Goal: Task Accomplishment & Management: Manage account settings

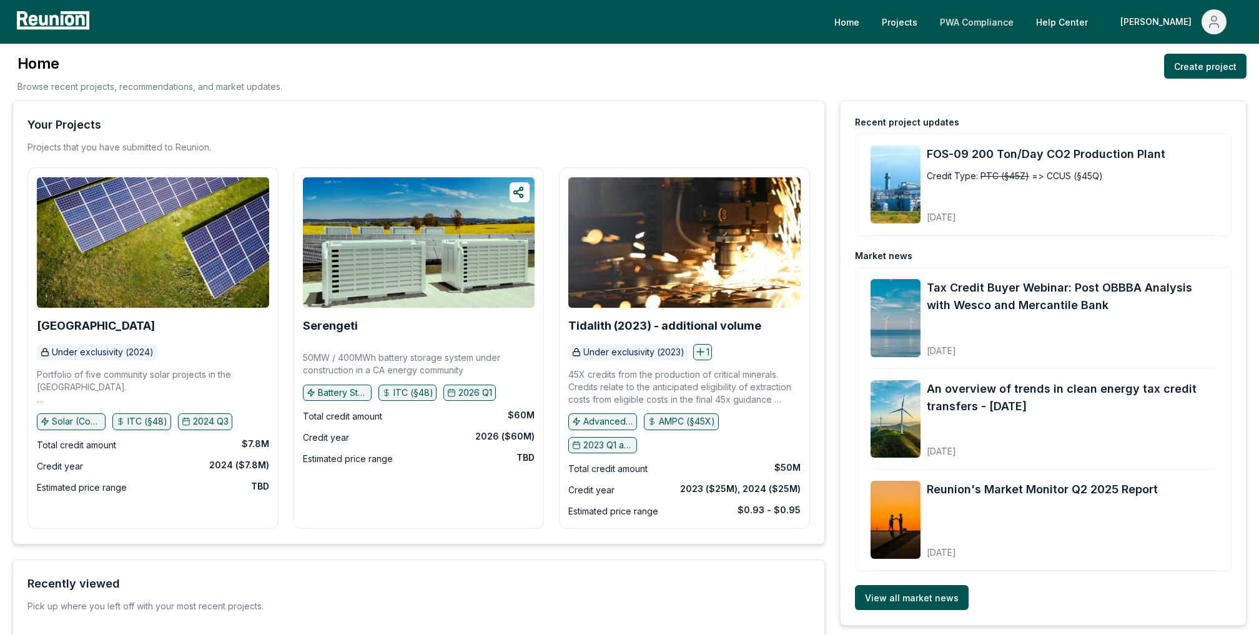
click at [1024, 13] on link "PWA Compliance" at bounding box center [977, 21] width 94 height 25
click at [1024, 15] on link "PWA Compliance" at bounding box center [977, 21] width 94 height 25
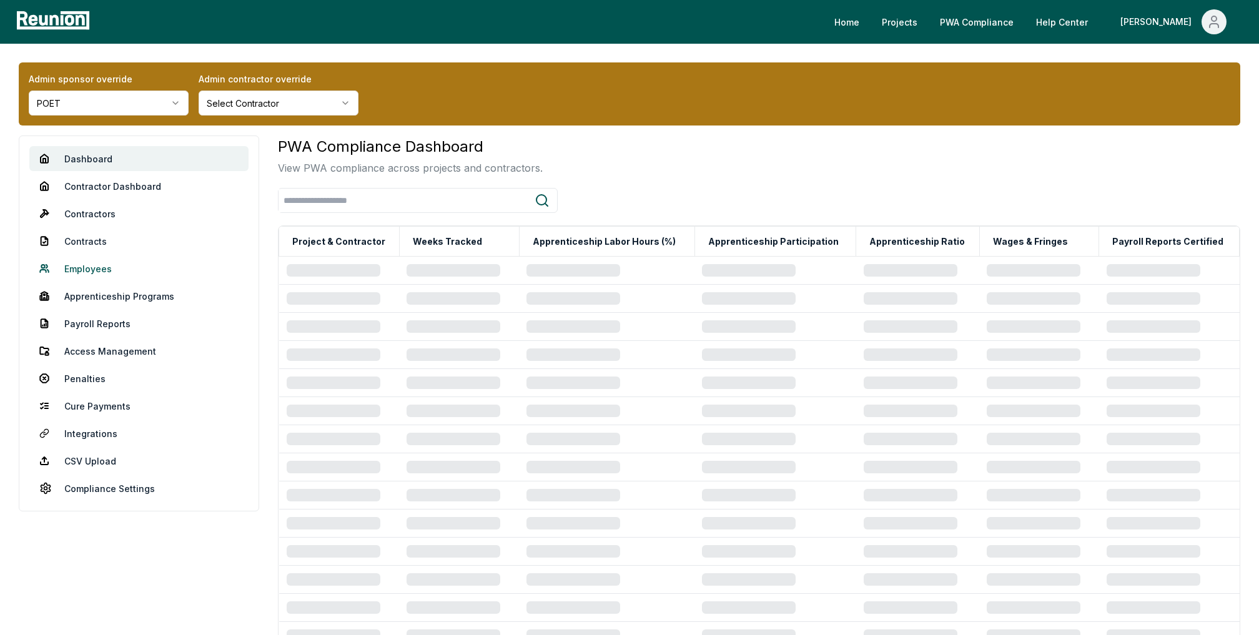
click at [91, 271] on link "Employees" at bounding box center [138, 268] width 219 height 25
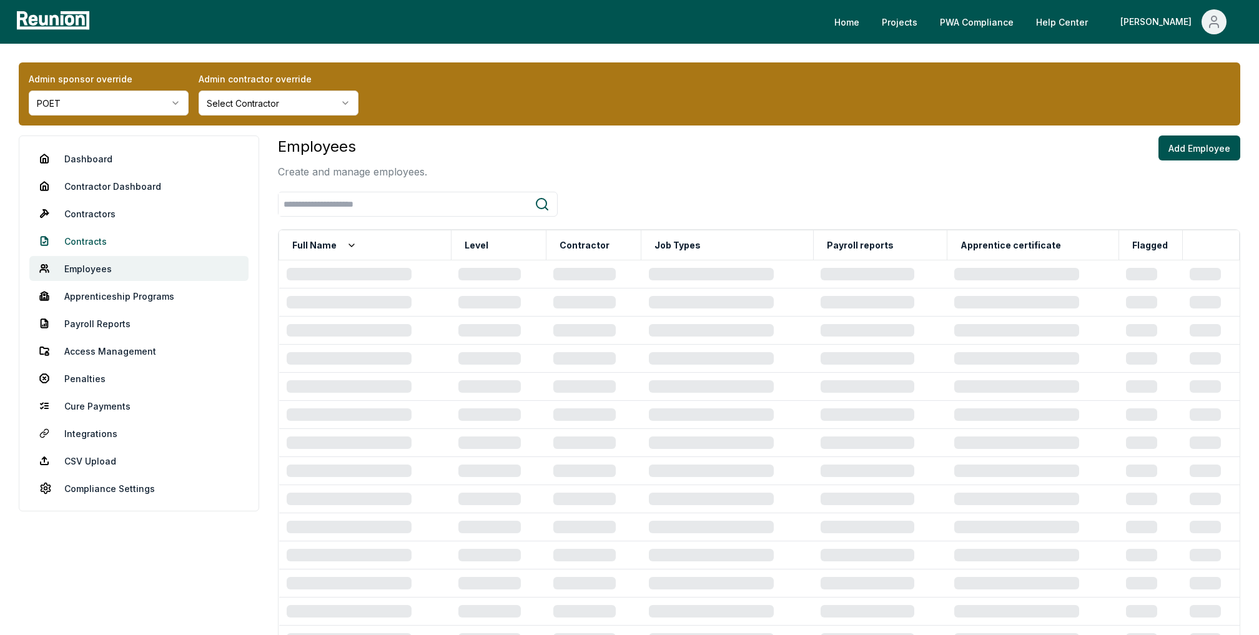
click at [100, 236] on link "Contracts" at bounding box center [138, 241] width 219 height 25
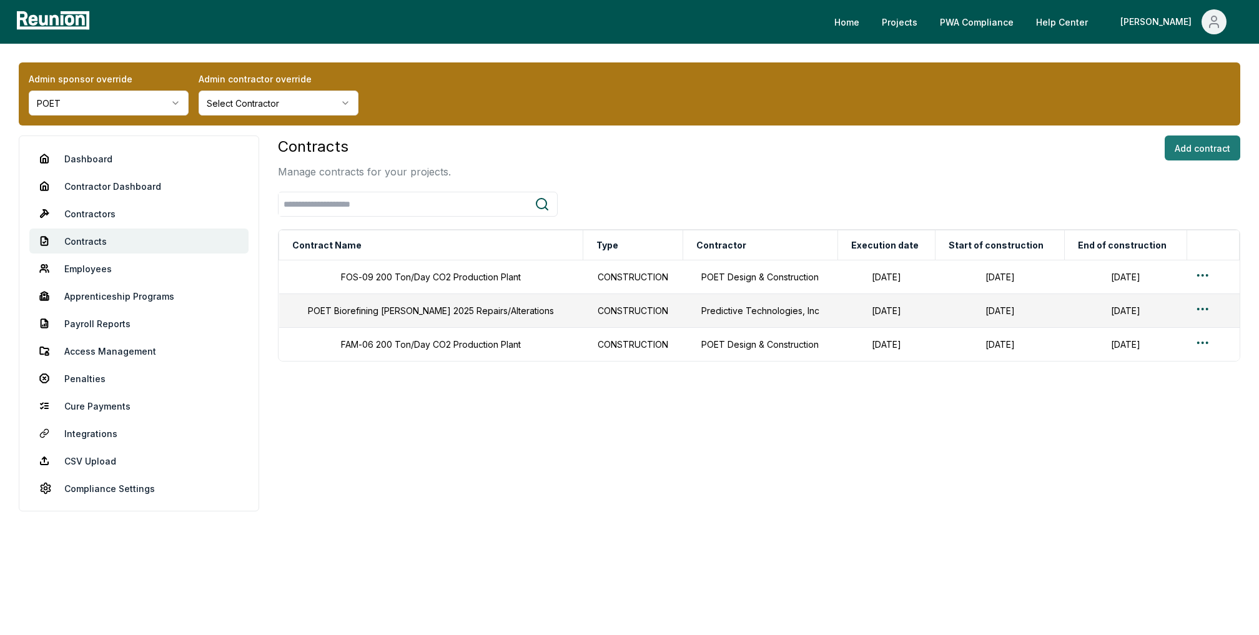
click at [1213, 147] on button "Add contract" at bounding box center [1203, 148] width 76 height 25
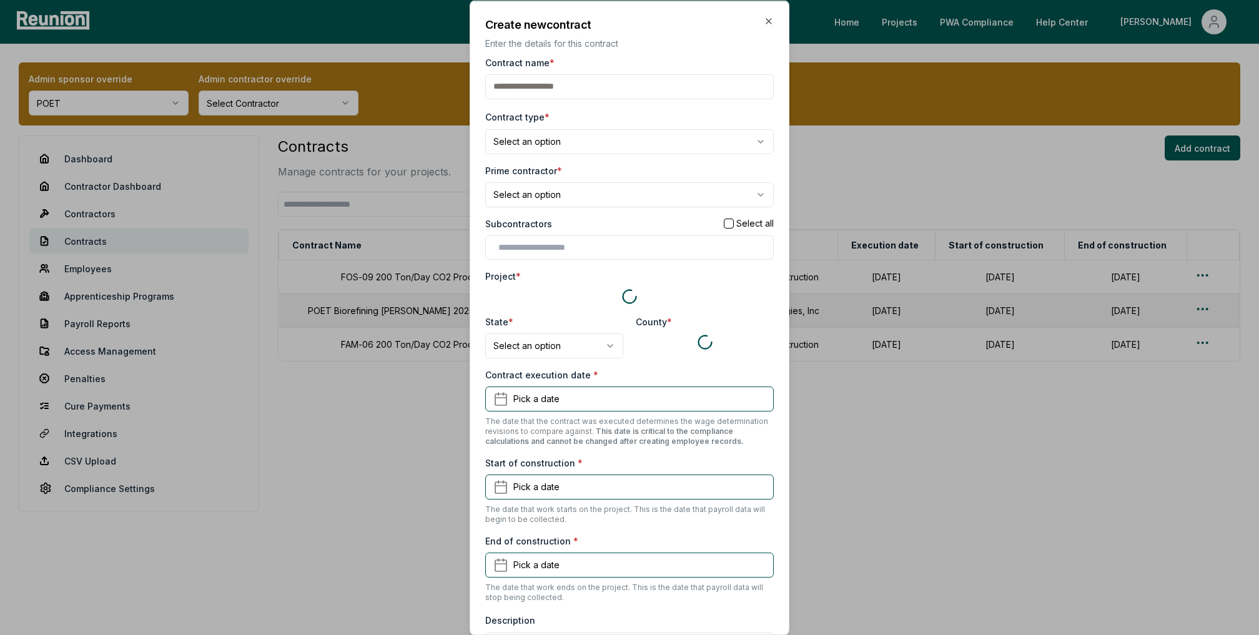
scroll to position [3, 0]
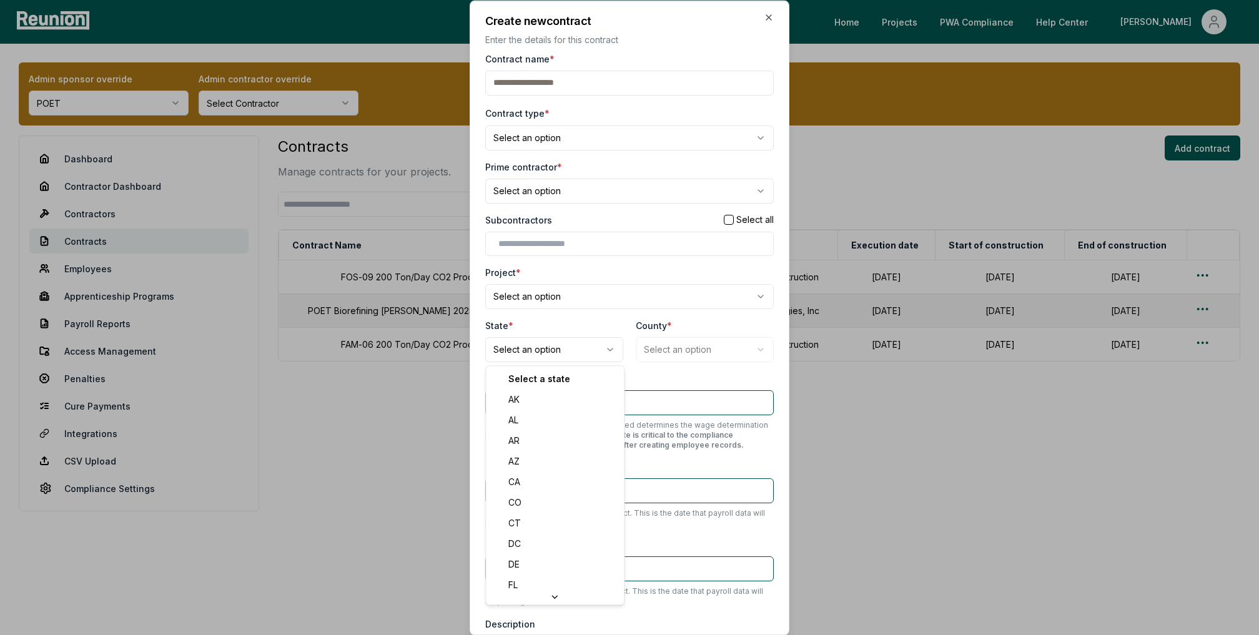
click at [560, 340] on body "Please visit us on your desktop We're working on making our marketplace mobile-…" at bounding box center [629, 317] width 1259 height 635
select select "**"
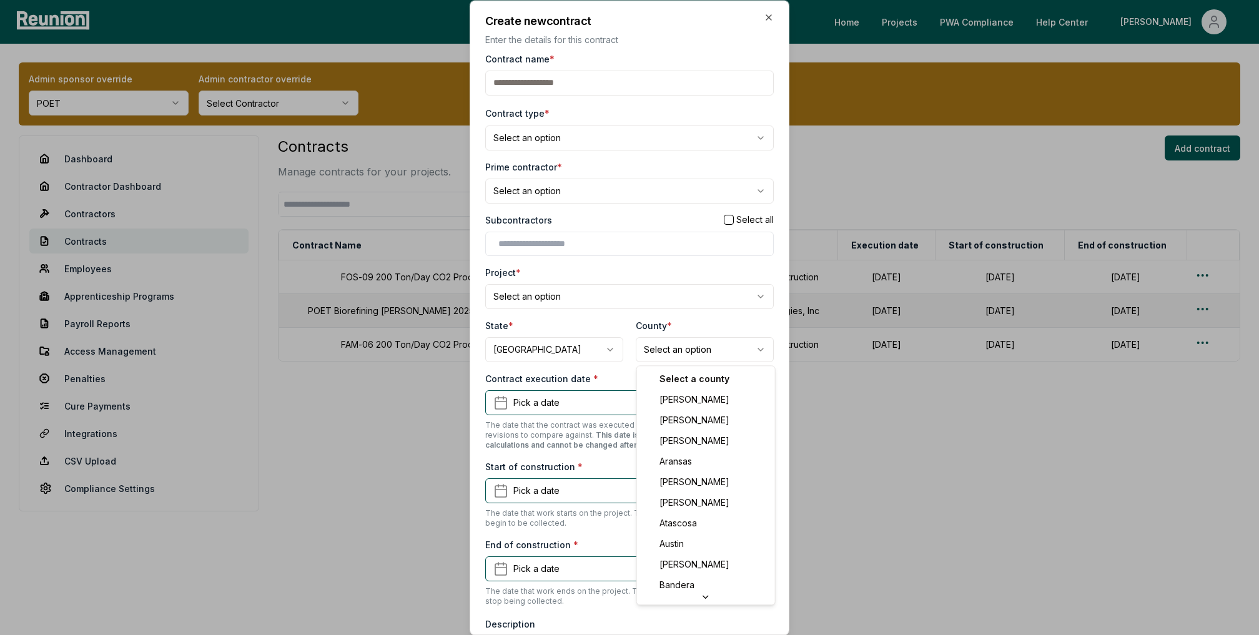
click at [724, 344] on body "Please visit us on your desktop We're working on making our marketplace mobile-…" at bounding box center [629, 317] width 1259 height 635
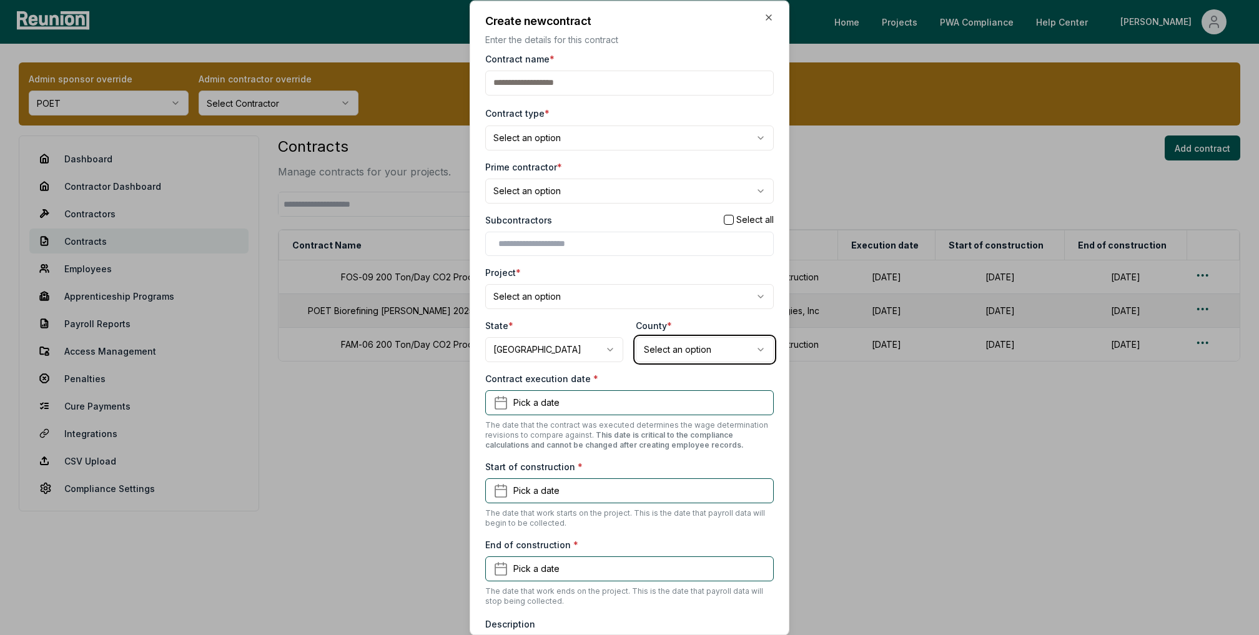
click at [332, 166] on div at bounding box center [629, 317] width 1259 height 635
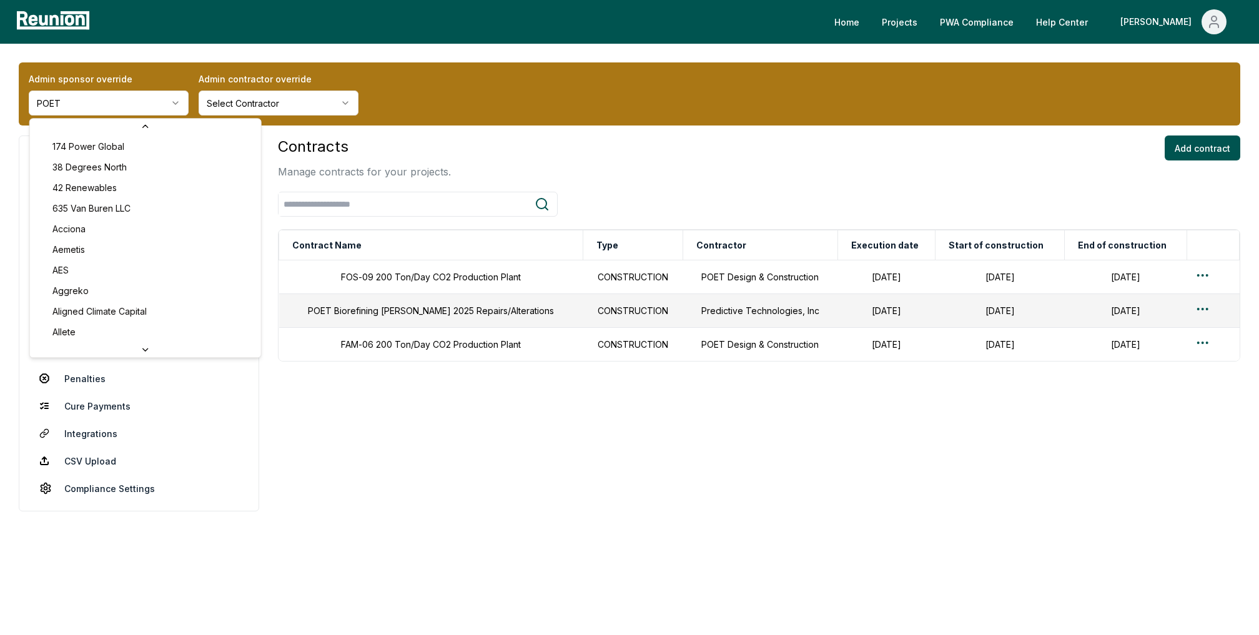
click at [174, 108] on html "Please visit us on your desktop We're working on making our marketplace mobile-…" at bounding box center [629, 317] width 1259 height 635
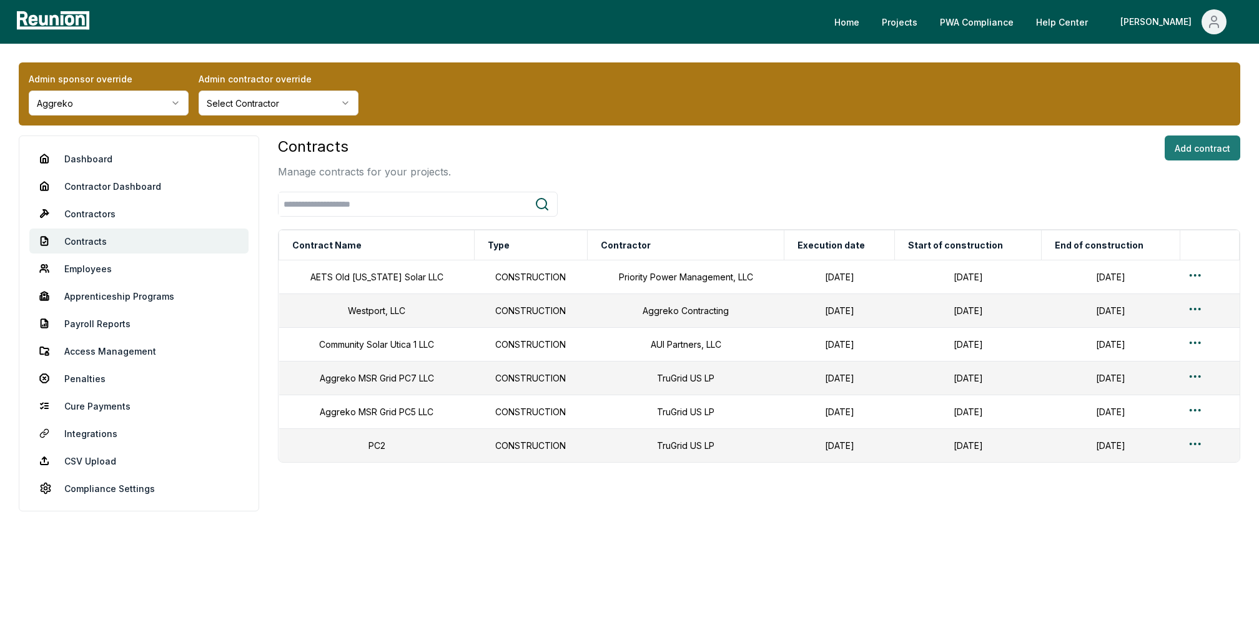
click at [1205, 141] on button "Add contract" at bounding box center [1203, 148] width 76 height 25
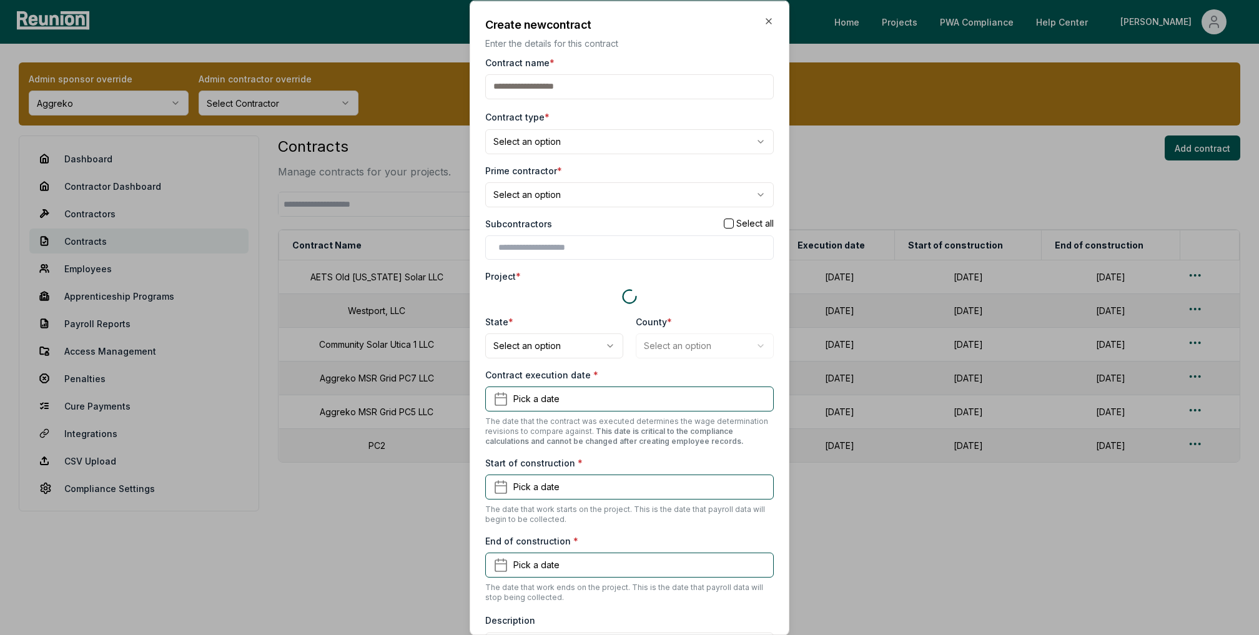
click at [565, 349] on body "Please visit us on your desktop We're working on making our marketplace mobile-…" at bounding box center [629, 317] width 1259 height 635
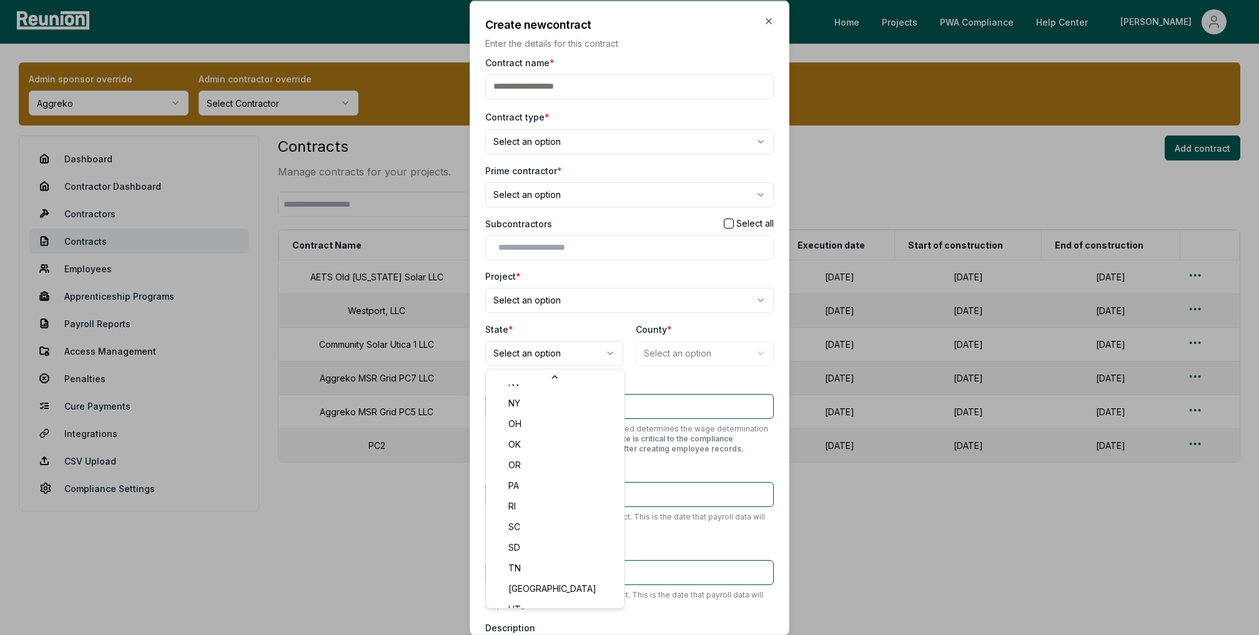
scroll to position [853, 0]
select select "**"
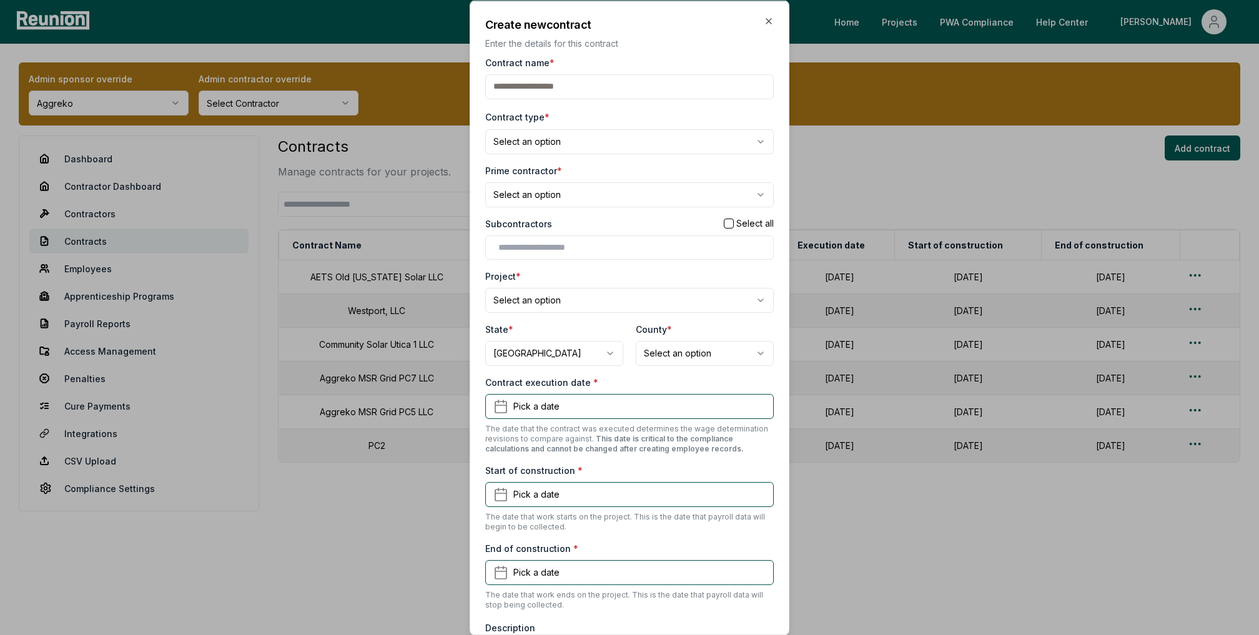
click at [729, 352] on body "Please visit us on your desktop We're working on making our marketplace mobile-…" at bounding box center [629, 317] width 1259 height 635
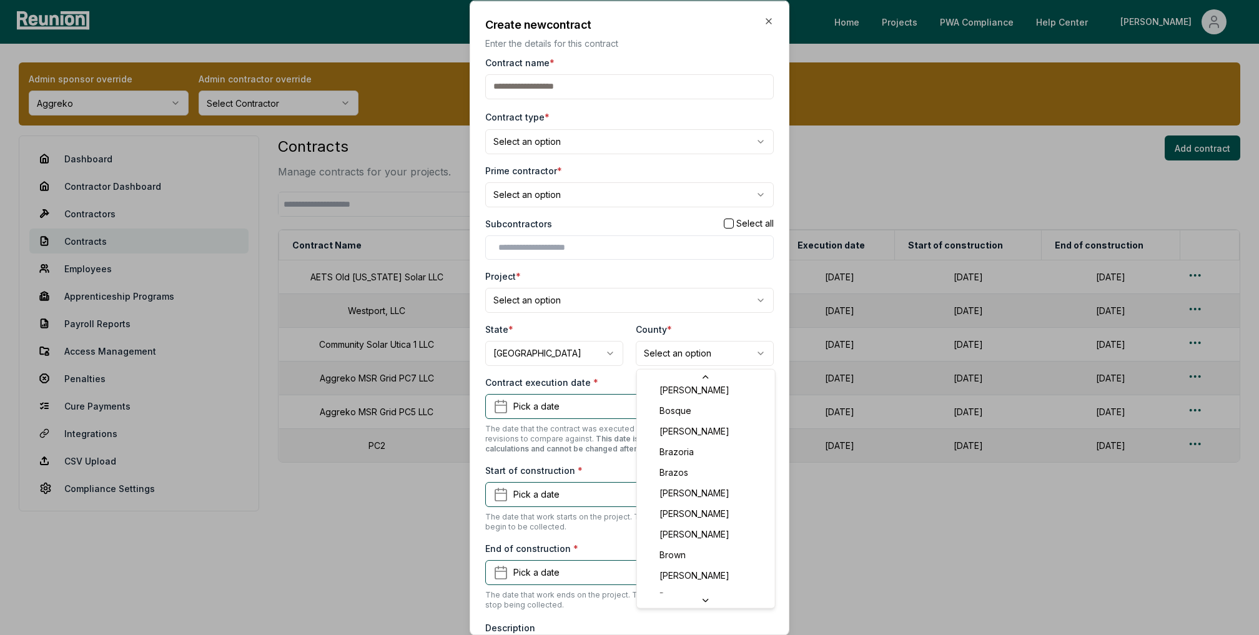
scroll to position [532, 0]
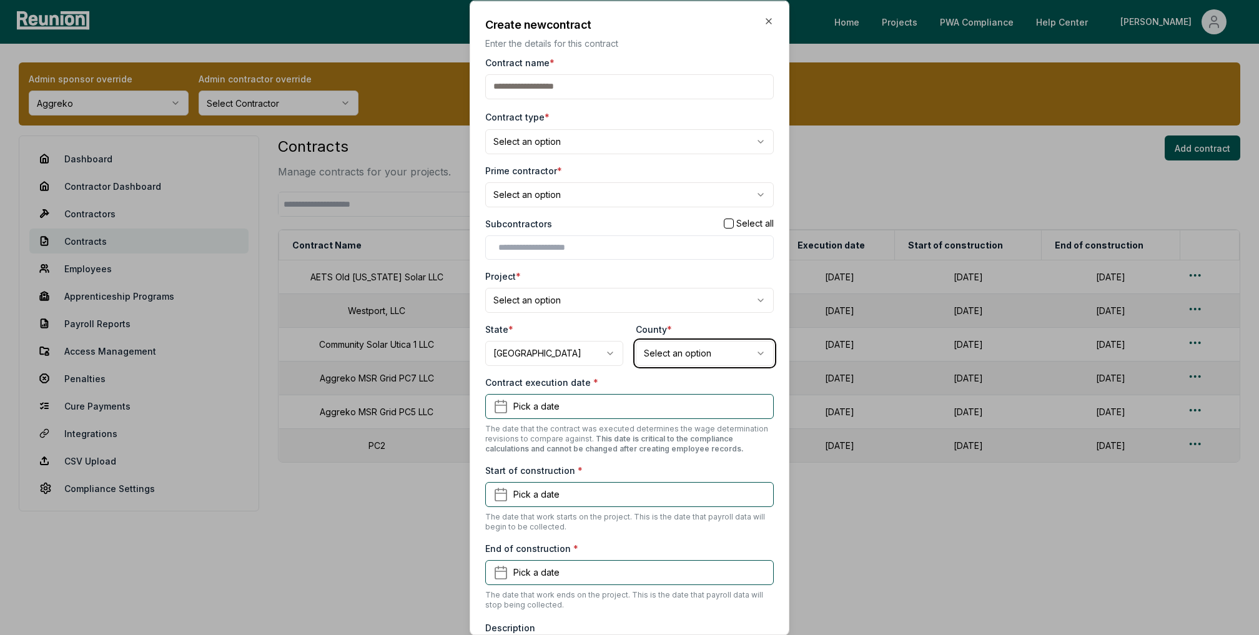
click at [1026, 591] on div at bounding box center [629, 317] width 1259 height 635
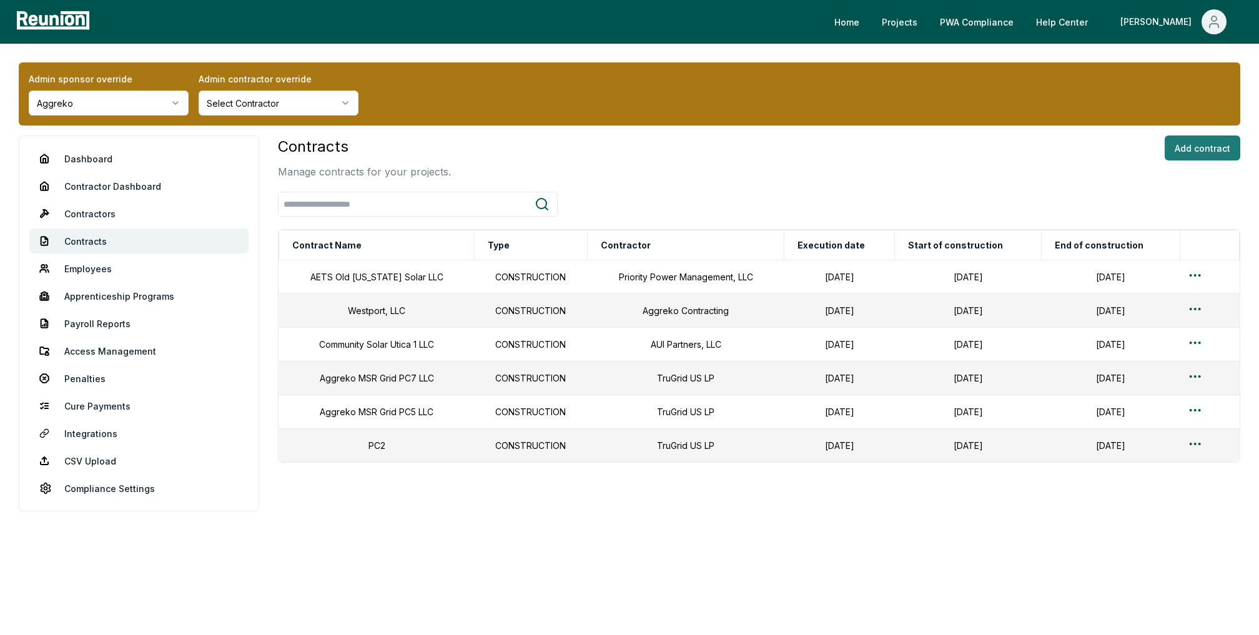
drag, startPoint x: 1208, startPoint y: 167, endPoint x: 1213, endPoint y: 140, distance: 27.2
click at [1208, 166] on div "Add contract" at bounding box center [1203, 158] width 76 height 44
click at [1213, 139] on button "Add contract" at bounding box center [1203, 148] width 76 height 25
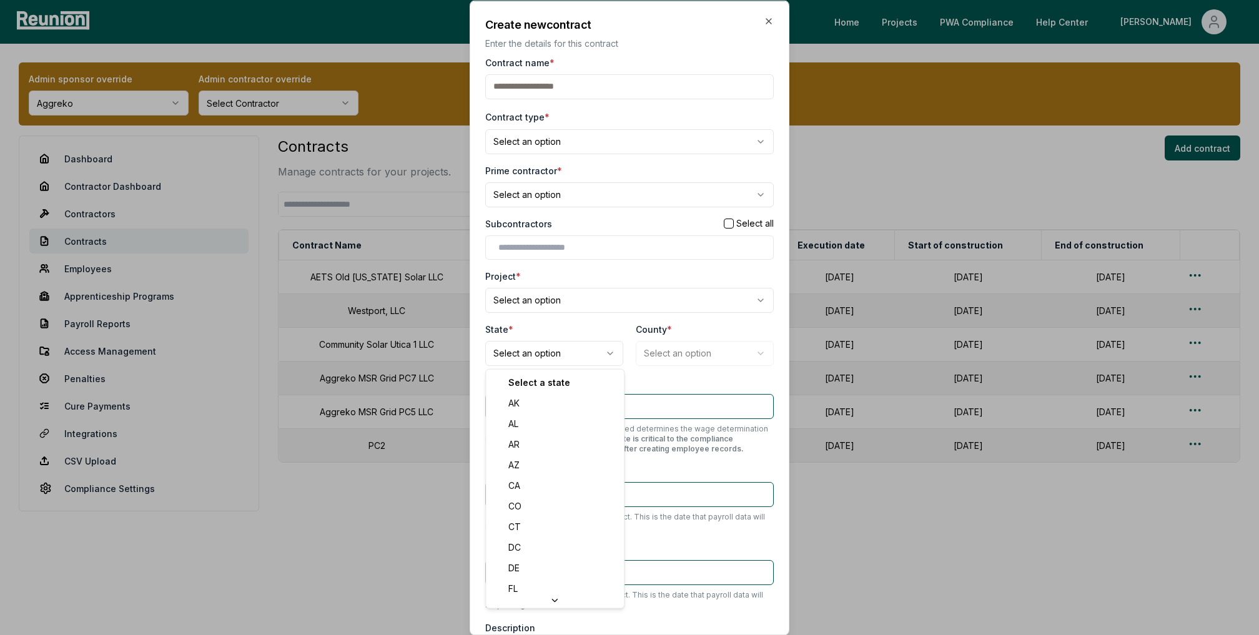
click at [578, 352] on body "Please visit us on your desktop We're working on making our marketplace mobile-…" at bounding box center [629, 317] width 1259 height 635
select select "**"
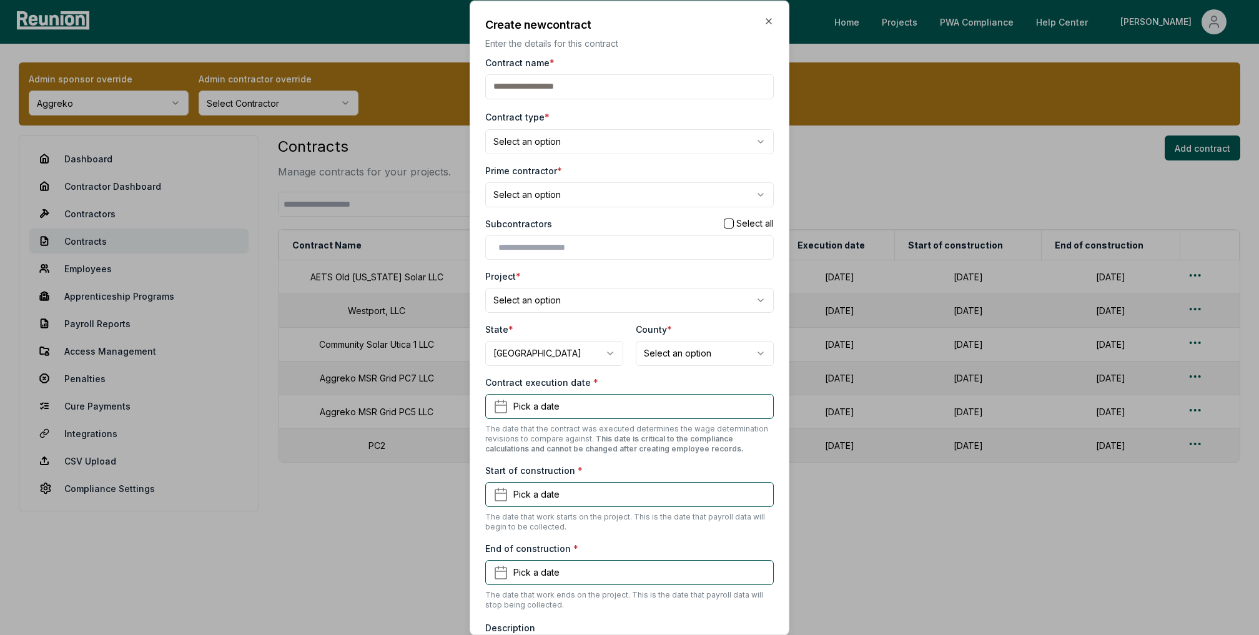
click at [727, 348] on body "Please visit us on your desktop We're working on making our marketplace mobile-…" at bounding box center [629, 317] width 1259 height 635
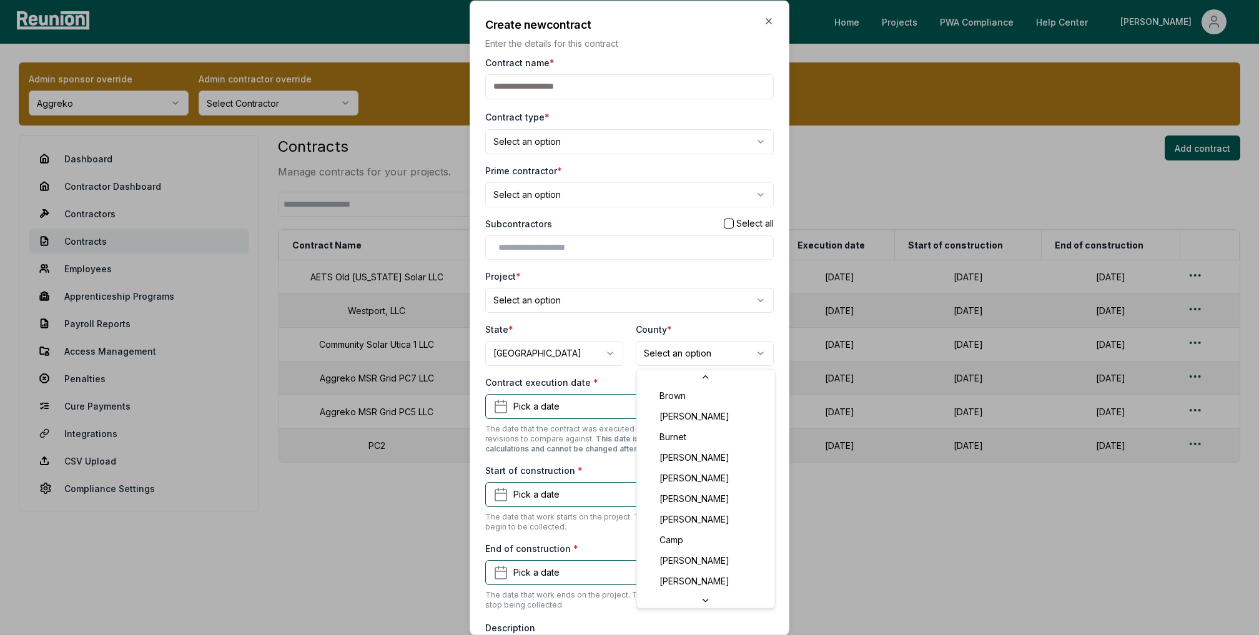
scroll to position [518, 0]
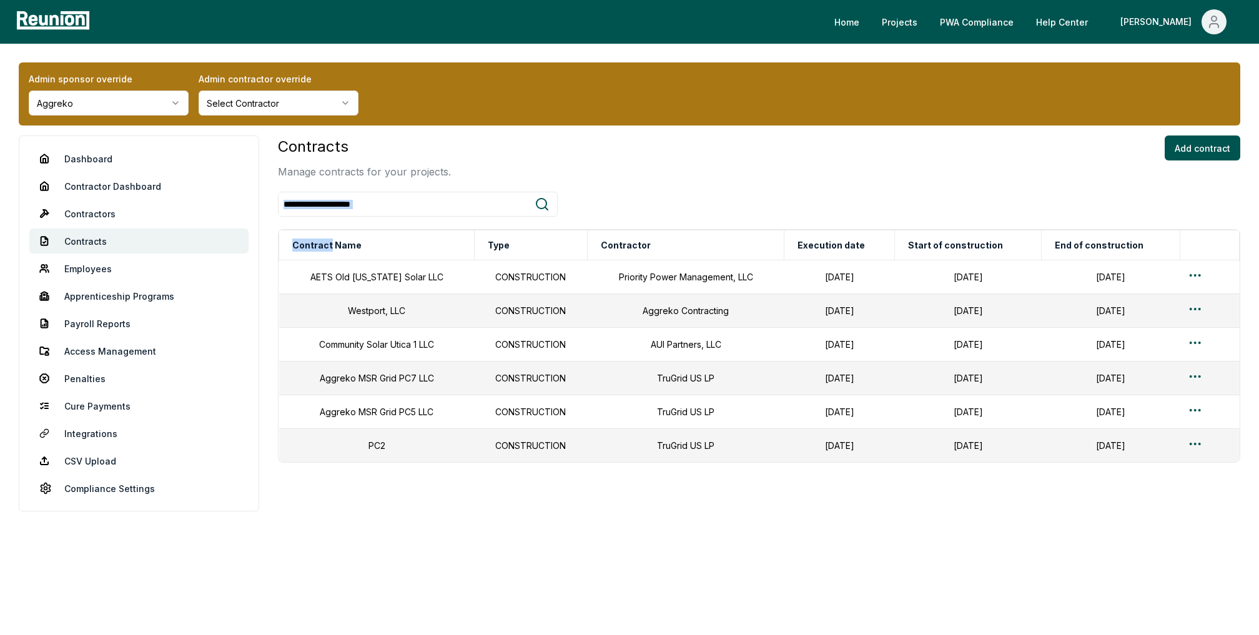
click at [343, 581] on div "Admin sponsor override Aggreko Admin contractor override Select Contractor Dash…" at bounding box center [629, 313] width 1259 height 538
click at [85, 463] on link "CSV Upload" at bounding box center [138, 460] width 219 height 25
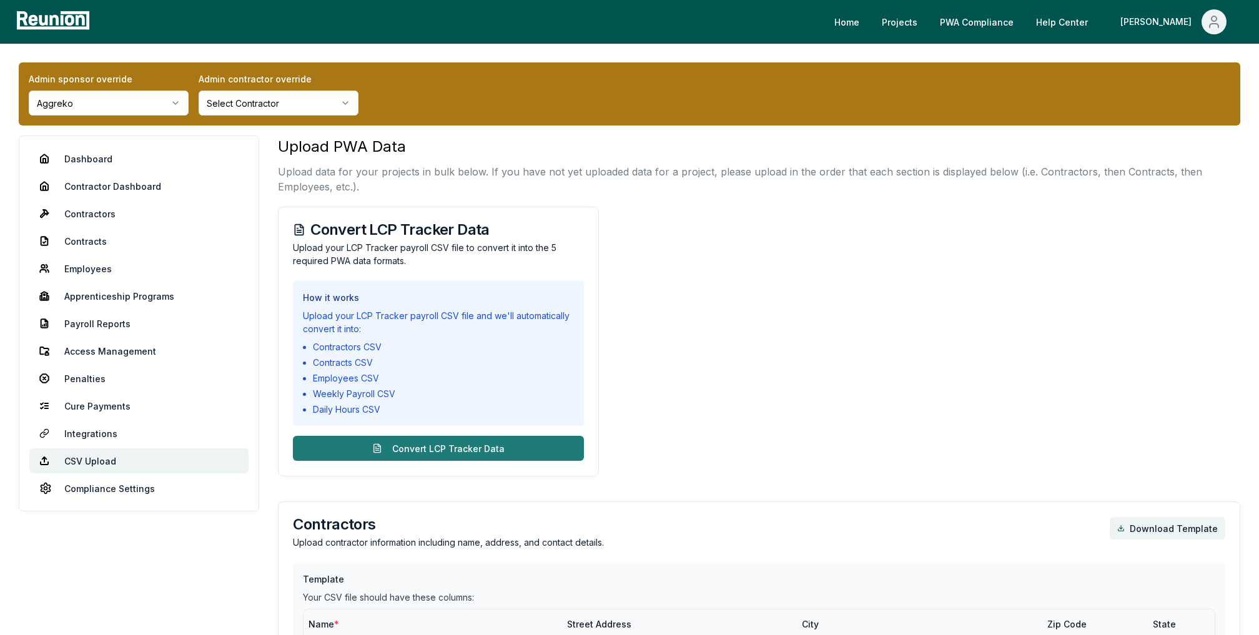
click at [387, 445] on button "Convert LCP Tracker Data" at bounding box center [438, 448] width 291 height 25
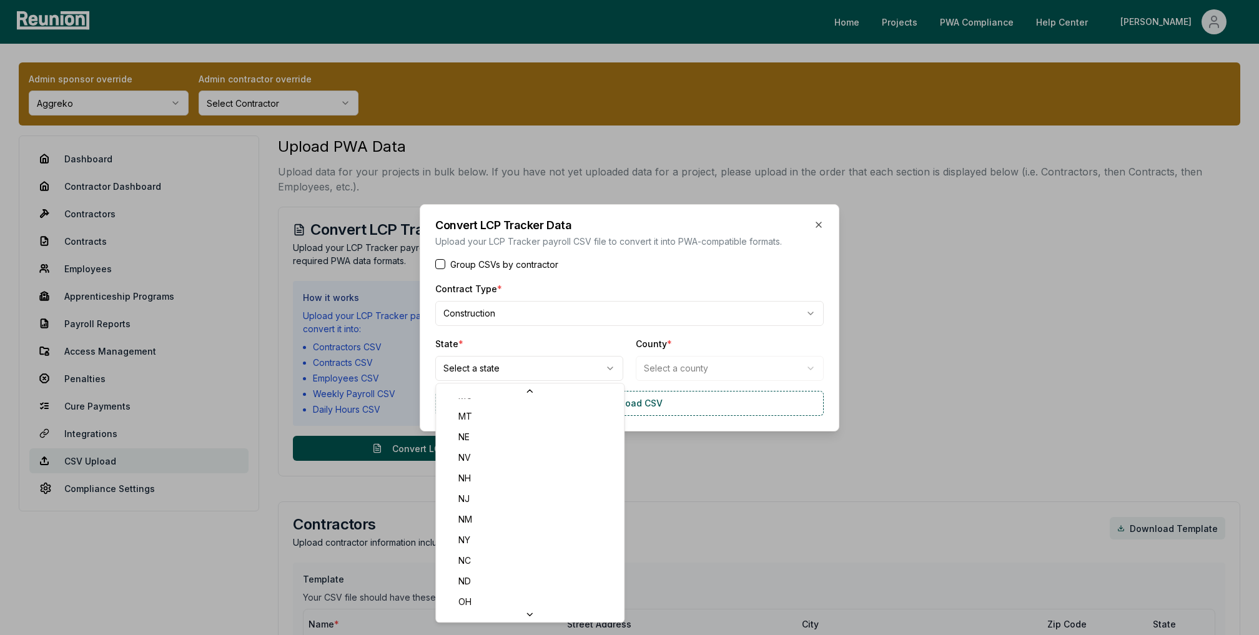
scroll to position [847, 0]
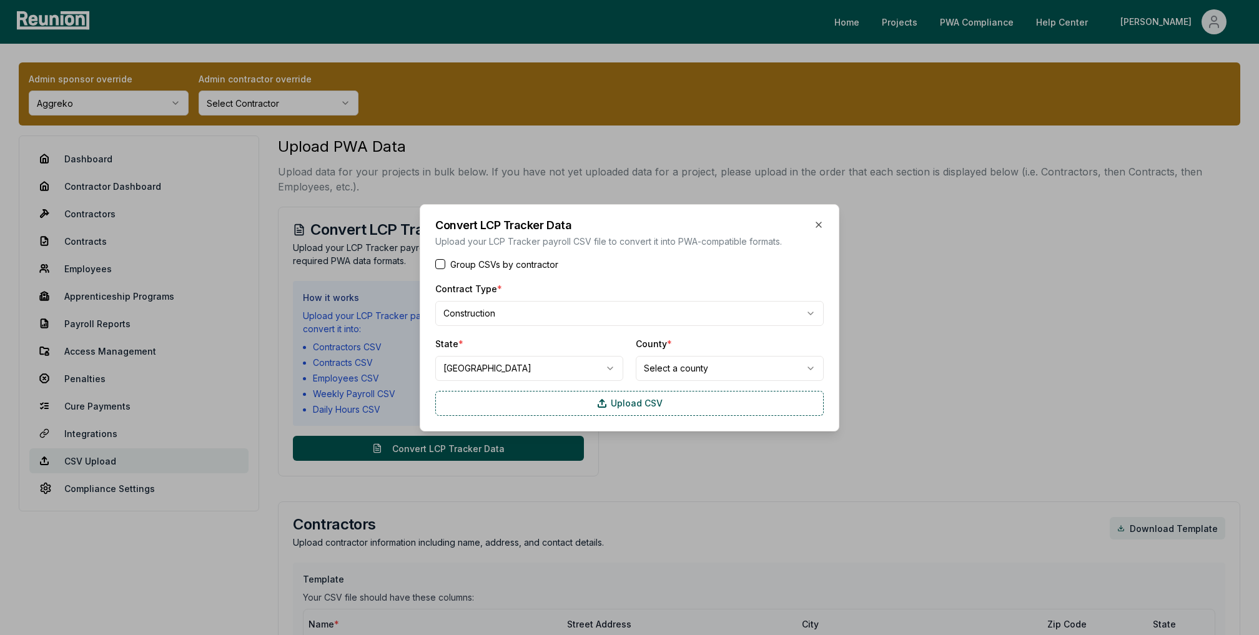
click at [757, 353] on div "County * Select a county" at bounding box center [730, 358] width 188 height 45
click at [757, 355] on div "County * Select a county" at bounding box center [730, 358] width 188 height 45
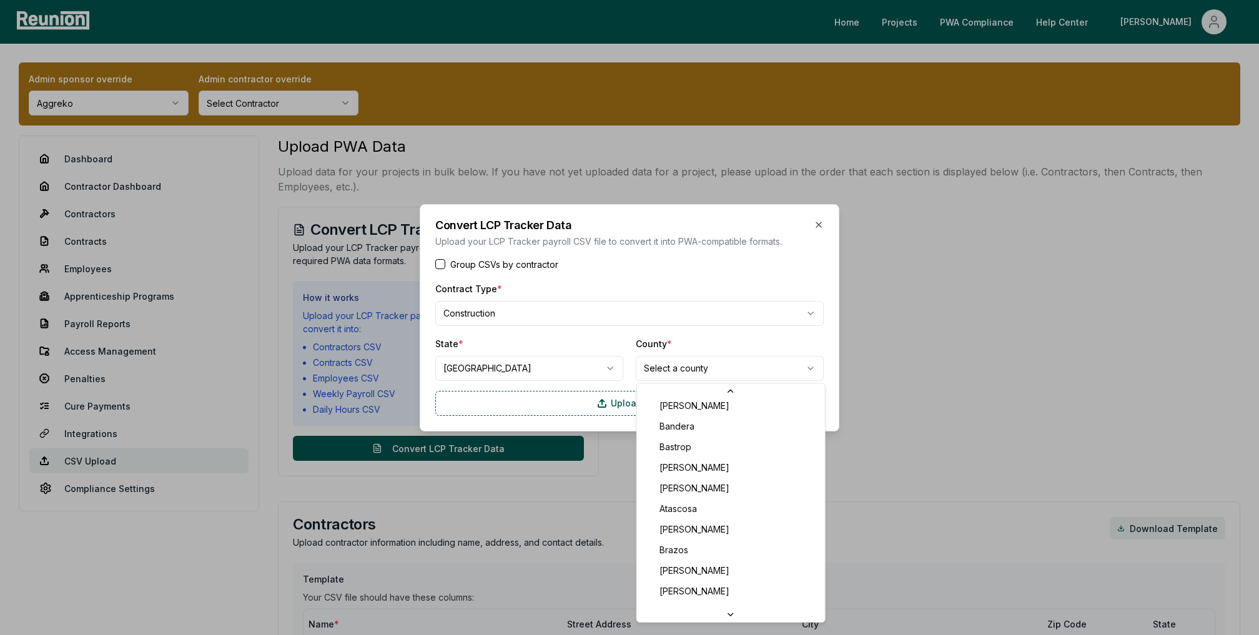
scroll to position [0, 0]
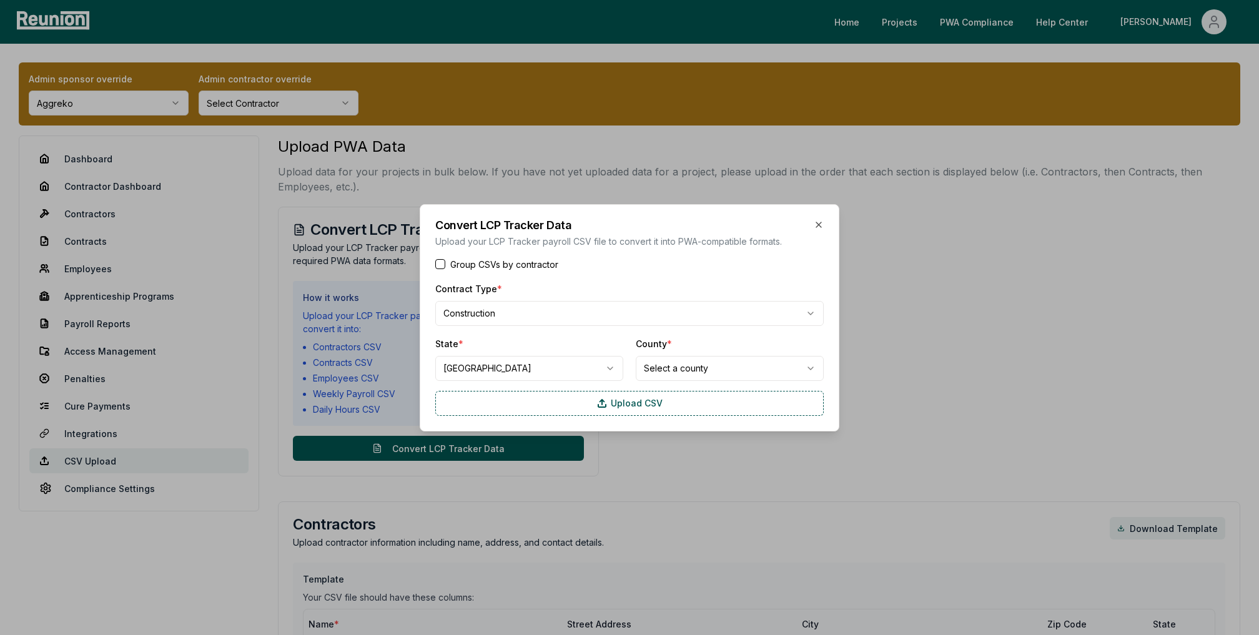
click at [626, 250] on div "Convert LCP Tracker Data Upload your LCP Tracker payroll CSV file to convert it…" at bounding box center [630, 317] width 420 height 227
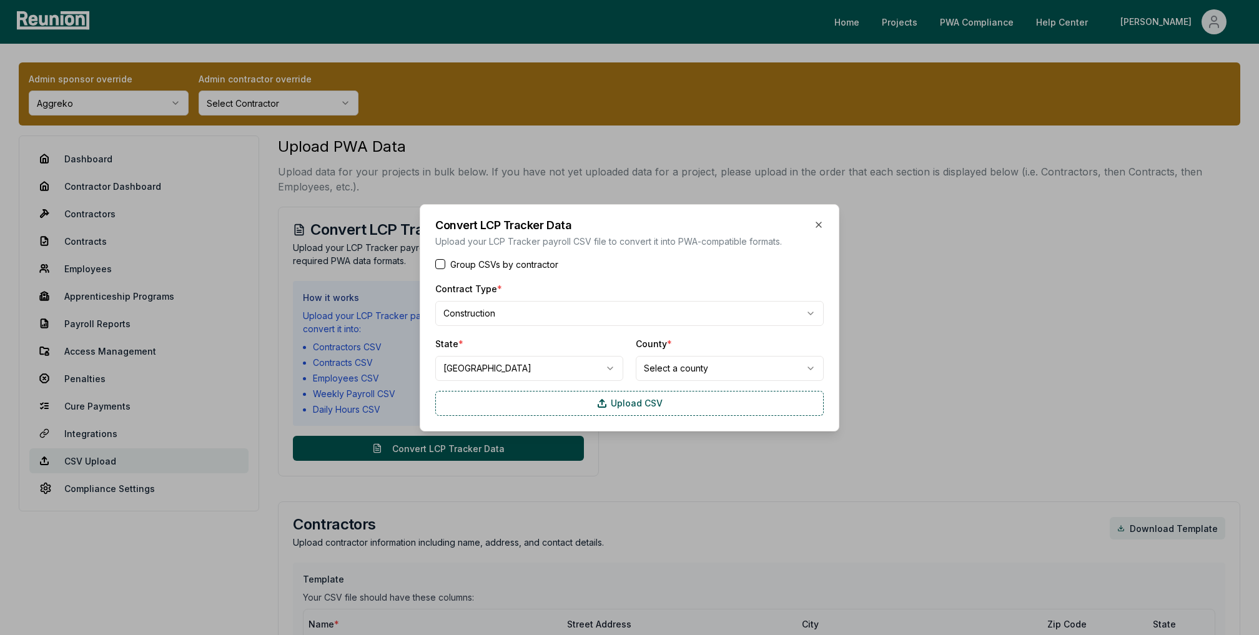
click at [1027, 253] on div at bounding box center [629, 317] width 1259 height 635
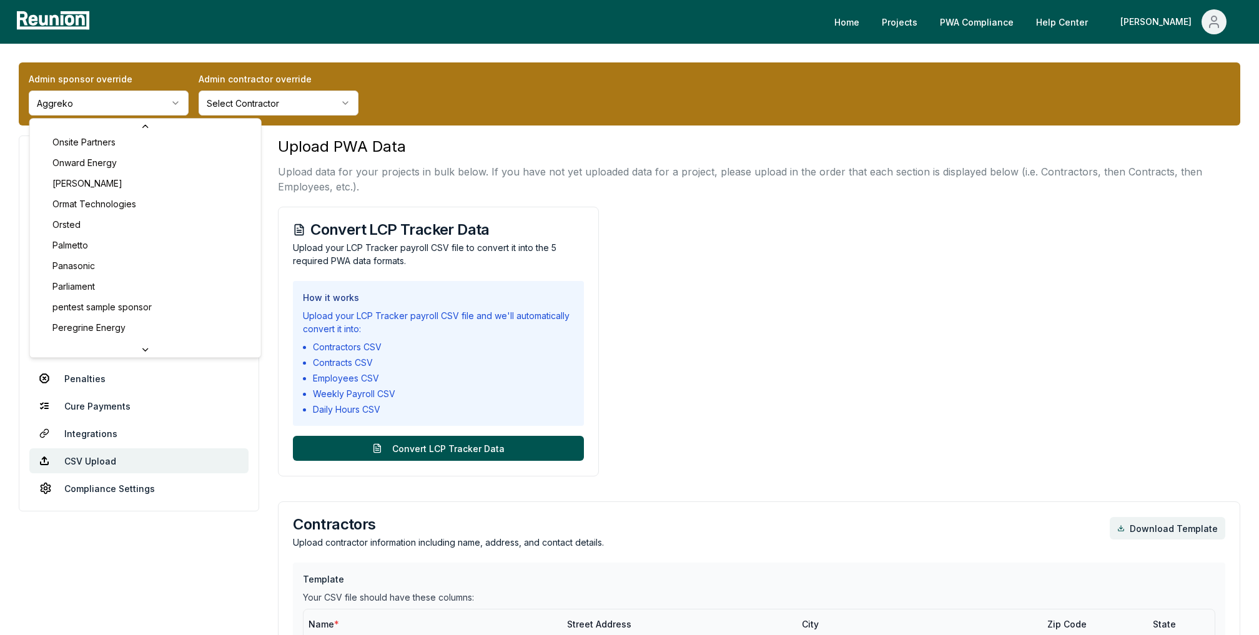
scroll to position [3783, 0]
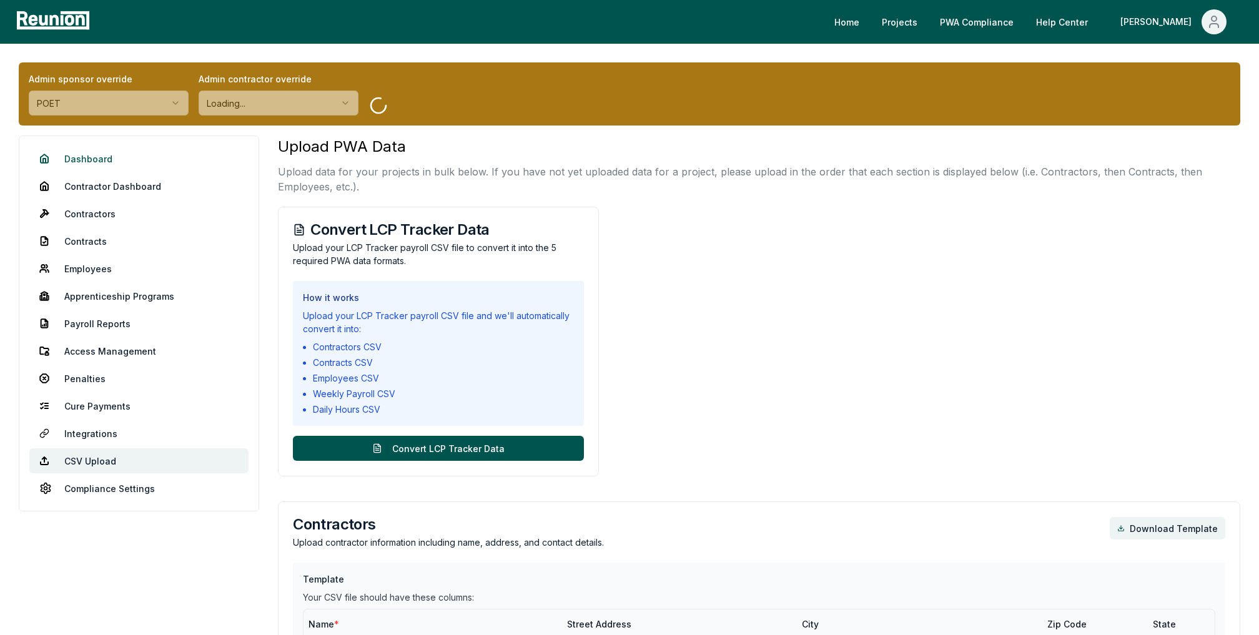
click at [97, 160] on link "Dashboard" at bounding box center [138, 158] width 219 height 25
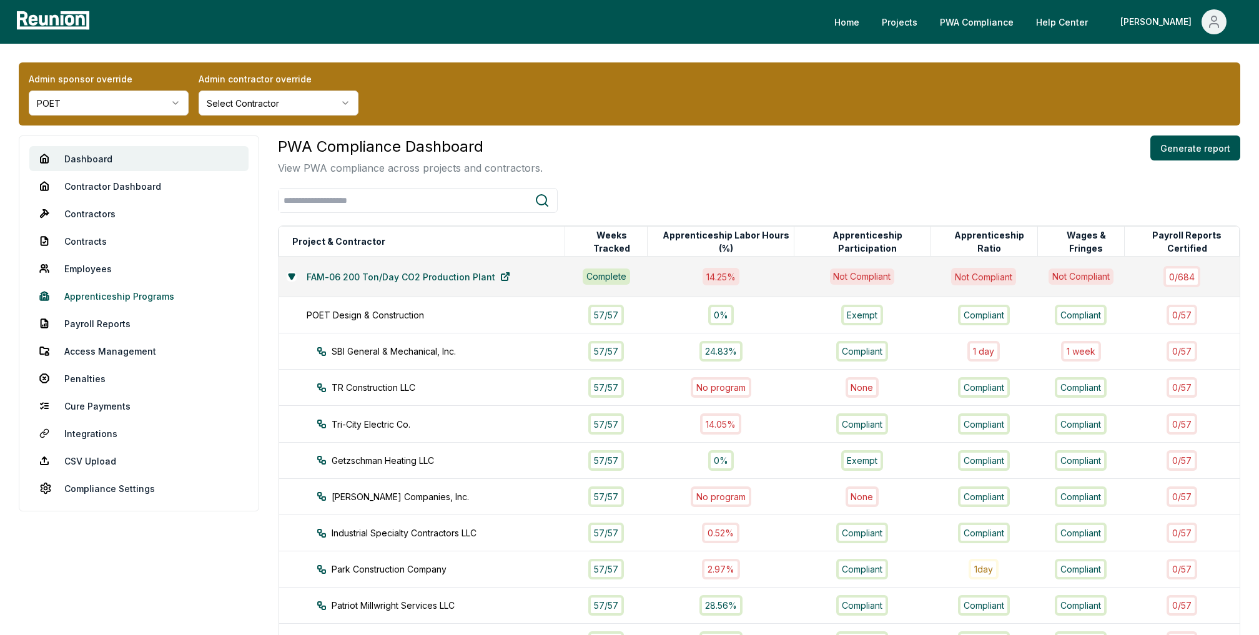
click at [113, 285] on link "Apprenticeship Programs" at bounding box center [138, 296] width 219 height 25
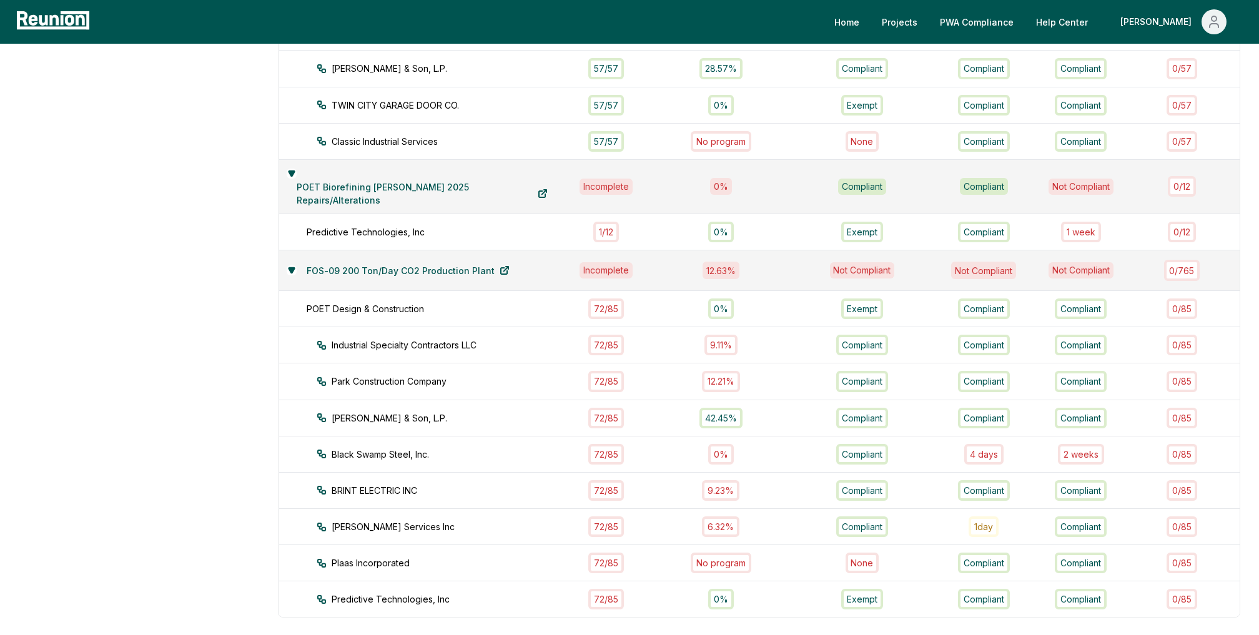
scroll to position [585, 0]
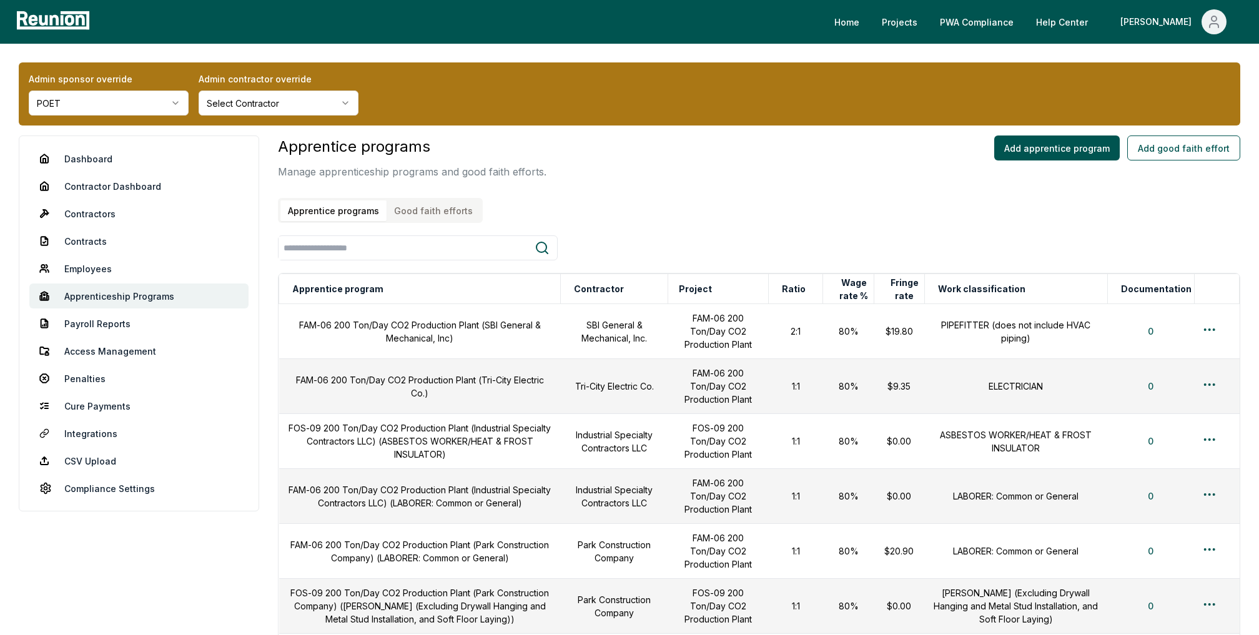
click at [409, 205] on button "Good faith efforts" at bounding box center [434, 210] width 94 height 21
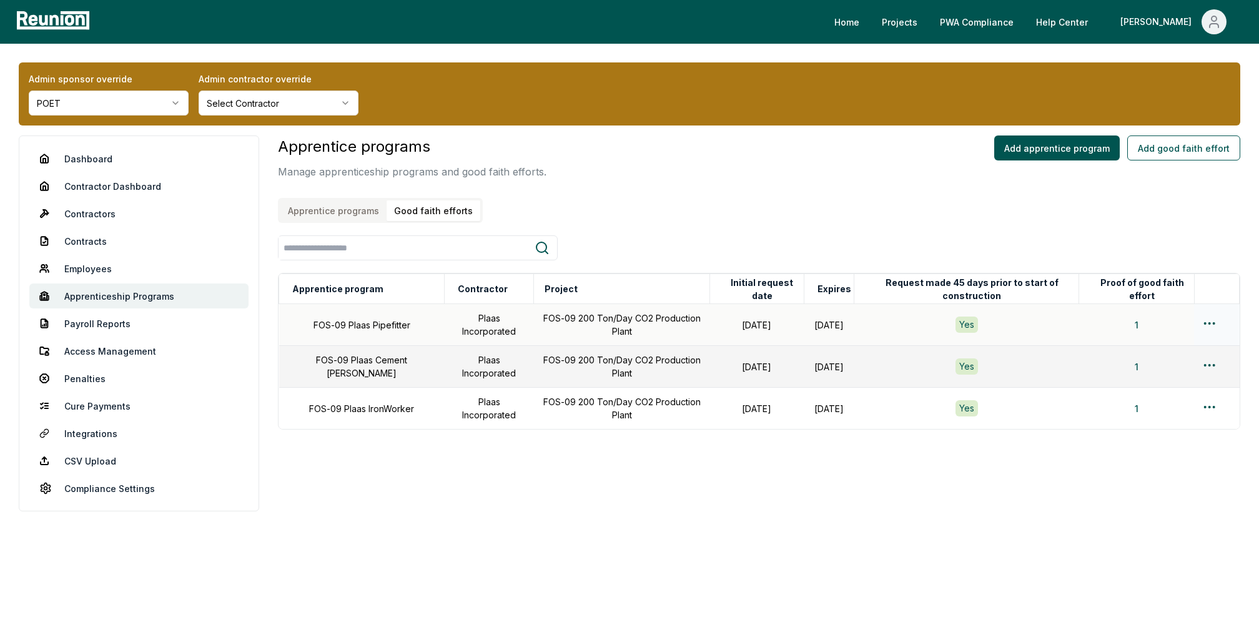
click at [1208, 312] on td at bounding box center [1216, 325] width 45 height 42
click at [1208, 325] on html "Please visit us on your desktop We're working on making our marketplace mobile-…" at bounding box center [629, 317] width 1259 height 635
click at [1154, 370] on div "Edit" at bounding box center [1189, 372] width 119 height 21
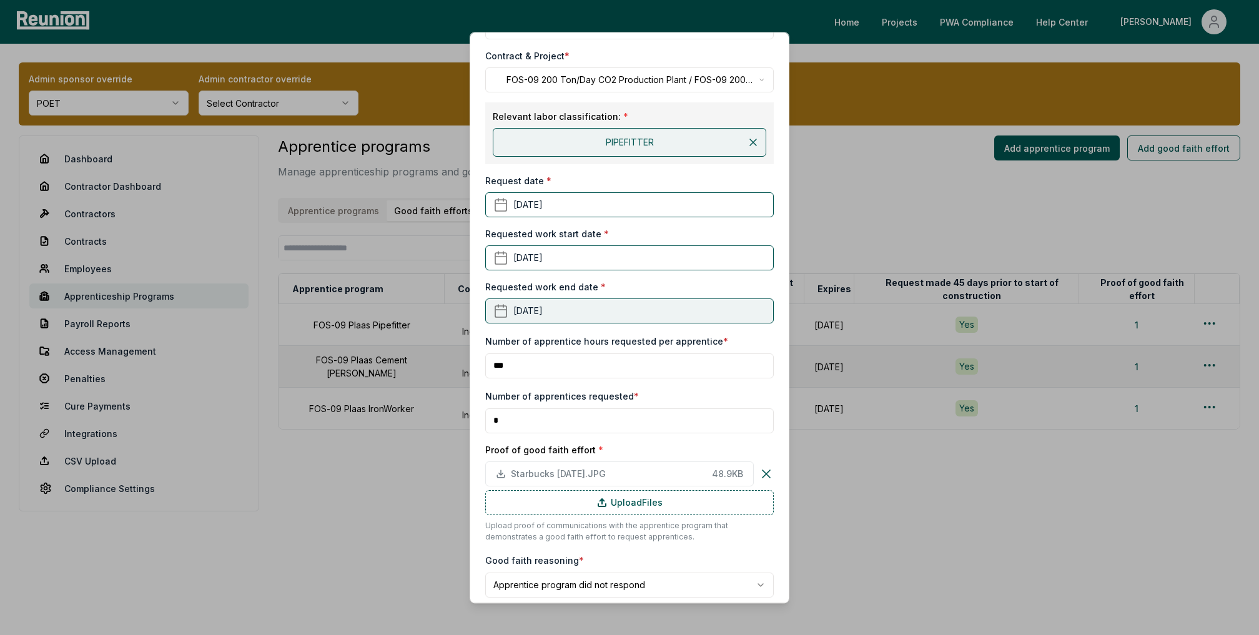
scroll to position [151, 0]
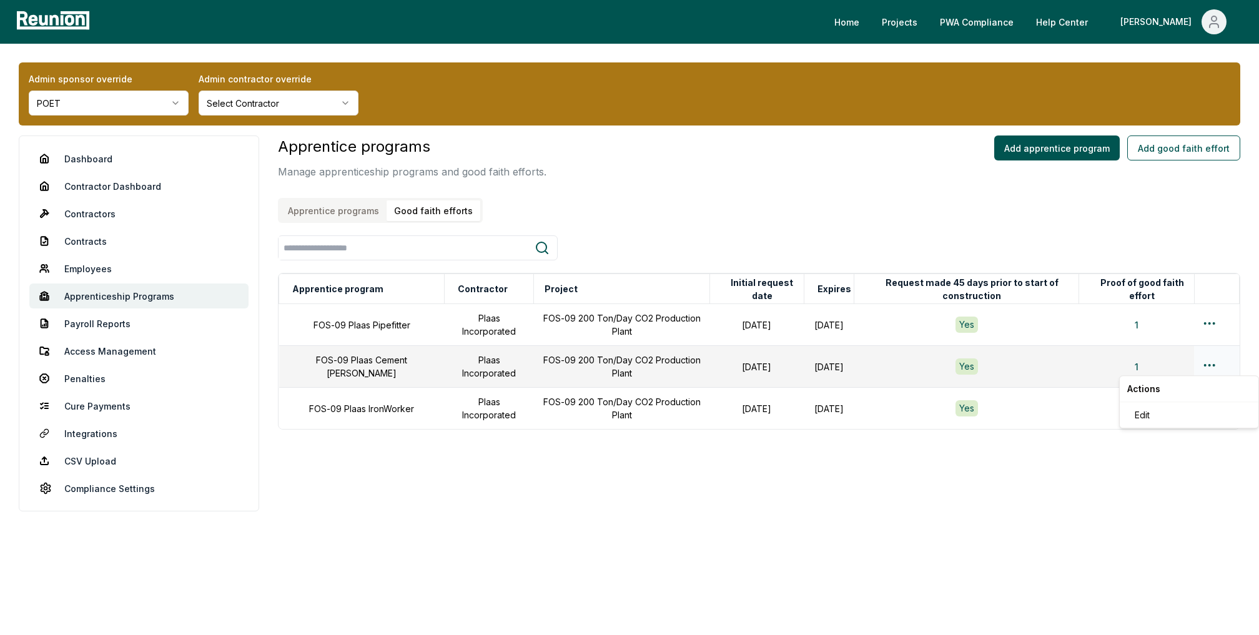
click at [1205, 362] on html "Please visit us on your desktop We're working on making our marketplace mobile-…" at bounding box center [629, 317] width 1259 height 635
click at [1138, 416] on div "Edit" at bounding box center [1189, 415] width 119 height 21
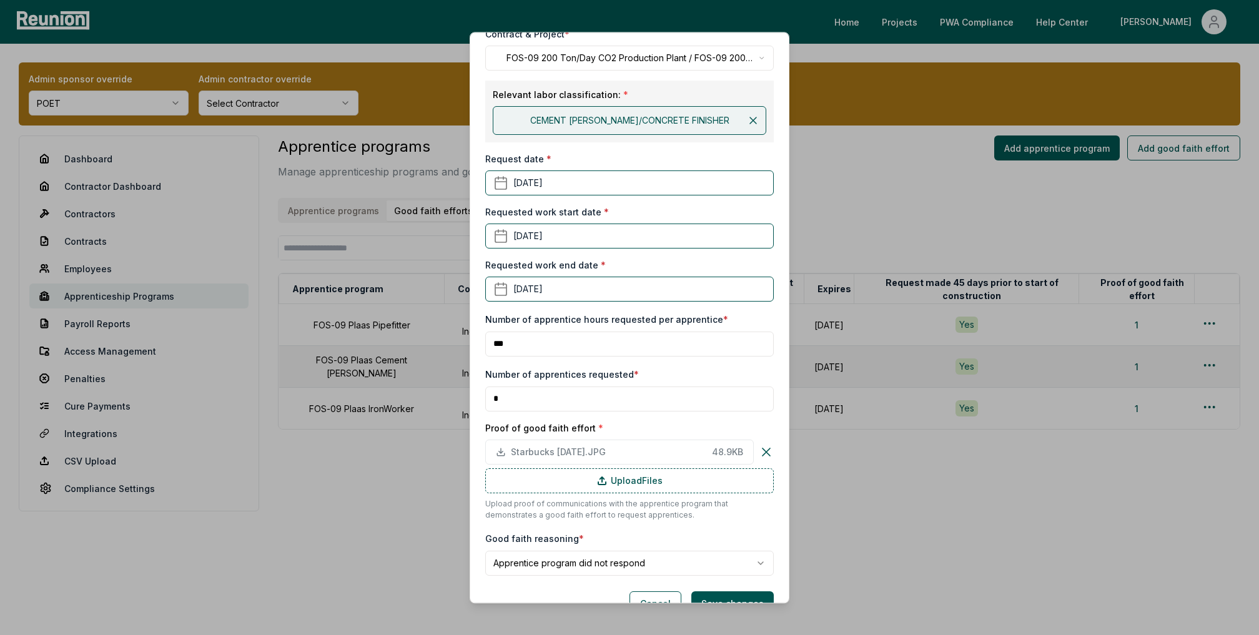
scroll to position [183, 0]
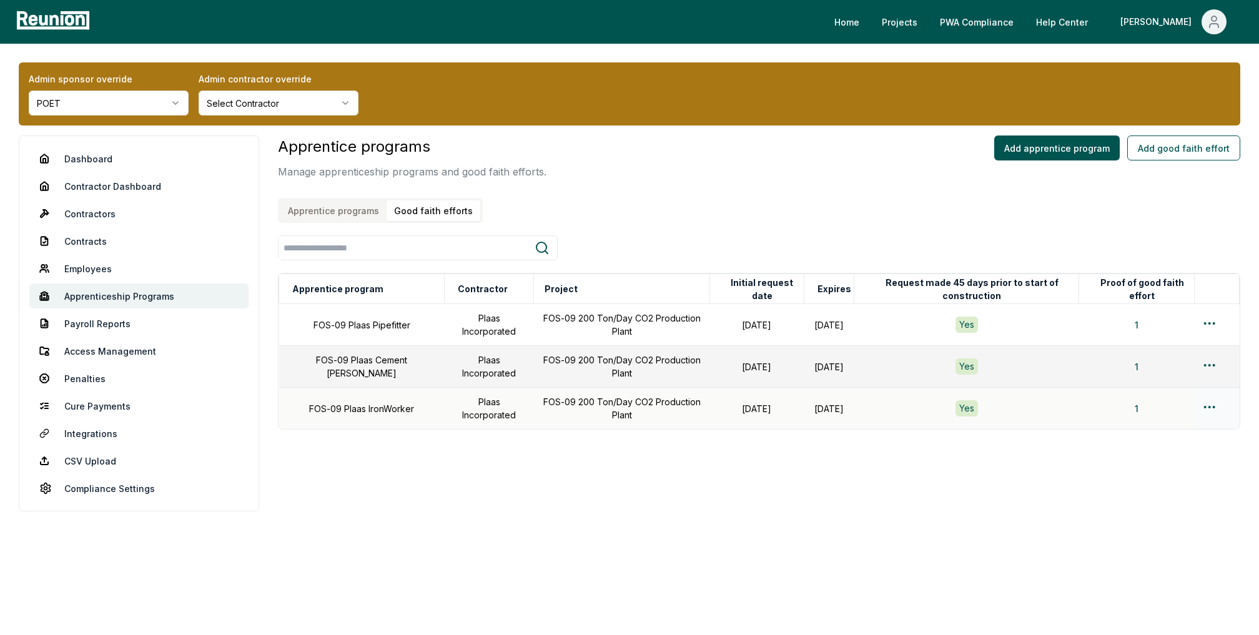
click at [1212, 408] on html "Please visit us on your desktop We're working on making our marketplace mobile-…" at bounding box center [629, 317] width 1259 height 635
click at [1155, 456] on div "Edit" at bounding box center [1189, 457] width 119 height 21
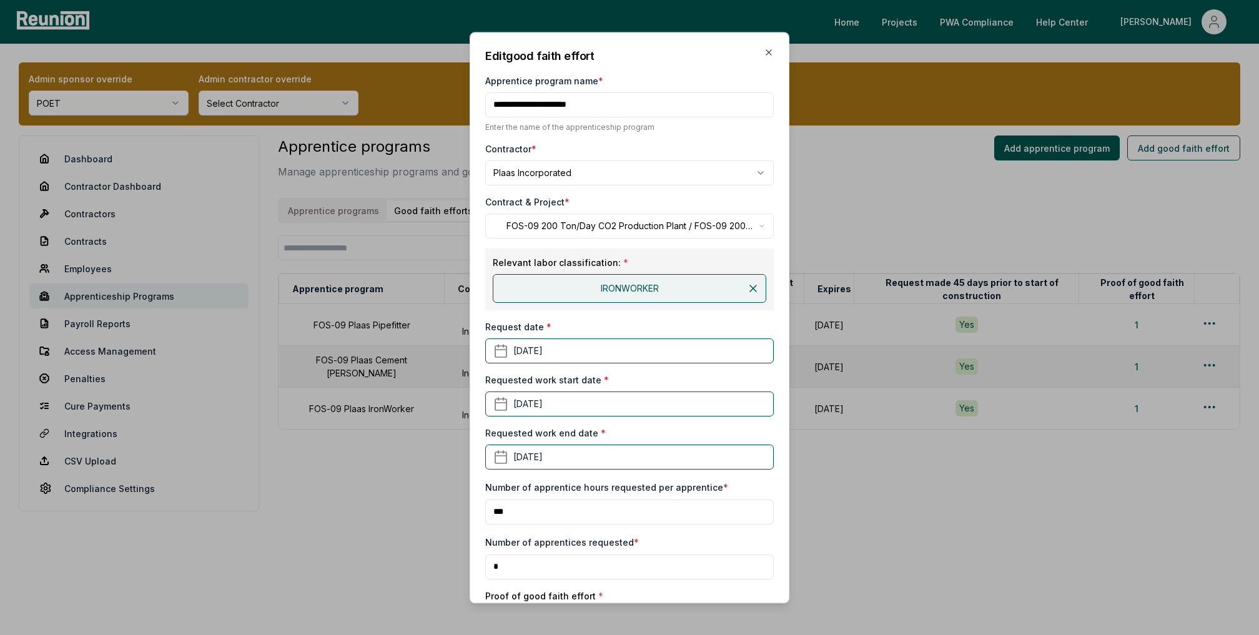
scroll to position [197, 0]
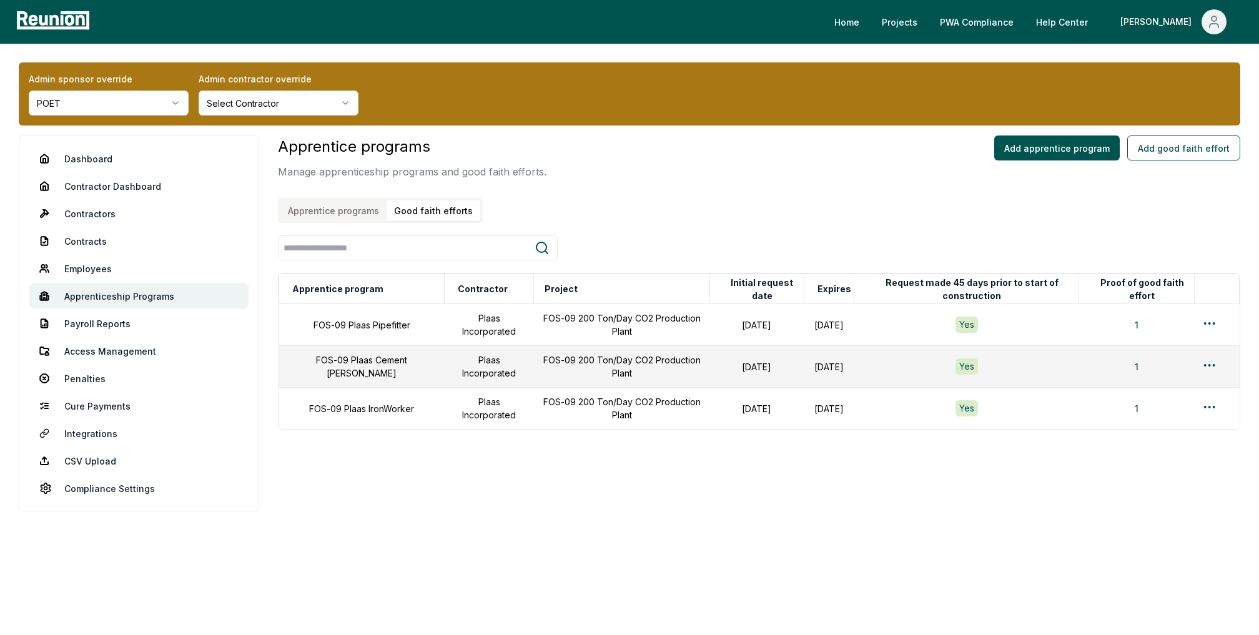
click at [777, 155] on div "Apprentice programs Manage apprenticeship programs and good faith efforts. Appr…" at bounding box center [759, 179] width 962 height 87
click at [796, 541] on div "Admin sponsor override POET Admin contractor override Select Contractor Dashboa…" at bounding box center [629, 296] width 1259 height 505
click at [74, 164] on link "Dashboard" at bounding box center [138, 158] width 219 height 25
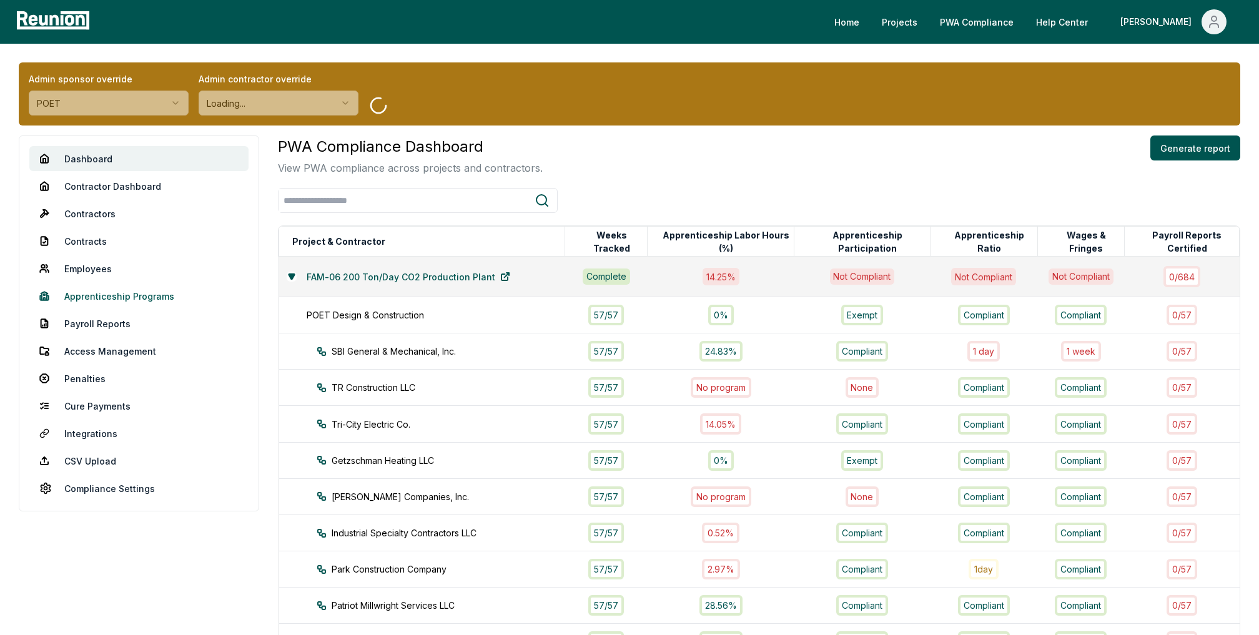
click at [136, 299] on link "Apprenticeship Programs" at bounding box center [138, 296] width 219 height 25
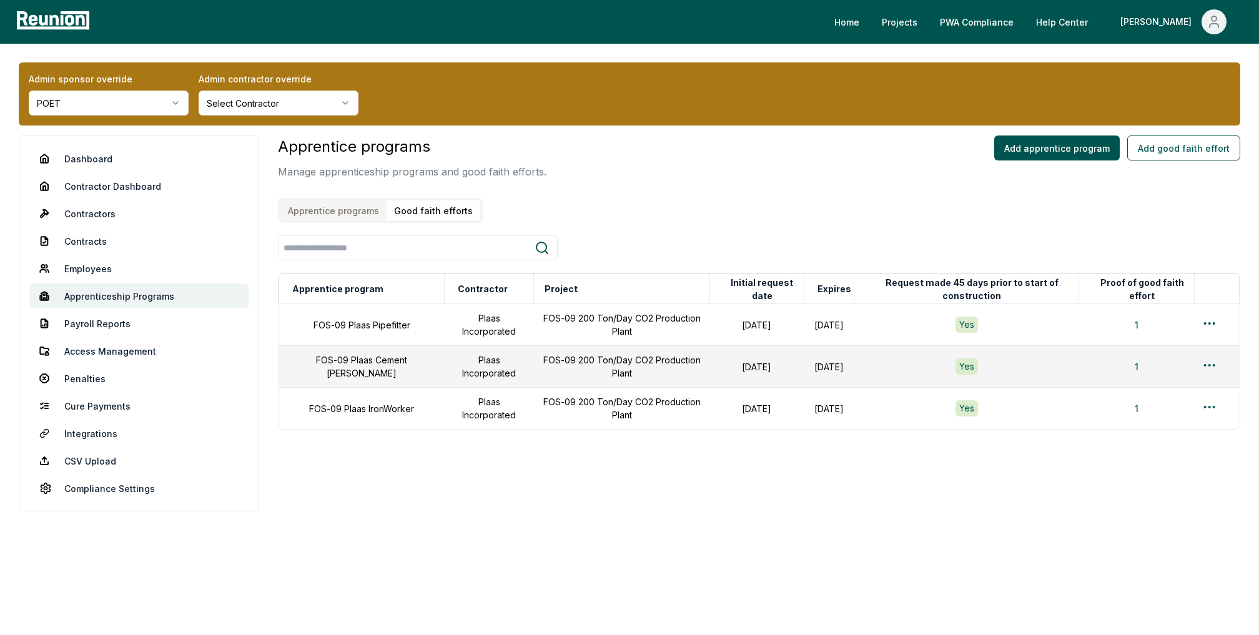
click at [450, 205] on button "Good faith efforts" at bounding box center [434, 210] width 94 height 21
click at [103, 156] on link "Dashboard" at bounding box center [138, 158] width 219 height 25
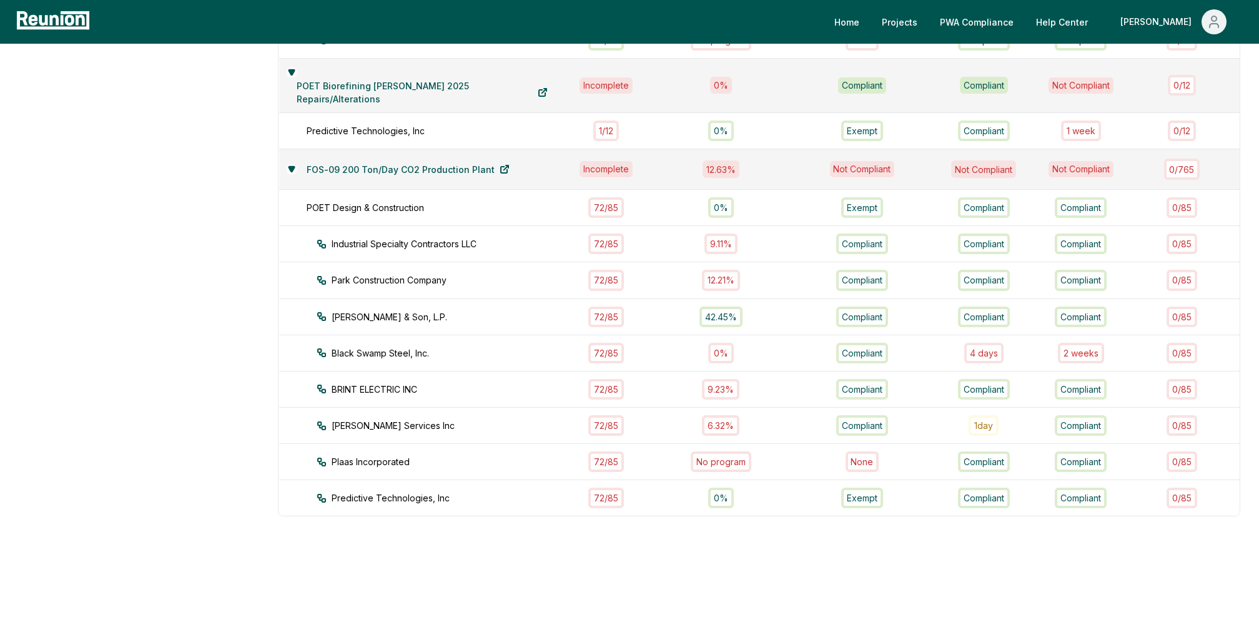
scroll to position [649, 0]
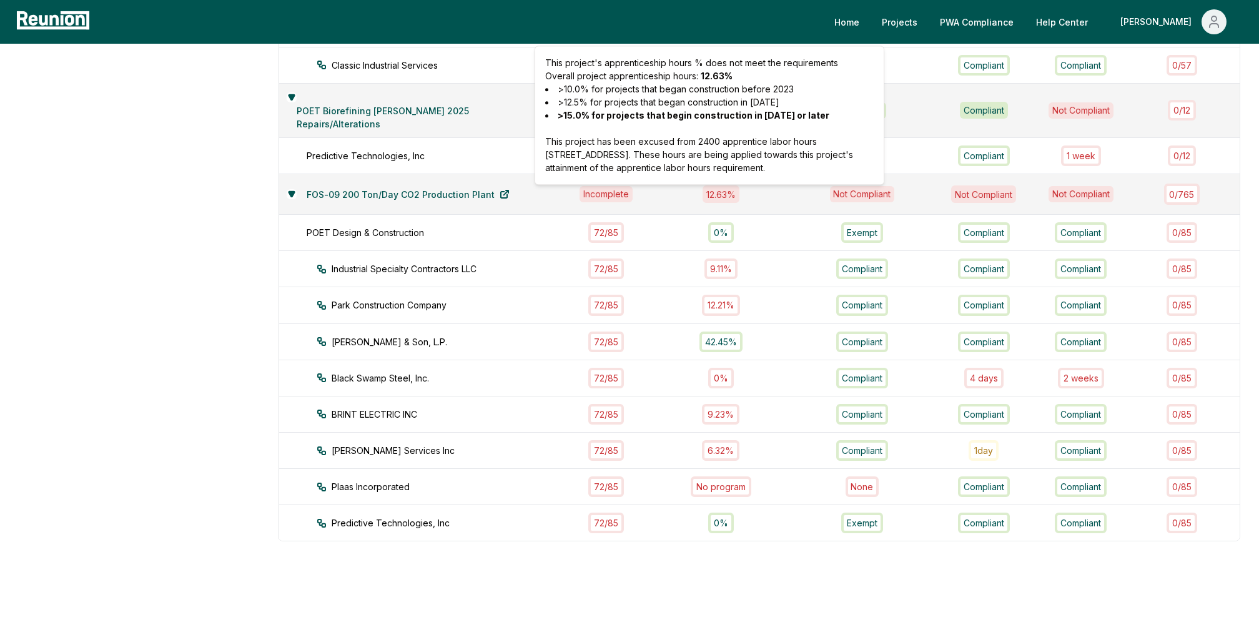
click at [701, 141] on p "This project has been excused from 2400 apprentice labor hours via good faith e…" at bounding box center [709, 154] width 328 height 39
click at [457, 498] on td "Plaas Incorporated" at bounding box center [422, 487] width 286 height 36
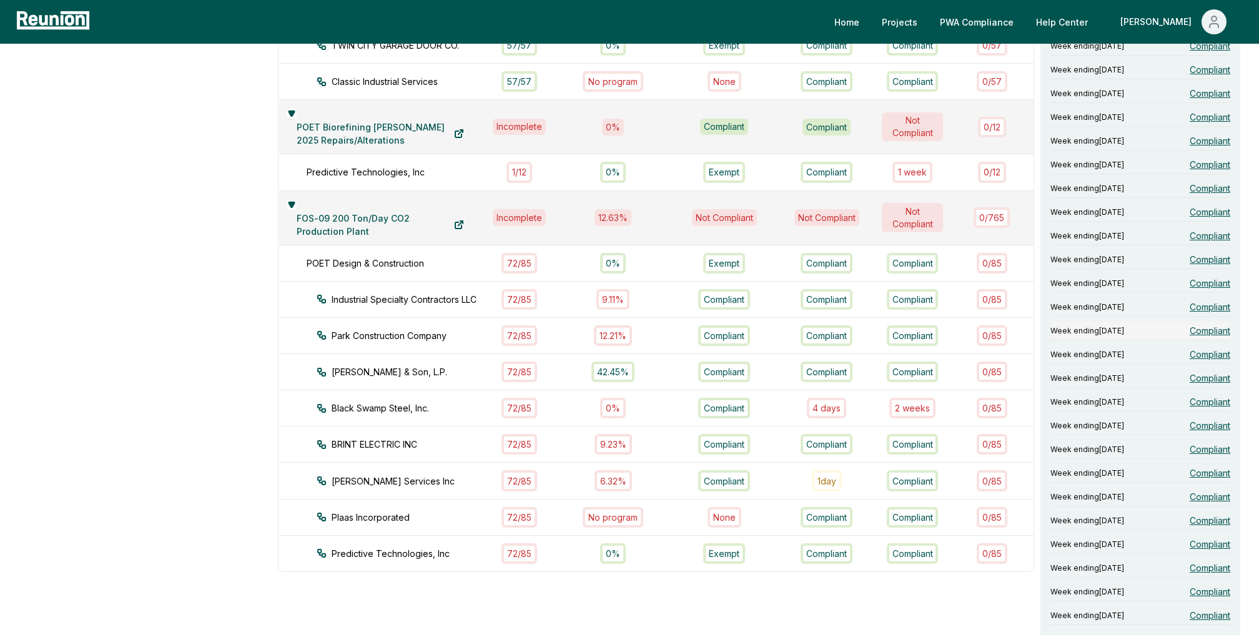
click at [1198, 337] on span "Compliant" at bounding box center [1210, 330] width 41 height 13
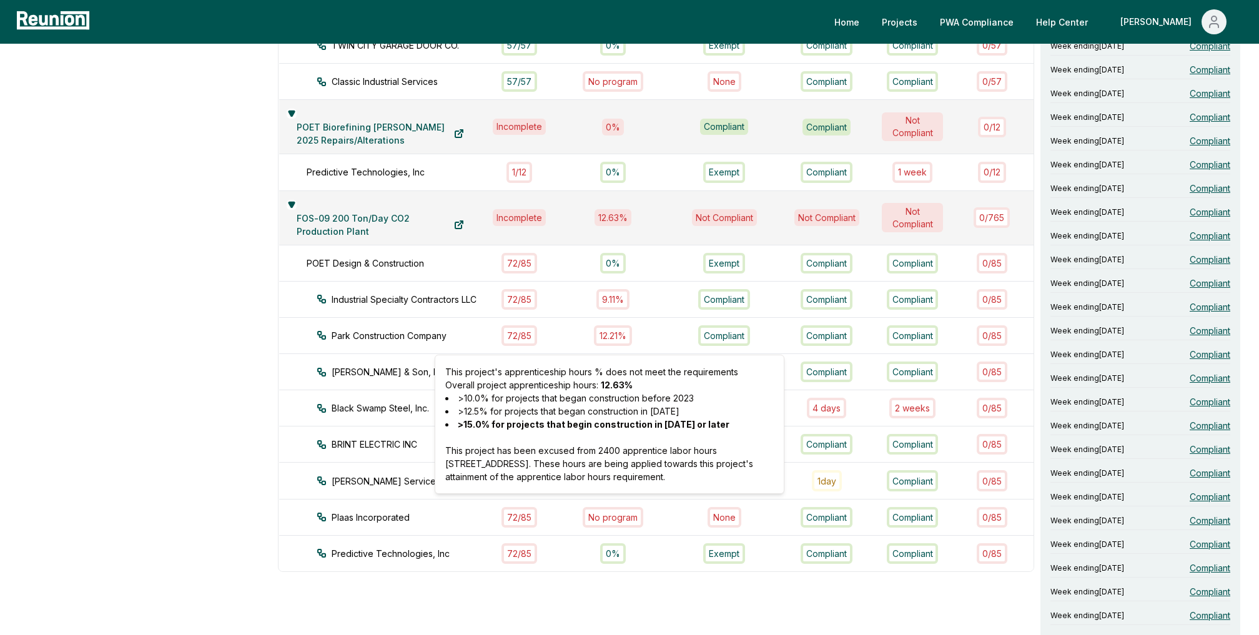
scroll to position [0, 0]
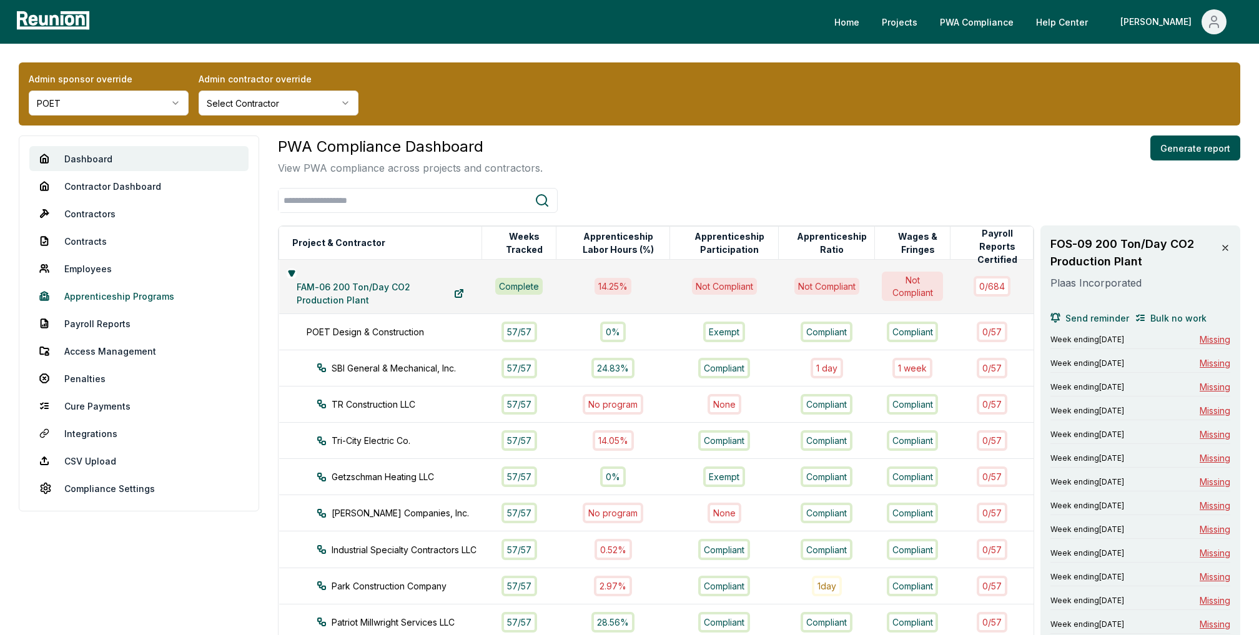
click at [112, 300] on link "Apprenticeship Programs" at bounding box center [138, 296] width 219 height 25
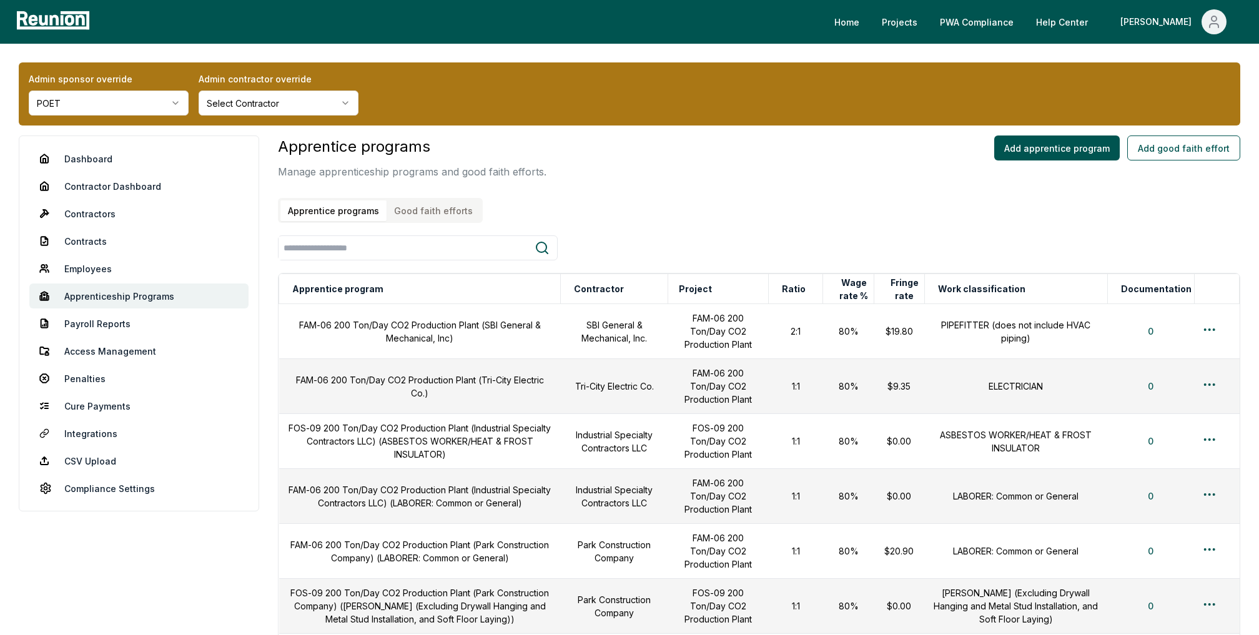
click at [412, 197] on div "Apprentice programs Manage apprenticeship programs and good faith efforts. Appr…" at bounding box center [412, 179] width 269 height 87
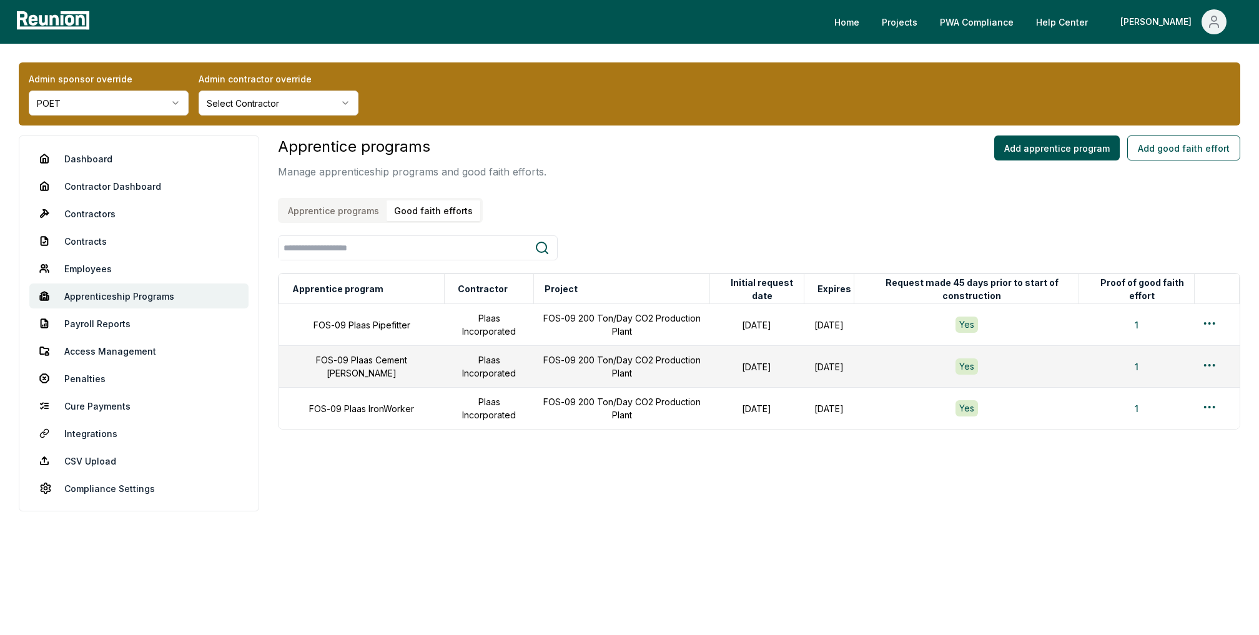
click at [412, 210] on button "Good faith efforts" at bounding box center [434, 210] width 94 height 21
click at [1203, 320] on html "Please visit us on your desktop We're working on making our marketplace mobile-…" at bounding box center [629, 317] width 1259 height 635
click at [1144, 373] on div "Edit" at bounding box center [1189, 372] width 119 height 21
click at [1212, 368] on html "Please visit us on your desktop We're working on making our marketplace mobile-…" at bounding box center [629, 317] width 1259 height 635
click at [1147, 412] on div "Edit" at bounding box center [1189, 415] width 119 height 21
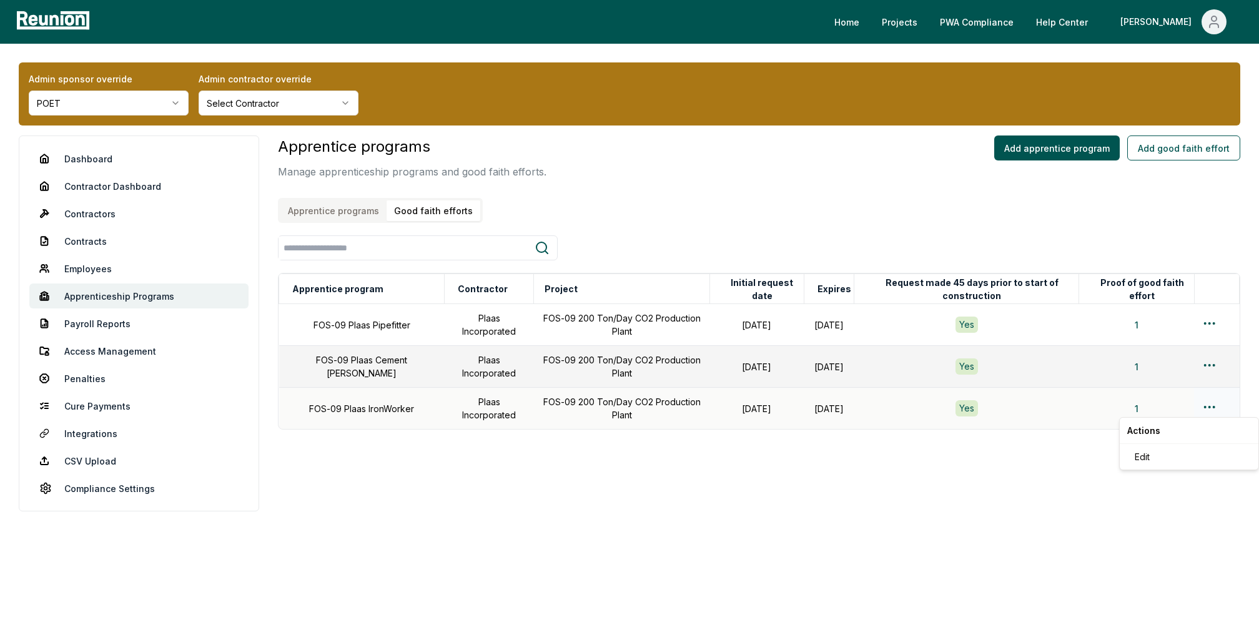
click at [1204, 399] on html "Please visit us on your desktop We're working on making our marketplace mobile-…" at bounding box center [629, 317] width 1259 height 635
click at [1154, 458] on div "Edit" at bounding box center [1189, 457] width 119 height 21
click at [127, 331] on link "Payroll Reports" at bounding box center [138, 323] width 219 height 25
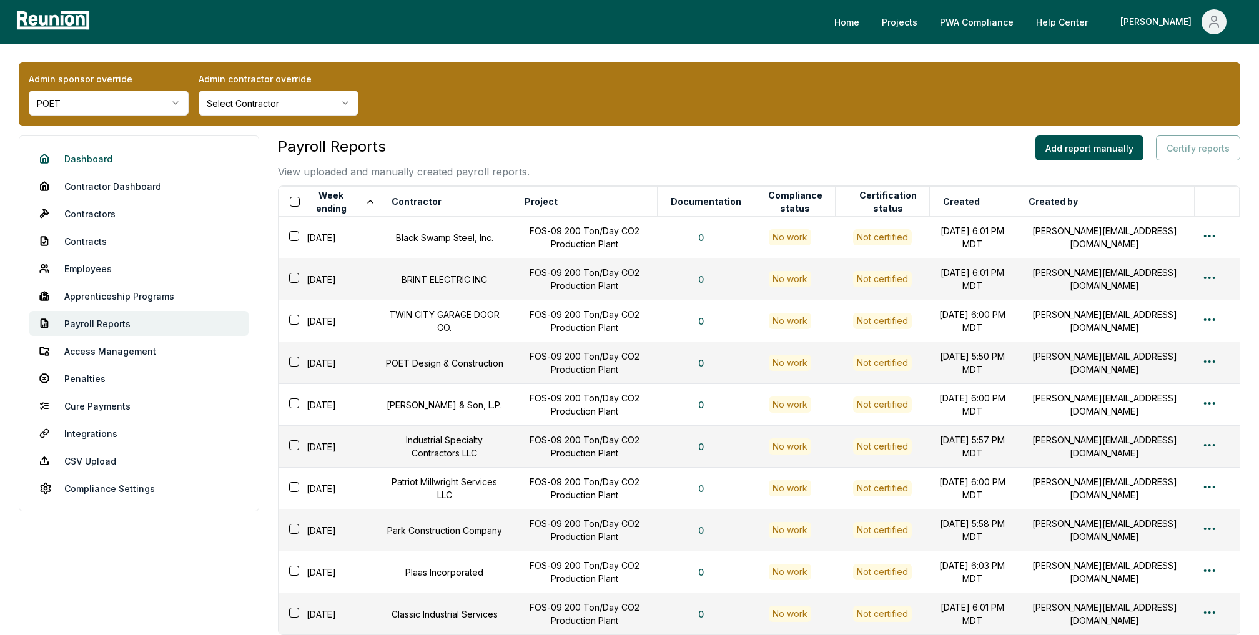
click at [82, 155] on link "Dashboard" at bounding box center [138, 158] width 219 height 25
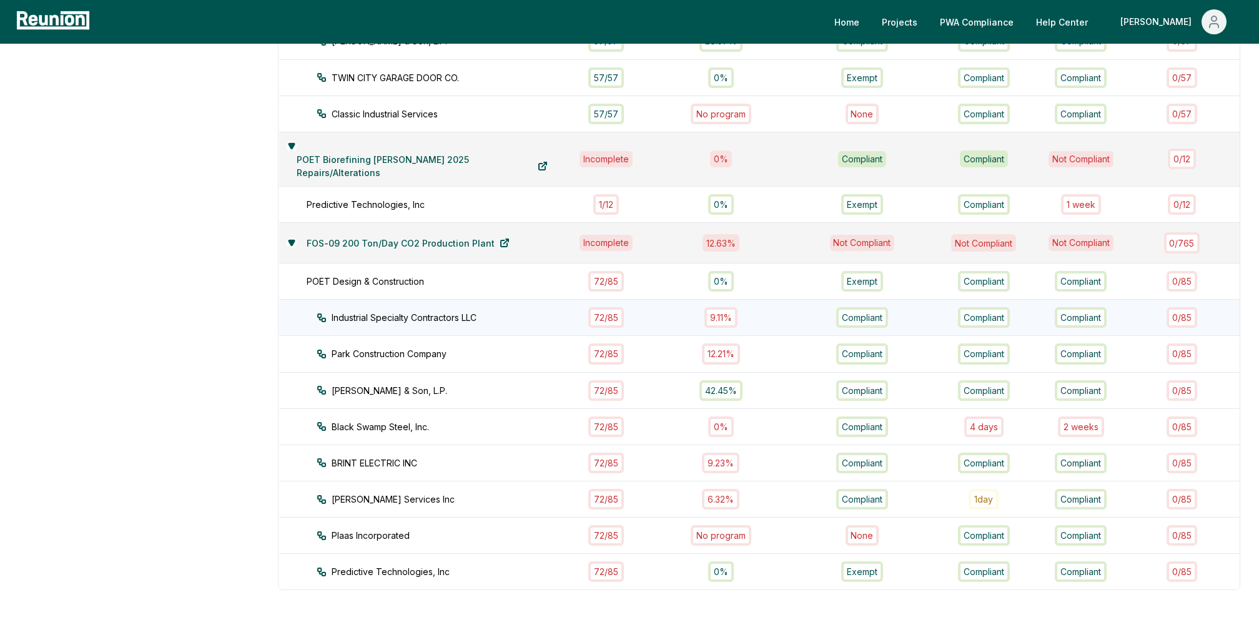
scroll to position [655, 0]
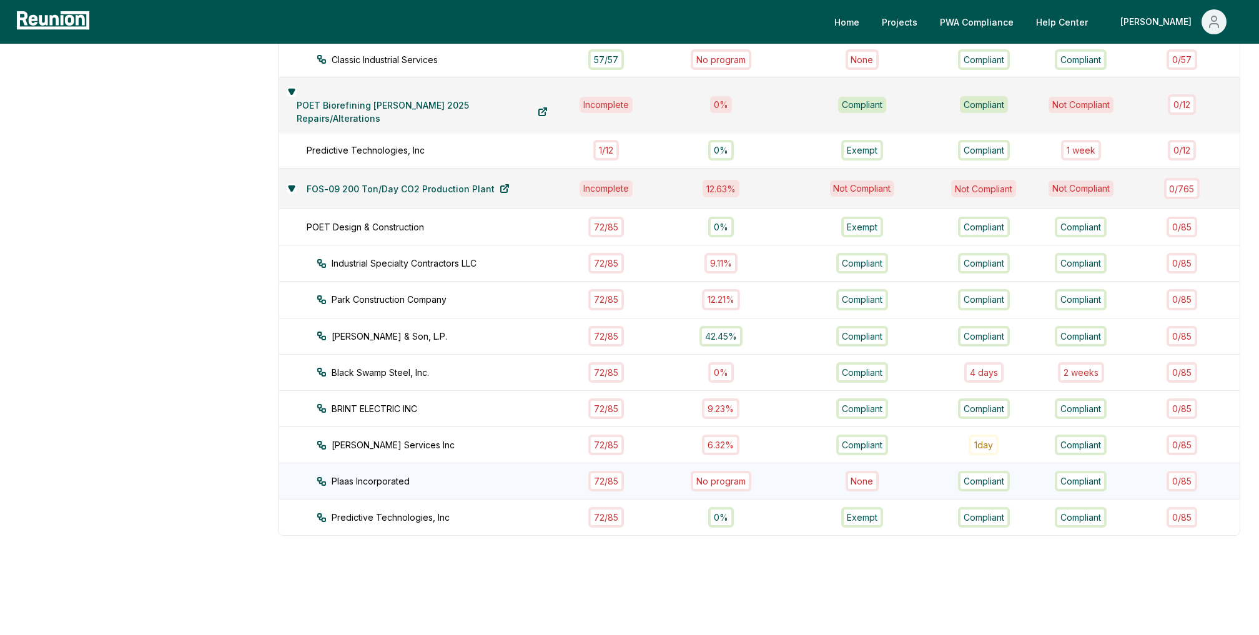
click at [565, 485] on td "72 / 85" at bounding box center [606, 481] width 82 height 36
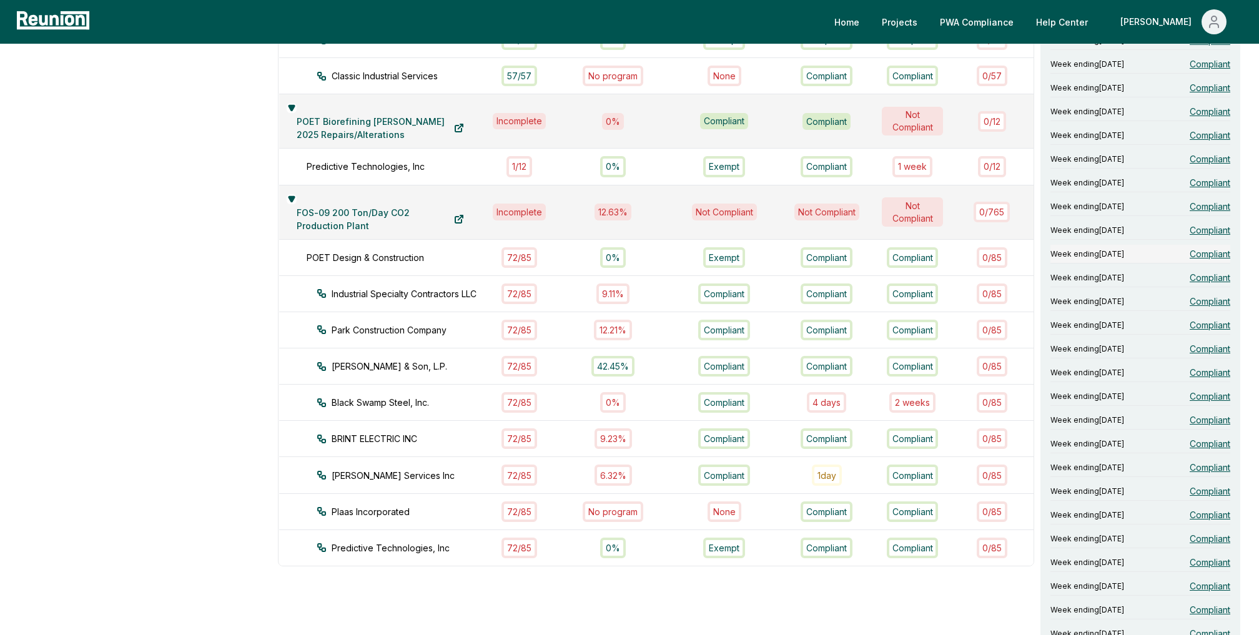
click at [1204, 259] on span "Compliant" at bounding box center [1210, 253] width 41 height 13
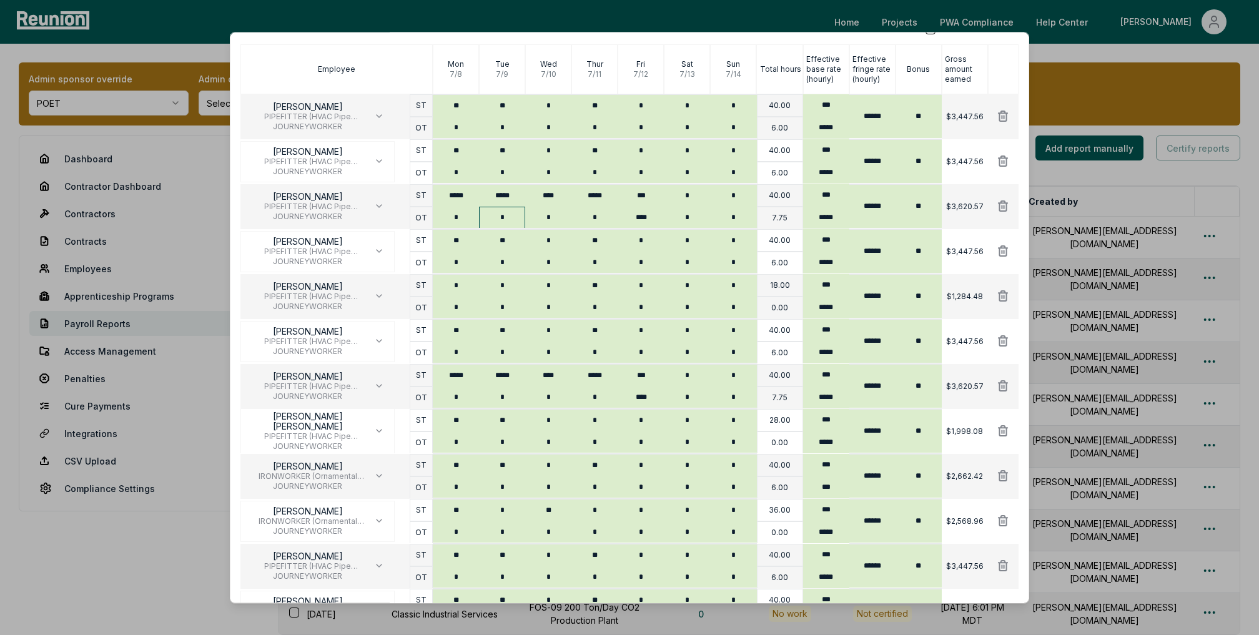
scroll to position [189, 0]
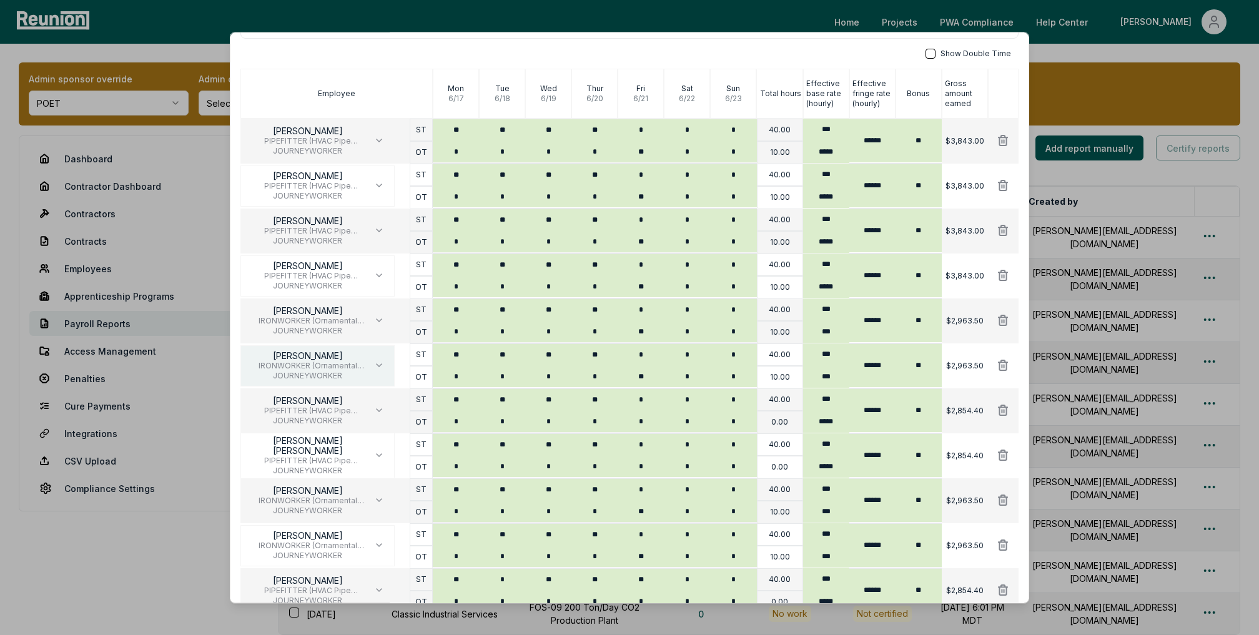
scroll to position [323, 0]
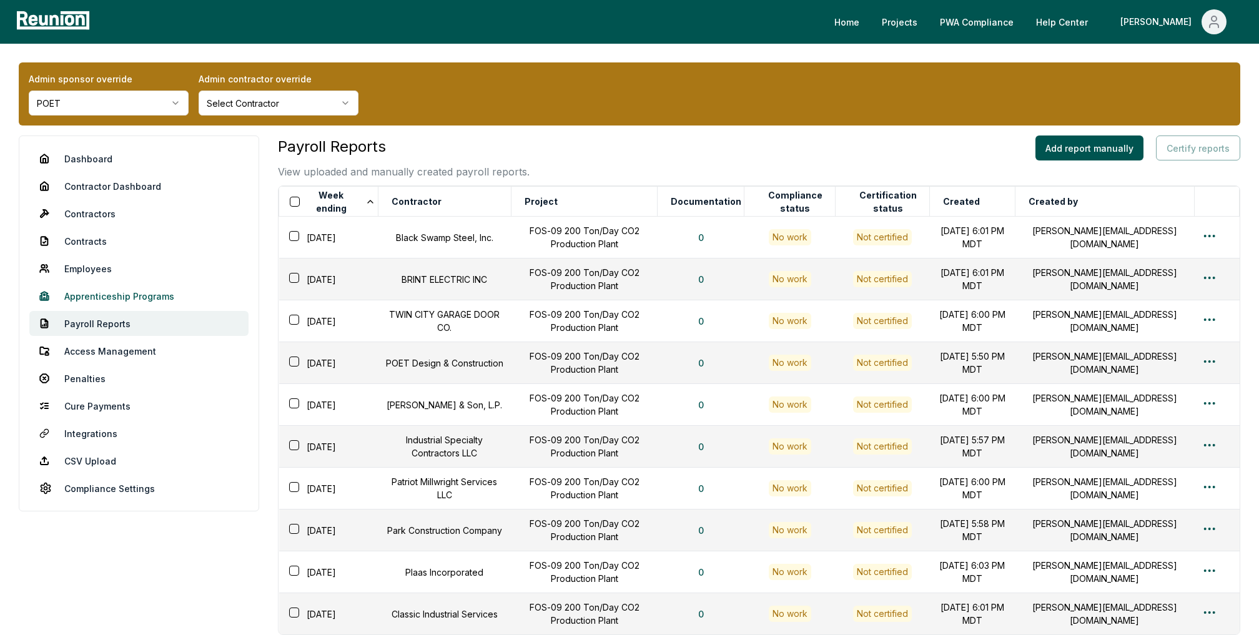
click at [144, 297] on link "Apprenticeship Programs" at bounding box center [138, 296] width 219 height 25
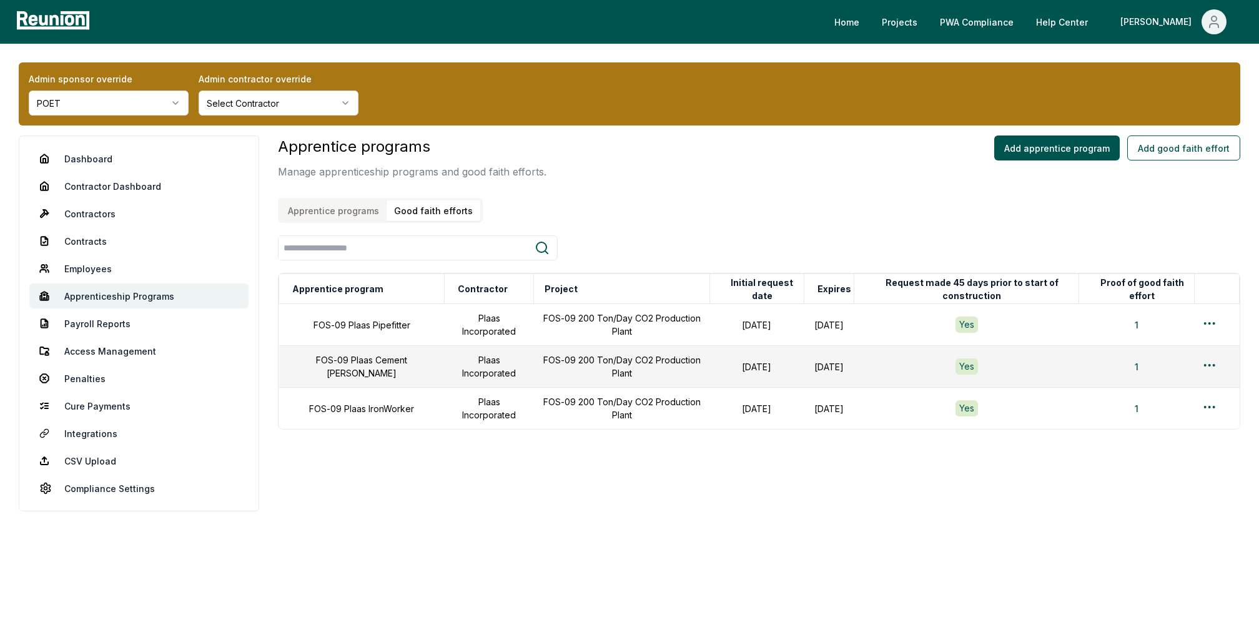
click at [422, 207] on button "Good faith efforts" at bounding box center [434, 210] width 94 height 21
click at [1212, 321] on html "Please visit us on your desktop We're working on making our marketplace mobile-…" at bounding box center [629, 317] width 1259 height 635
click at [1150, 362] on div "Actions Edit" at bounding box center [1189, 359] width 140 height 53
click at [1149, 362] on div "Edit" at bounding box center [1189, 372] width 134 height 21
click at [71, 265] on link "Employees" at bounding box center [138, 268] width 219 height 25
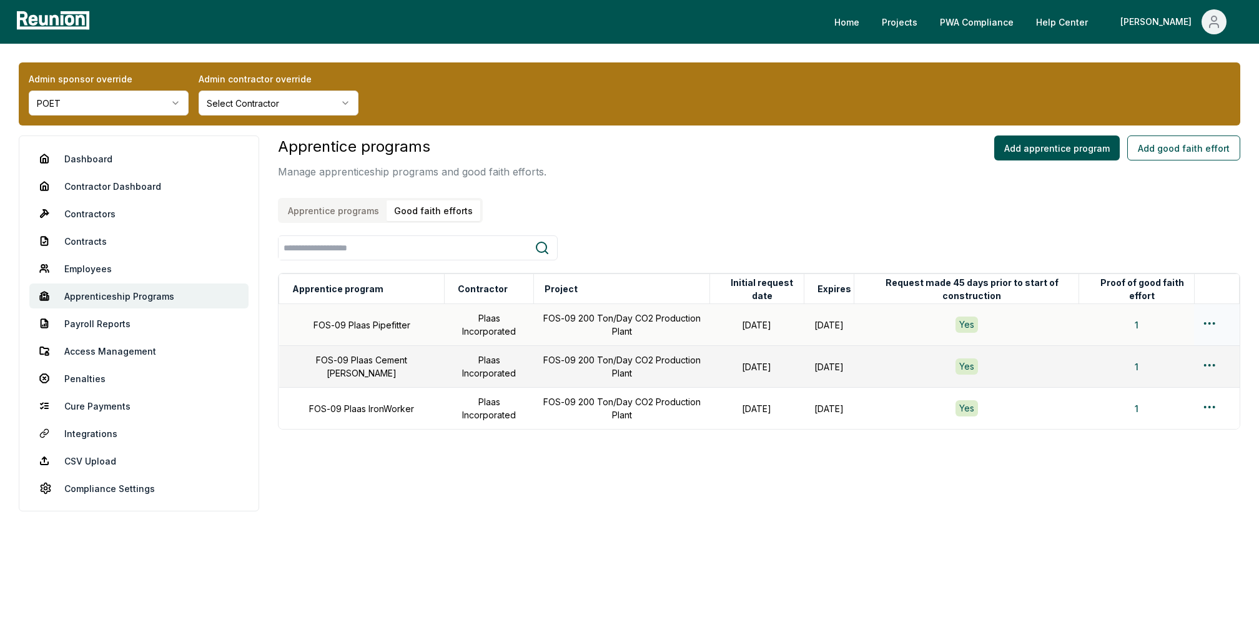
click at [1202, 313] on td at bounding box center [1216, 325] width 45 height 42
click at [1202, 316] on html "Please visit us on your desktop We're working on making our marketplace mobile-…" at bounding box center [629, 317] width 1259 height 635
click at [1162, 369] on div "Edit" at bounding box center [1189, 372] width 119 height 21
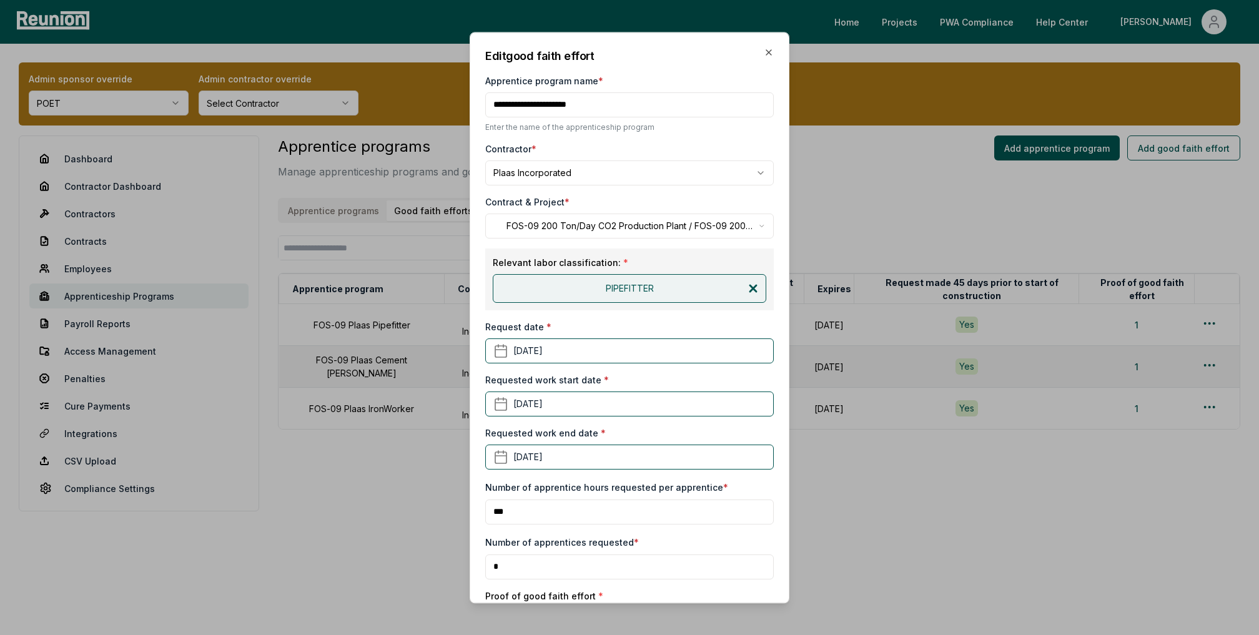
click at [758, 287] on icon at bounding box center [753, 288] width 12 height 12
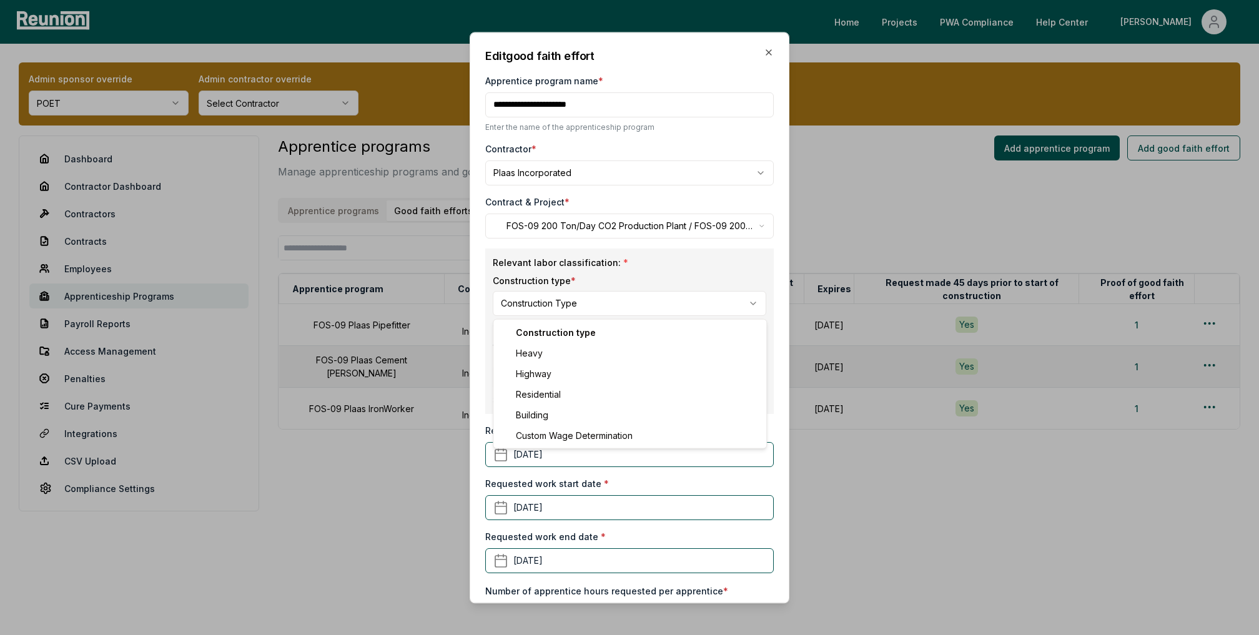
click at [633, 297] on body "Please visit us on your desktop We're working on making our marketplace mobile-…" at bounding box center [629, 317] width 1259 height 635
select select "*****"
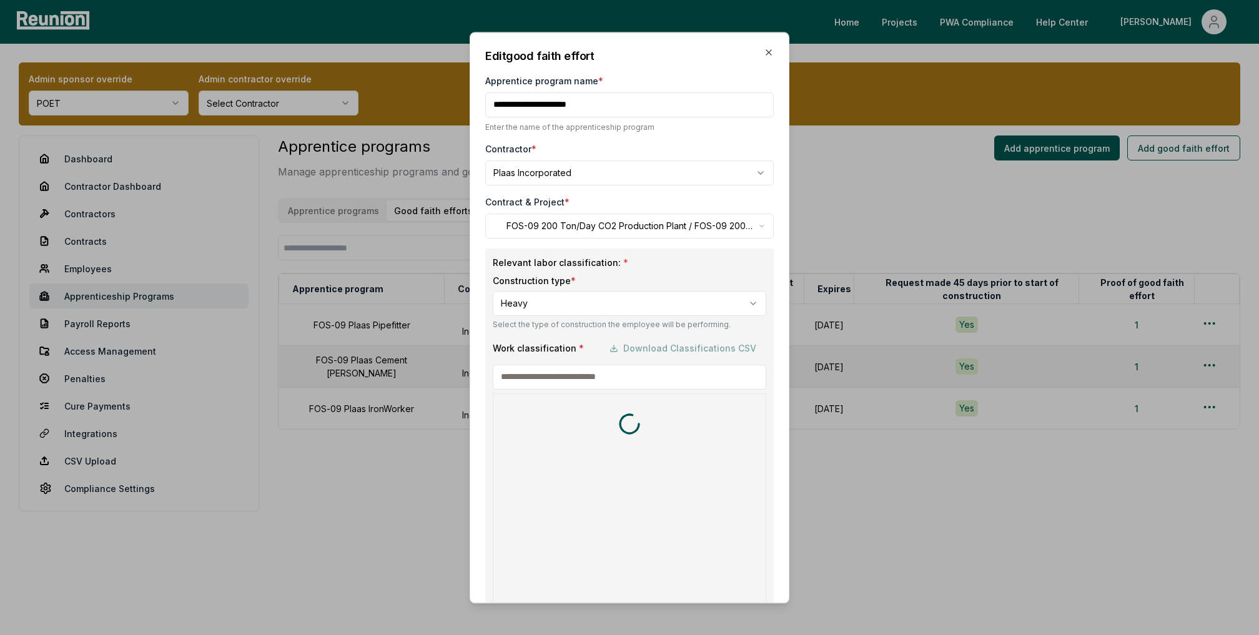
click at [567, 372] on input at bounding box center [630, 377] width 274 height 25
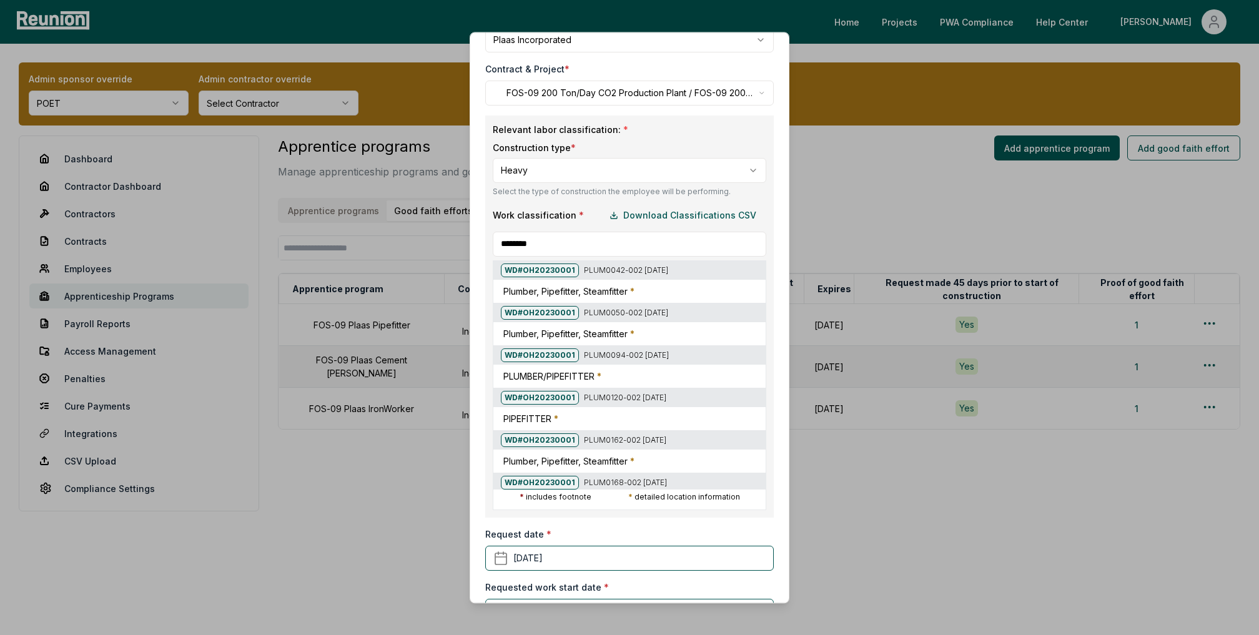
type input "********"
drag, startPoint x: 560, startPoint y: 214, endPoint x: 564, endPoint y: 203, distance: 11.5
click at [560, 214] on label "Work classification *" at bounding box center [538, 215] width 91 height 13
click at [593, 157] on div at bounding box center [492, 140] width 1259 height 635
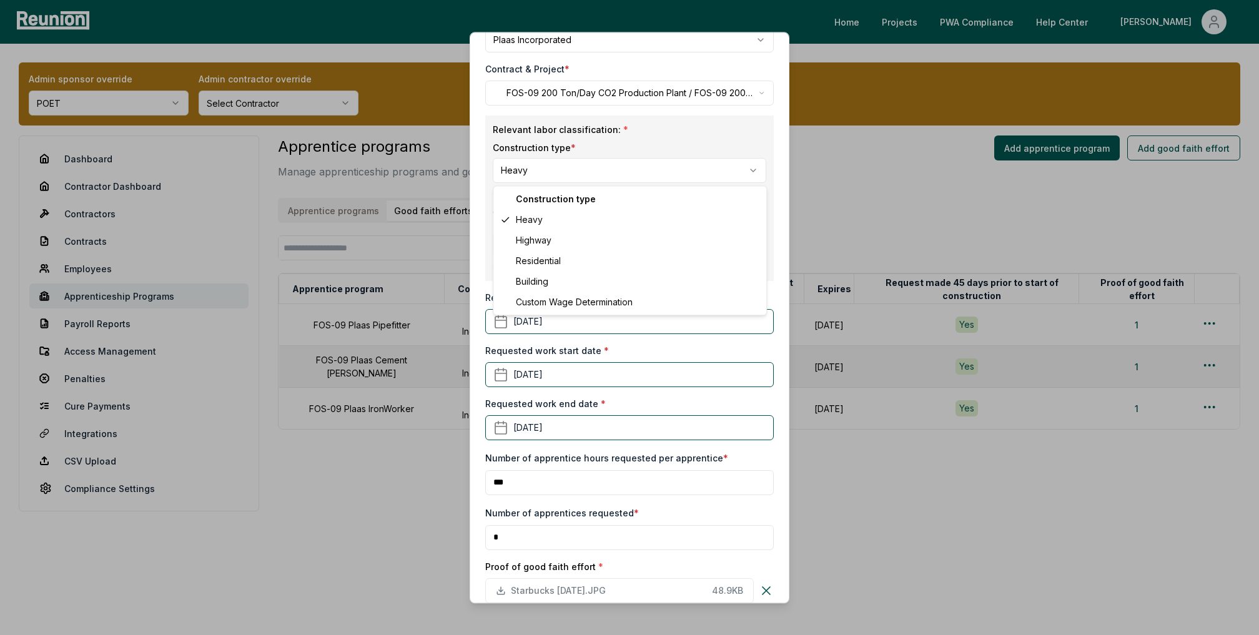
click at [593, 182] on body "Please visit us on your desktop We're working on making our marketplace mobile-…" at bounding box center [629, 317] width 1259 height 635
select select "********"
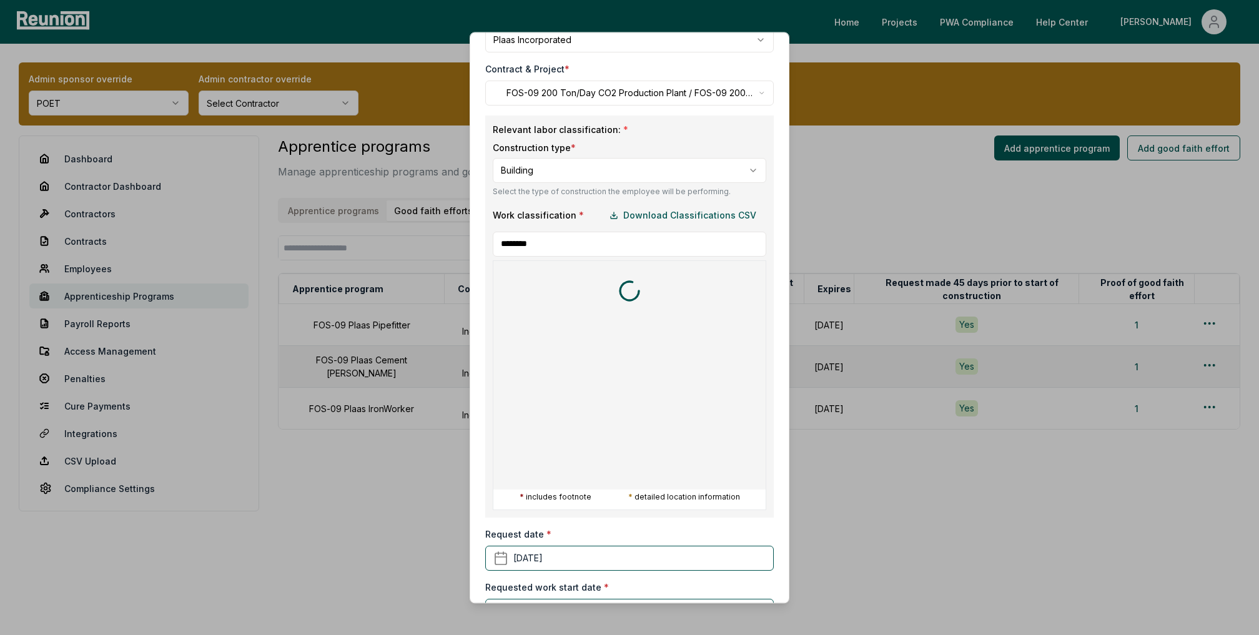
click at [600, 241] on input "********" at bounding box center [630, 244] width 274 height 25
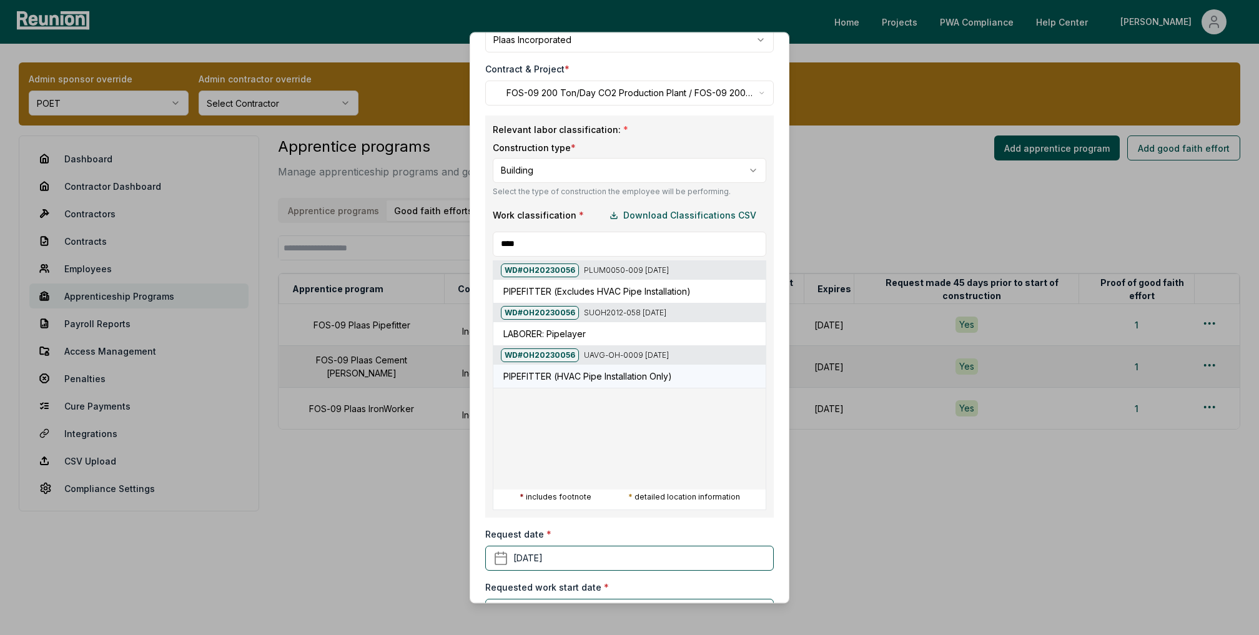
type input "****"
click at [580, 377] on h5 "PIPEFITTER (HVAC Pipe Installation Only)" at bounding box center [587, 376] width 169 height 13
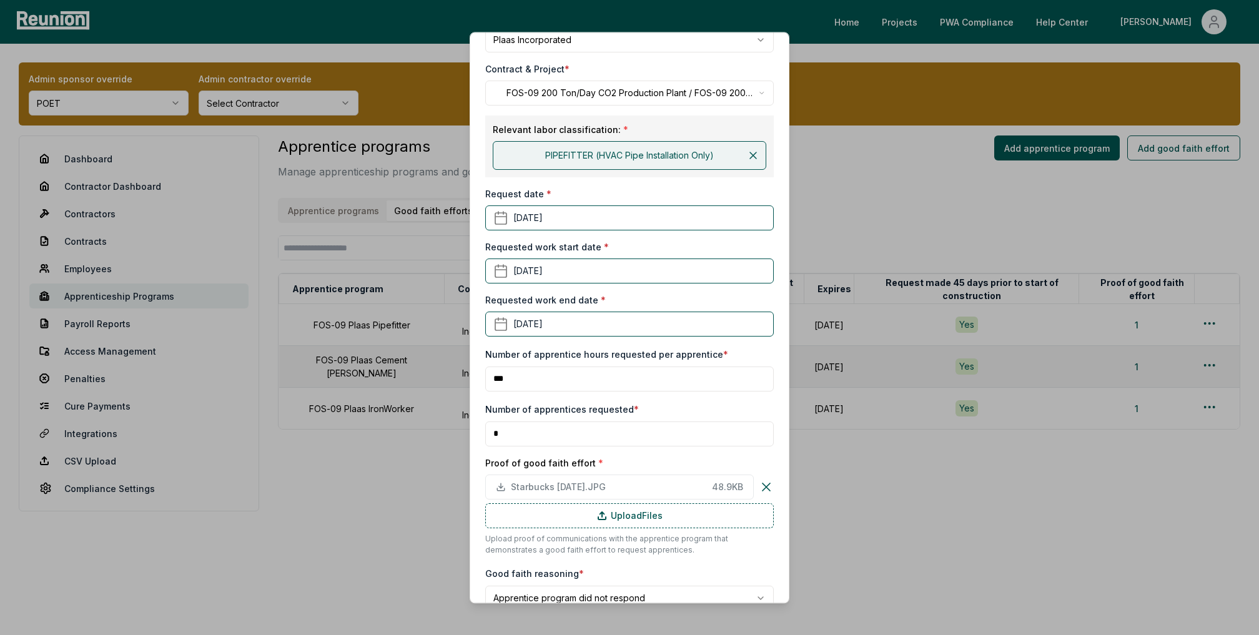
scroll to position [197, 0]
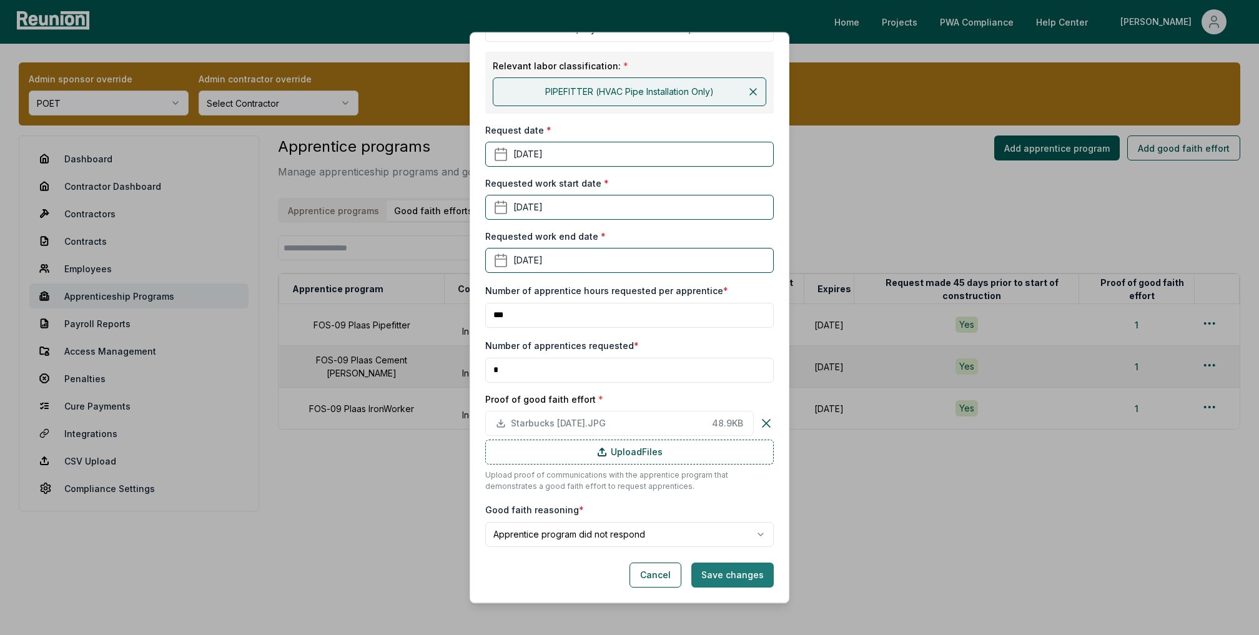
click at [724, 580] on button "Save changes" at bounding box center [732, 575] width 82 height 25
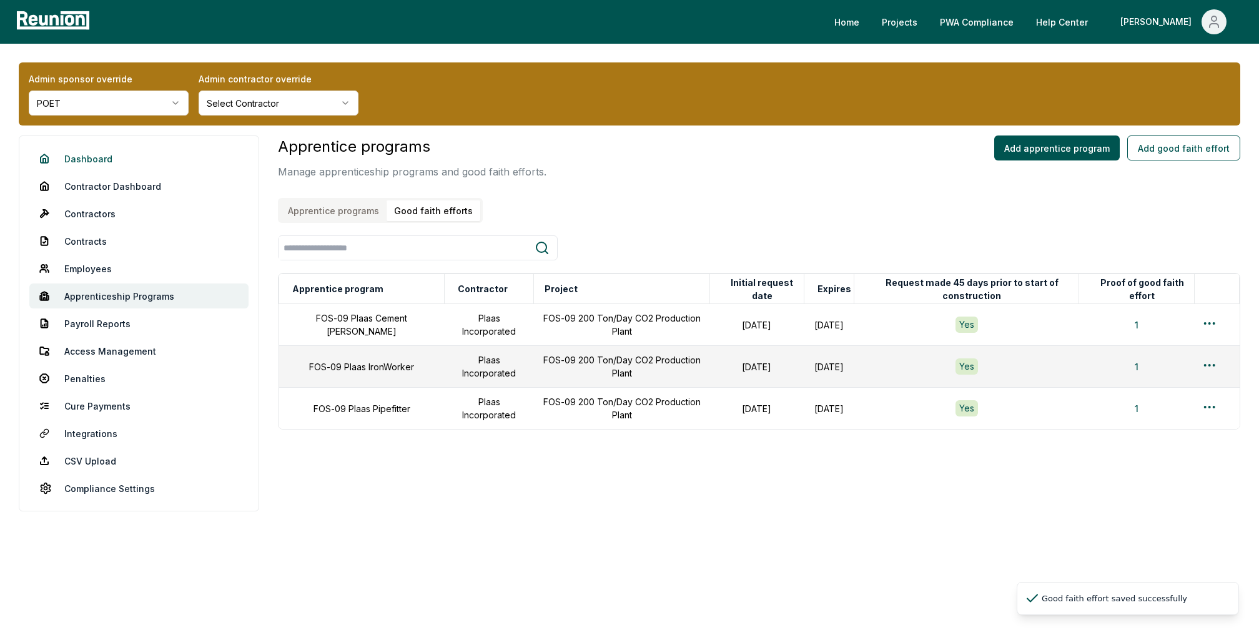
click at [71, 152] on link "Dashboard" at bounding box center [138, 158] width 219 height 25
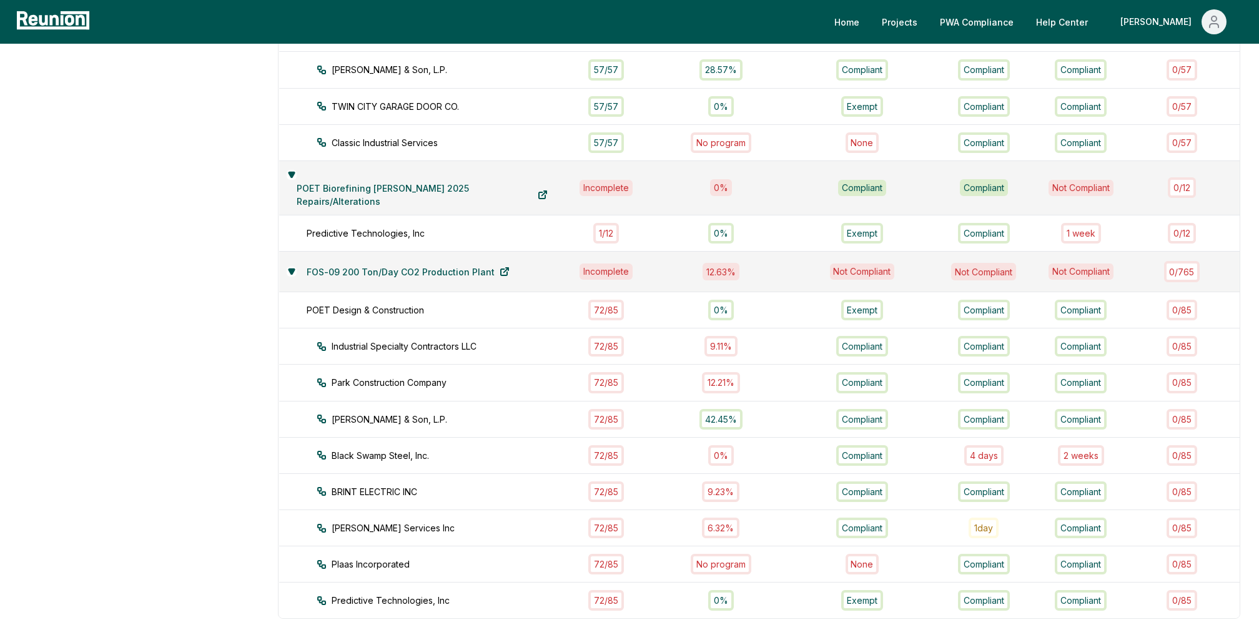
scroll to position [679, 0]
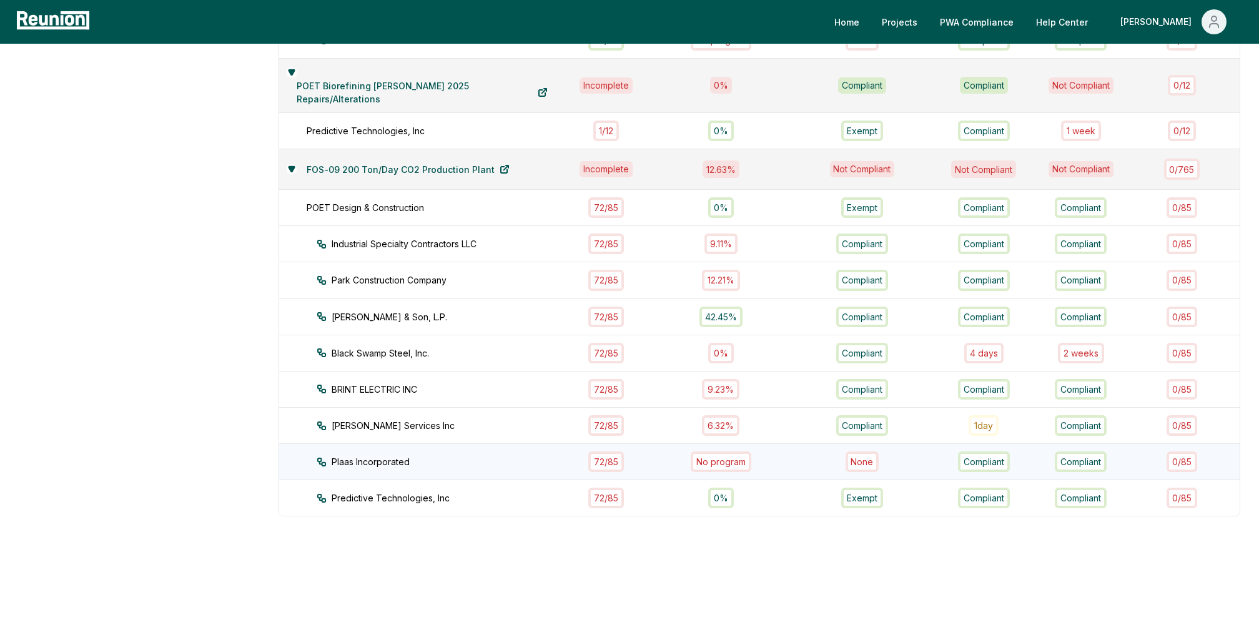
click at [676, 460] on div "No program" at bounding box center [721, 462] width 132 height 21
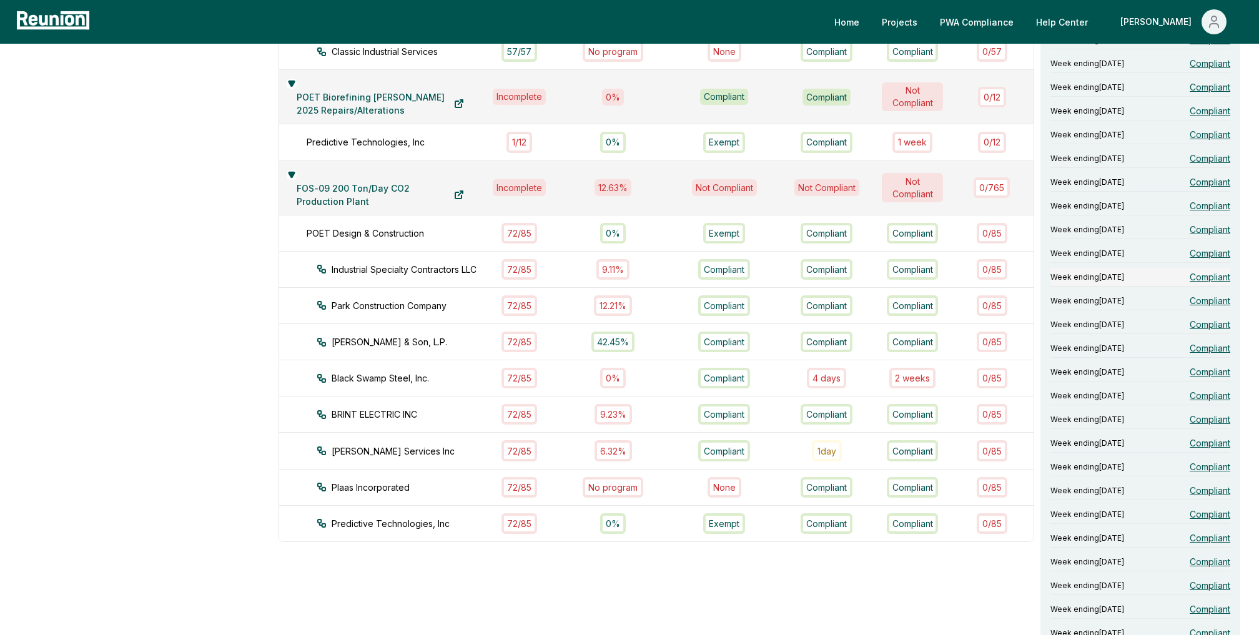
click at [1220, 280] on span "Compliant" at bounding box center [1210, 276] width 41 height 13
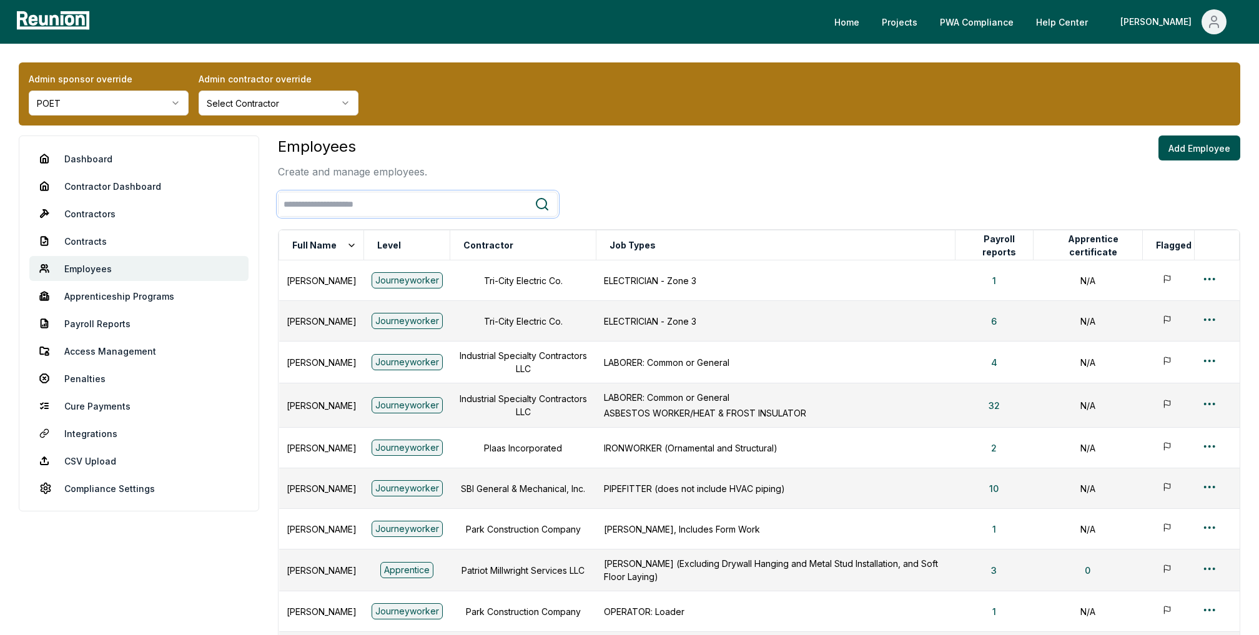
click at [461, 204] on input "search" at bounding box center [407, 204] width 256 height 23
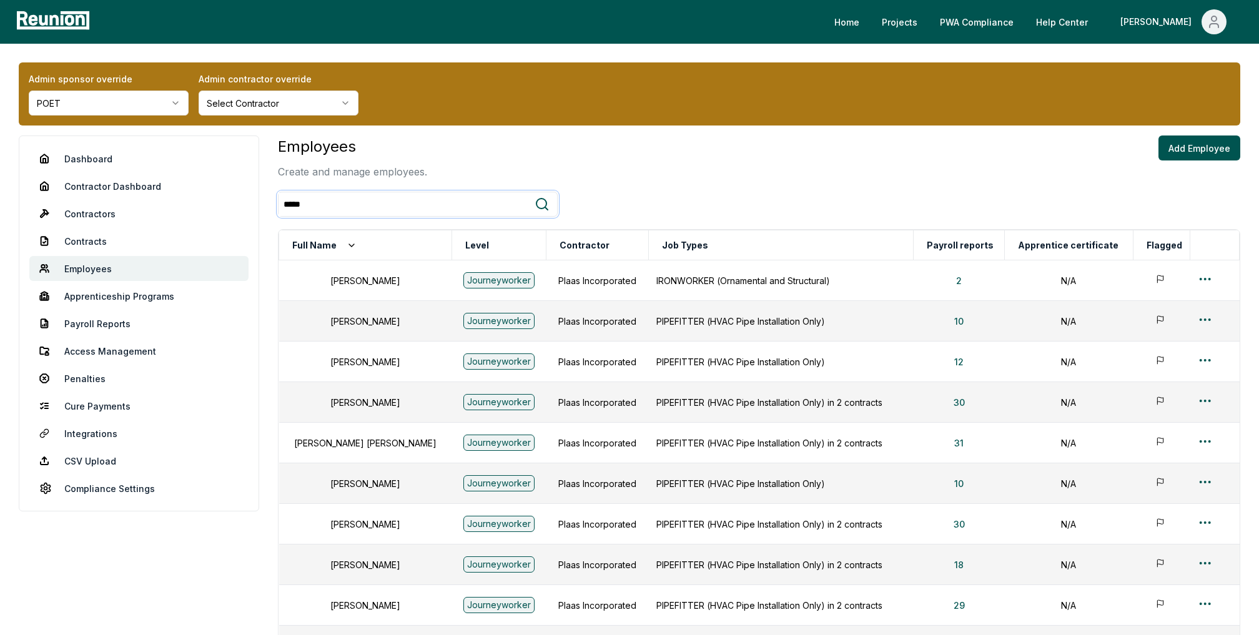
type input "*****"
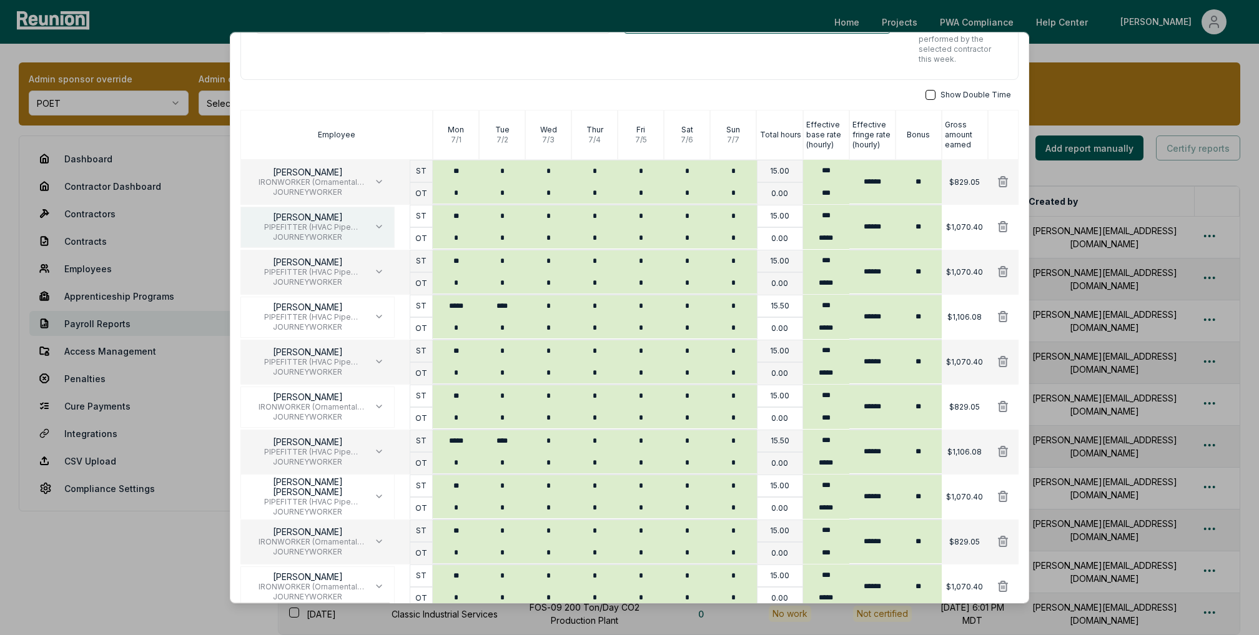
scroll to position [84, 0]
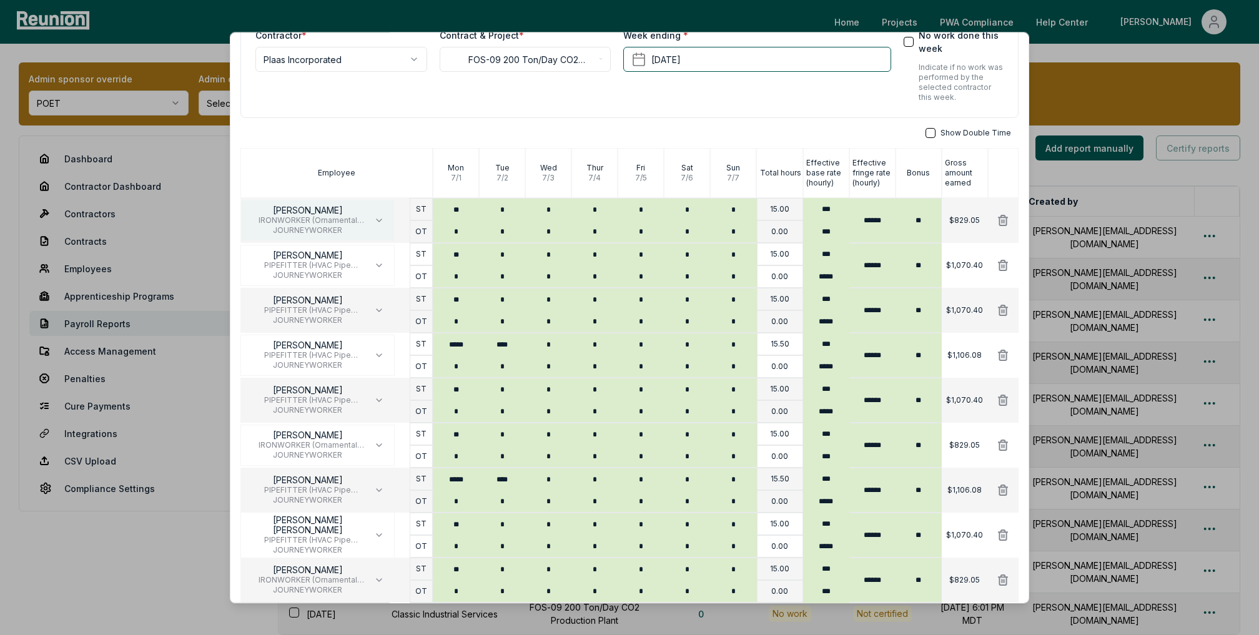
click at [332, 220] on span "IRONWORKER (Ornamental and Structural)" at bounding box center [307, 221] width 113 height 10
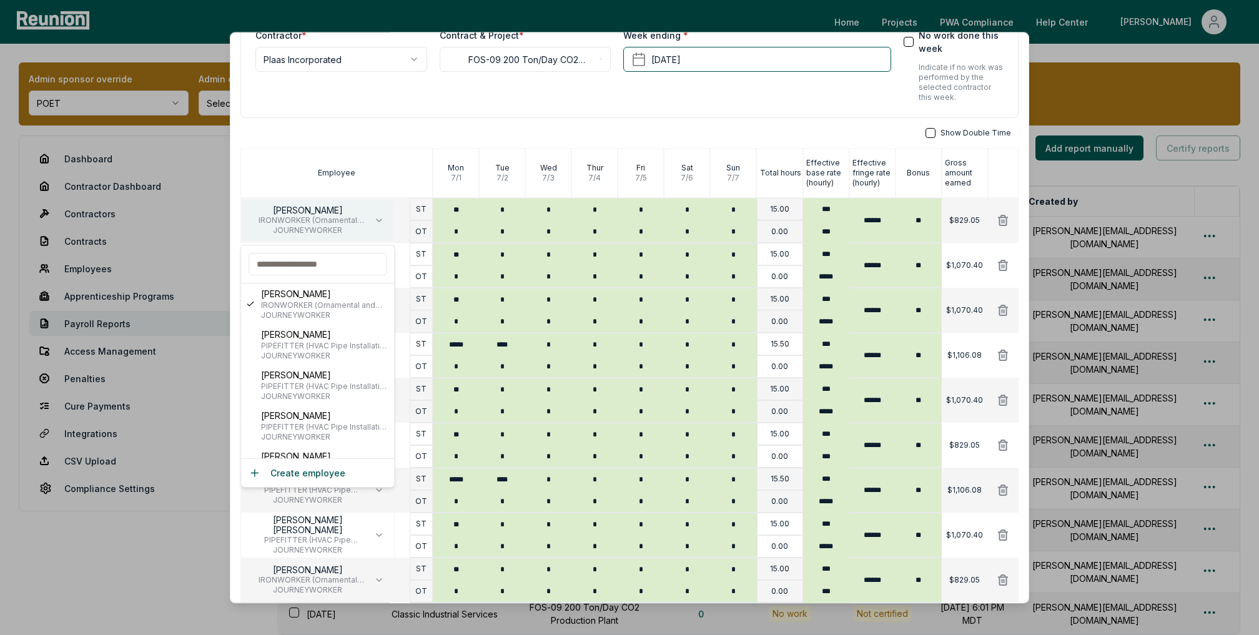
click at [332, 220] on span "IRONWORKER (Ornamental and Structural)" at bounding box center [307, 221] width 113 height 10
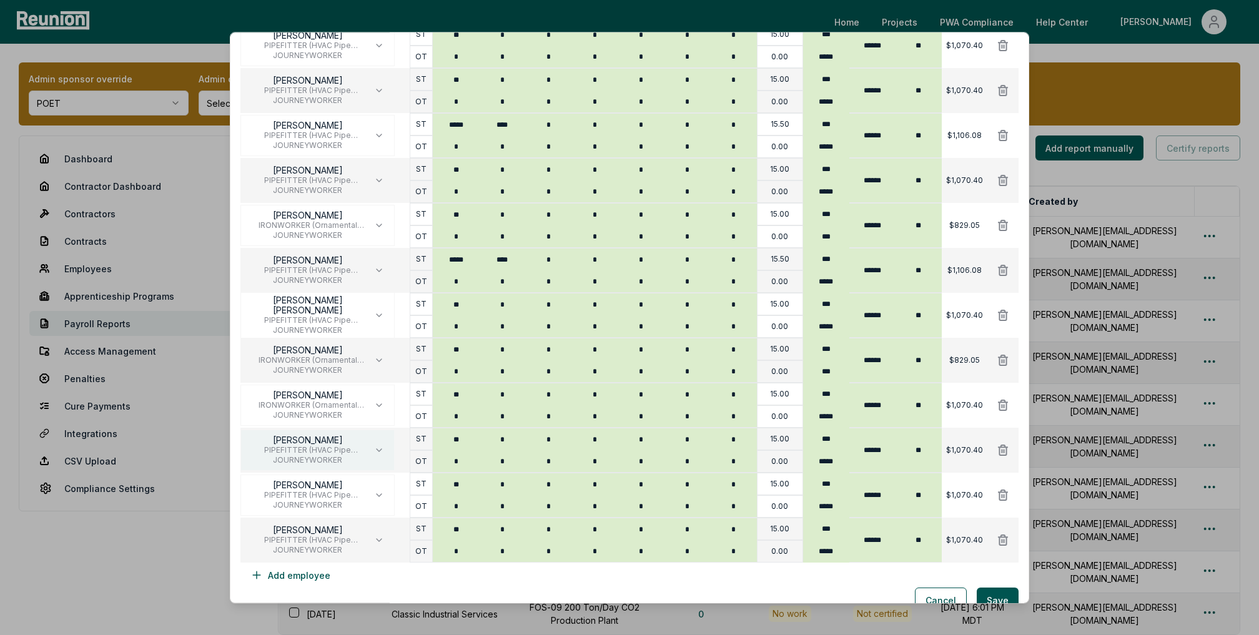
scroll to position [323, 0]
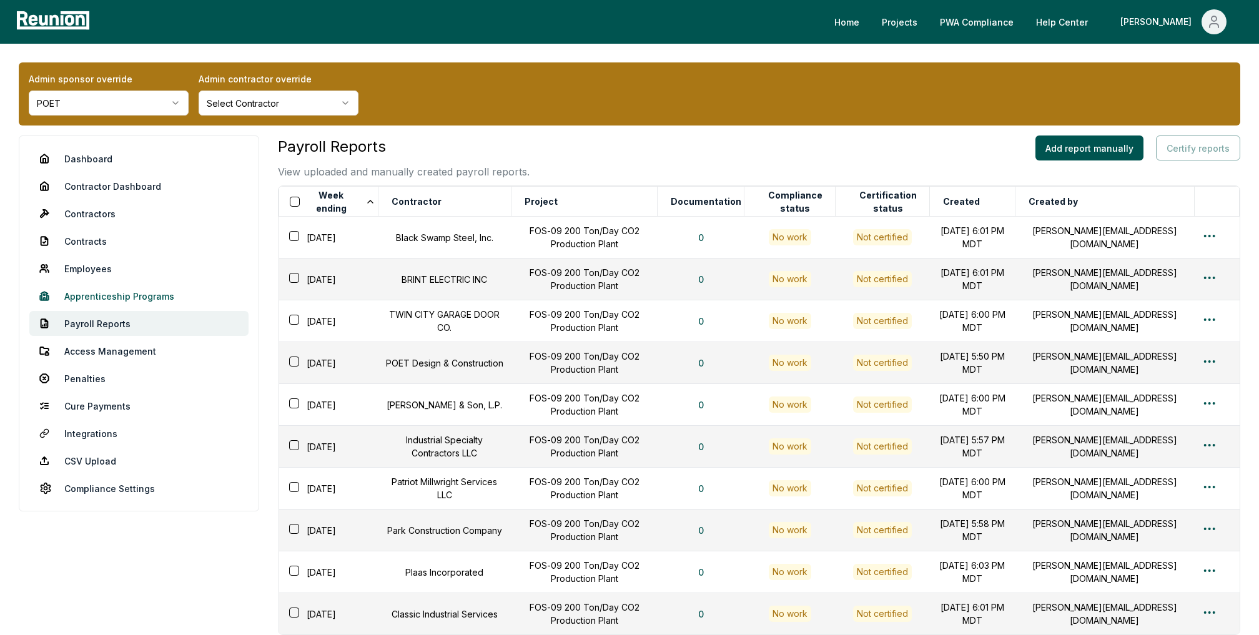
click at [89, 292] on link "Apprenticeship Programs" at bounding box center [138, 296] width 219 height 25
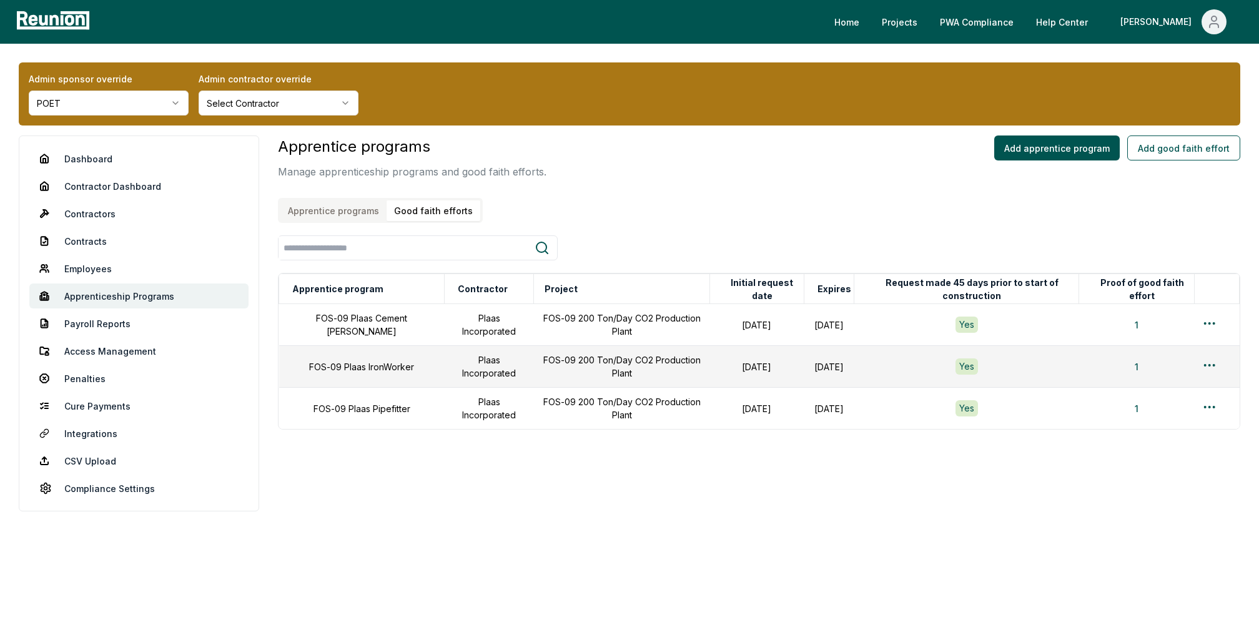
click at [421, 205] on button "Good faith efforts" at bounding box center [434, 210] width 94 height 21
click at [1215, 360] on html "Please visit us on your desktop We're working on making our marketplace mobile-…" at bounding box center [629, 317] width 1259 height 635
click at [1149, 408] on div "Edit" at bounding box center [1189, 415] width 119 height 21
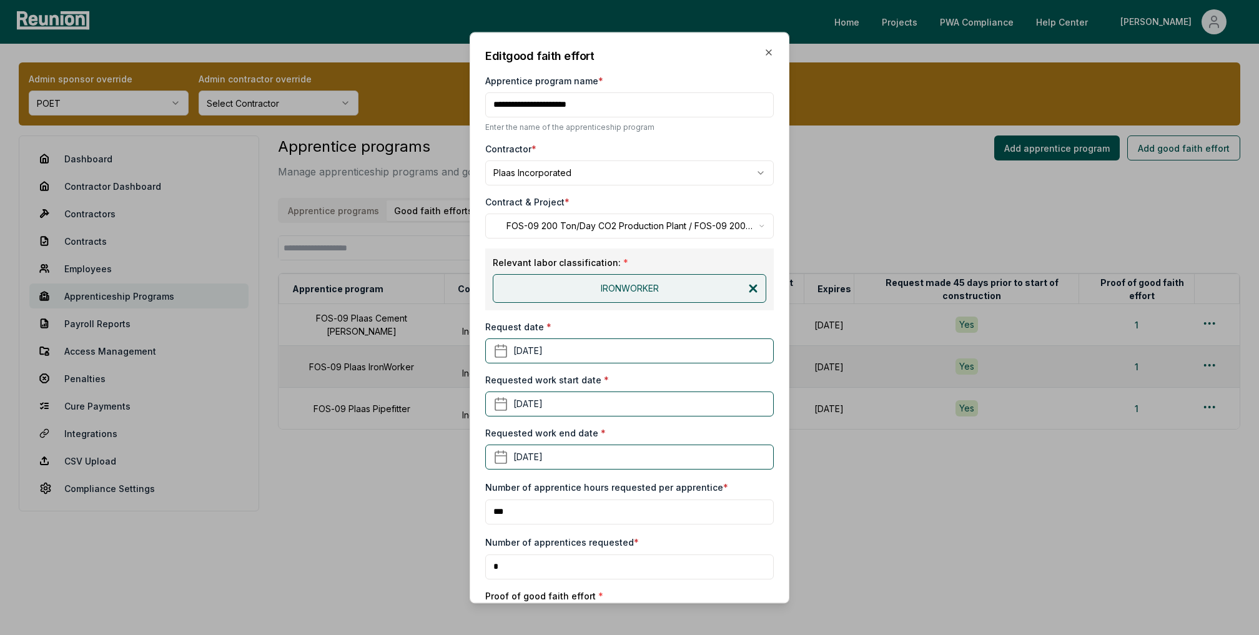
click at [749, 287] on icon at bounding box center [753, 288] width 12 height 12
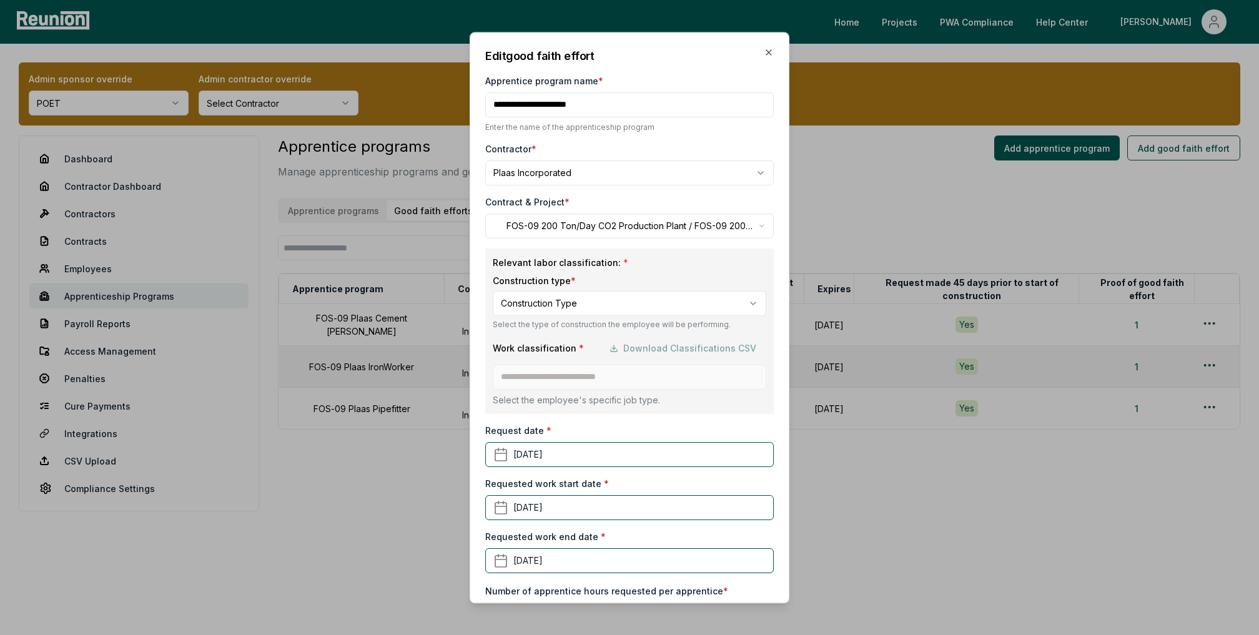
click at [652, 295] on body "Please visit us on your desktop We're working on making our marketplace mobile-…" at bounding box center [629, 317] width 1259 height 635
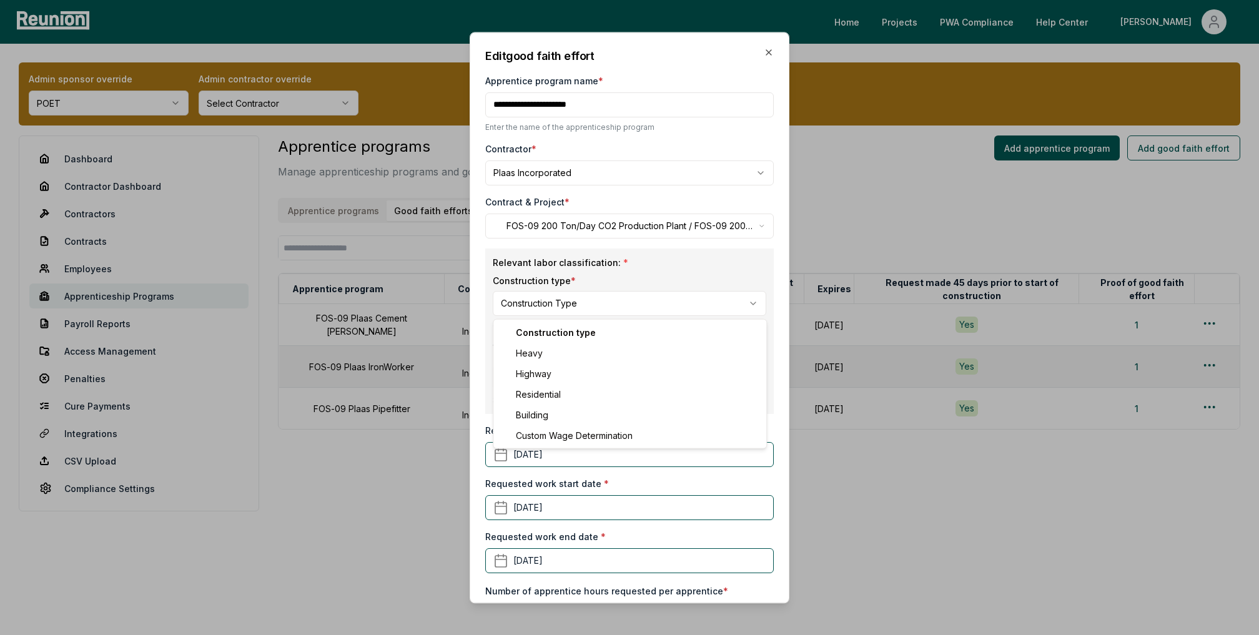
select select "********"
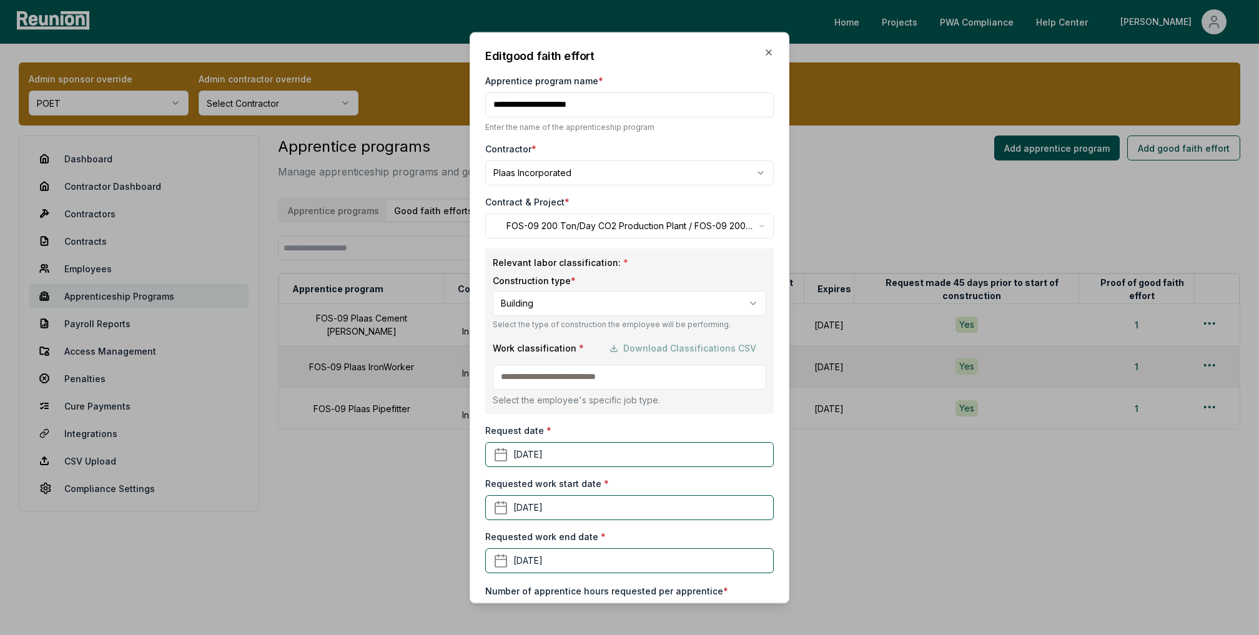
click at [577, 385] on input at bounding box center [630, 377] width 274 height 25
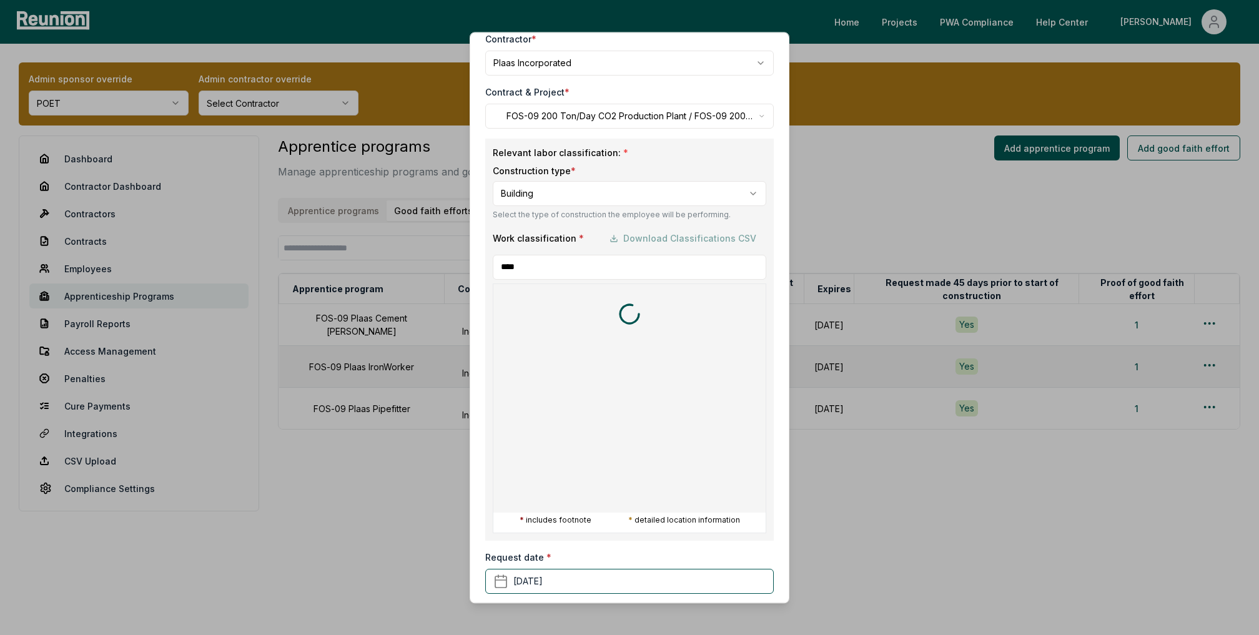
scroll to position [111, 0]
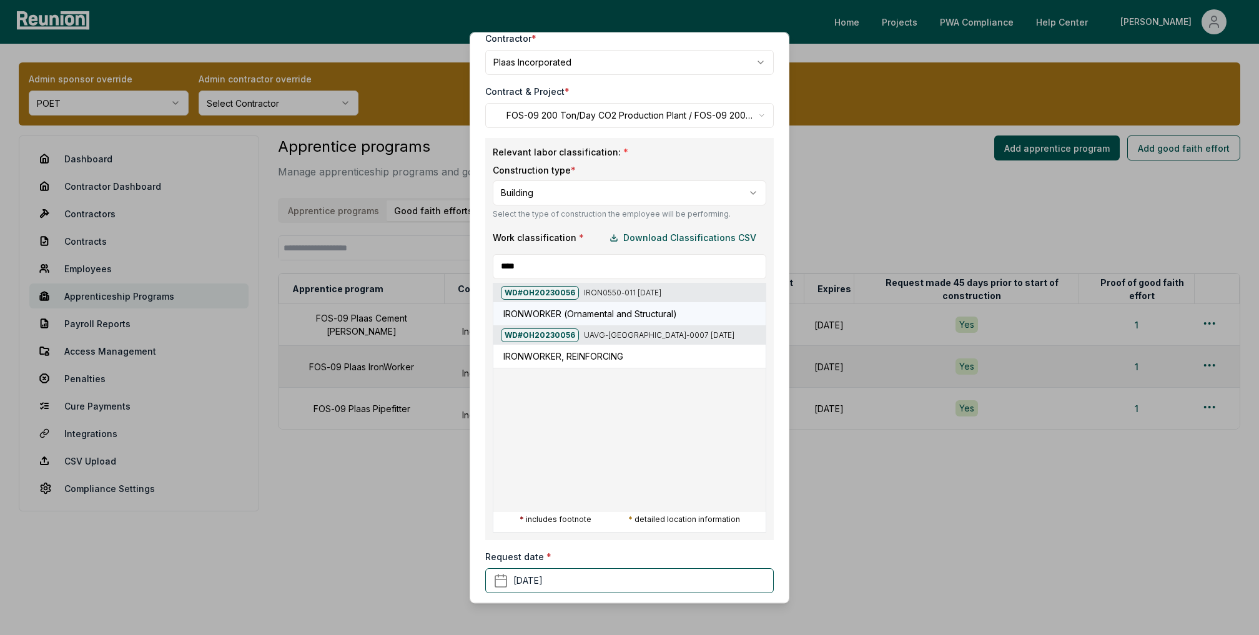
type input "****"
click at [622, 309] on h5 "IRONWORKER (Ornamental and Structural)" at bounding box center [590, 313] width 174 height 13
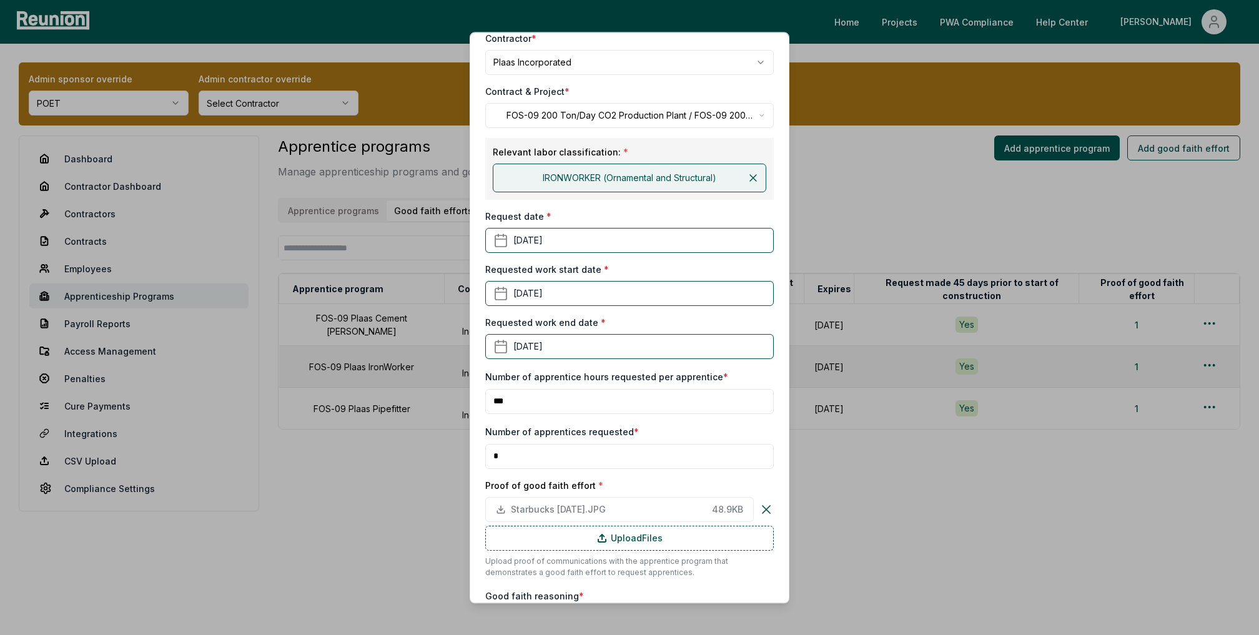
scroll to position [197, 0]
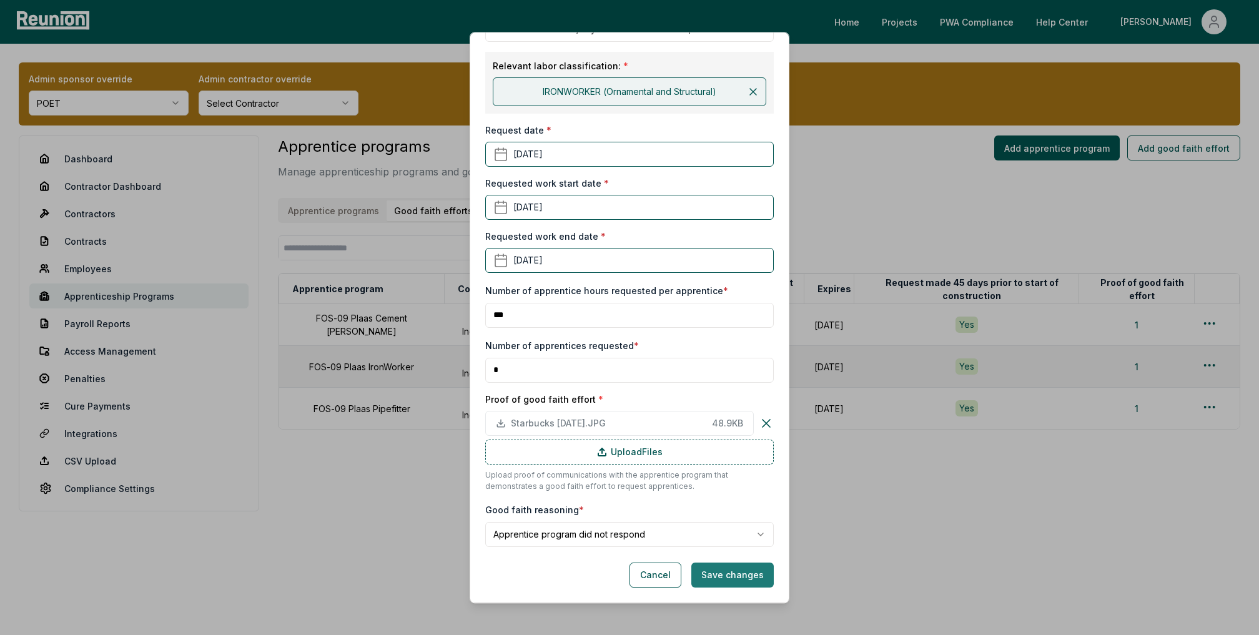
click at [733, 570] on button "Save changes" at bounding box center [732, 575] width 82 height 25
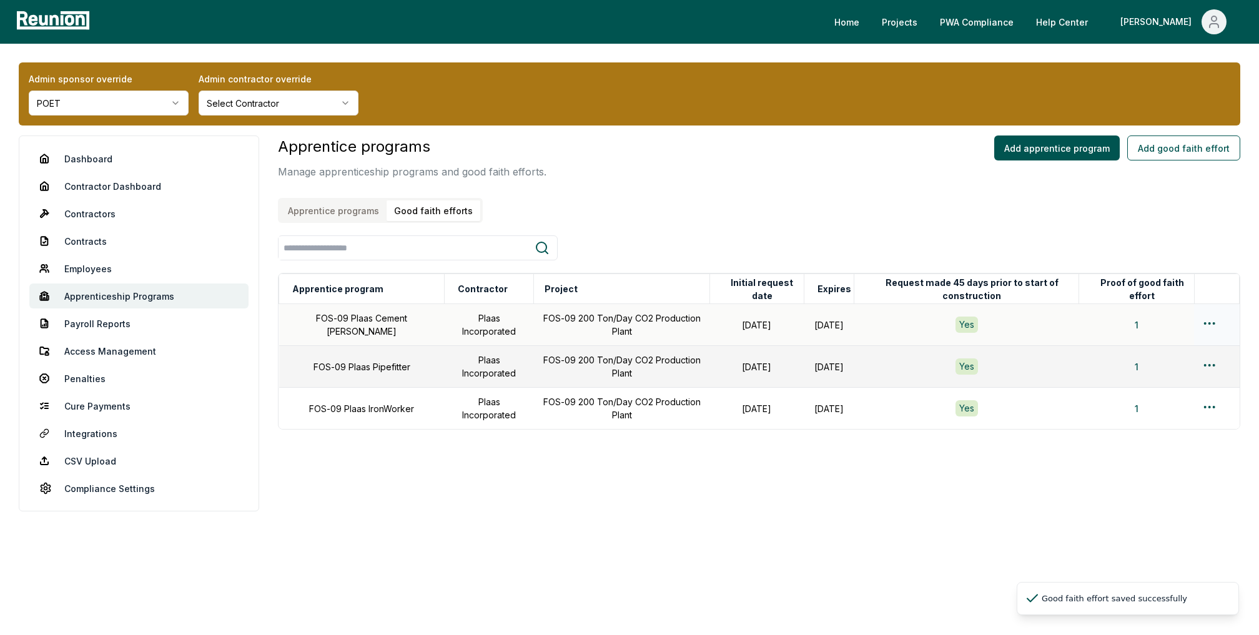
click at [1204, 318] on html "Please visit us on your desktop We're working on making our marketplace mobile-…" at bounding box center [629, 317] width 1259 height 635
click at [1153, 378] on div "Edit" at bounding box center [1189, 372] width 119 height 21
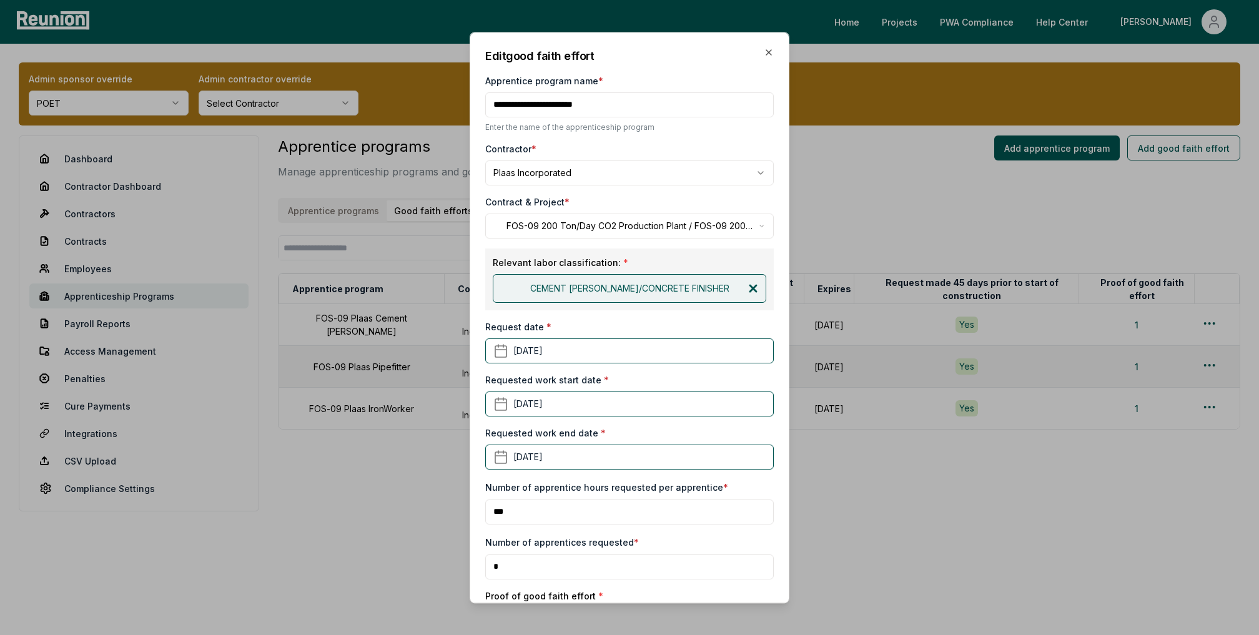
click at [757, 285] on icon at bounding box center [753, 288] width 12 height 12
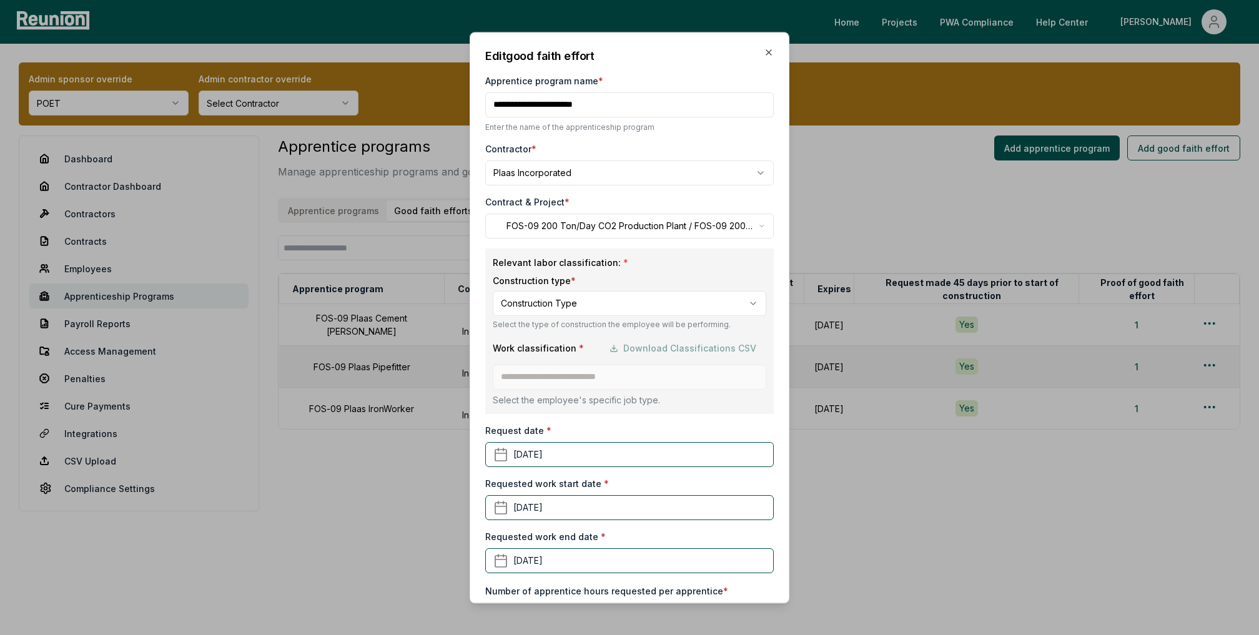
click at [634, 293] on body "Please visit us on your desktop We're working on making our marketplace mobile-…" at bounding box center [629, 317] width 1259 height 635
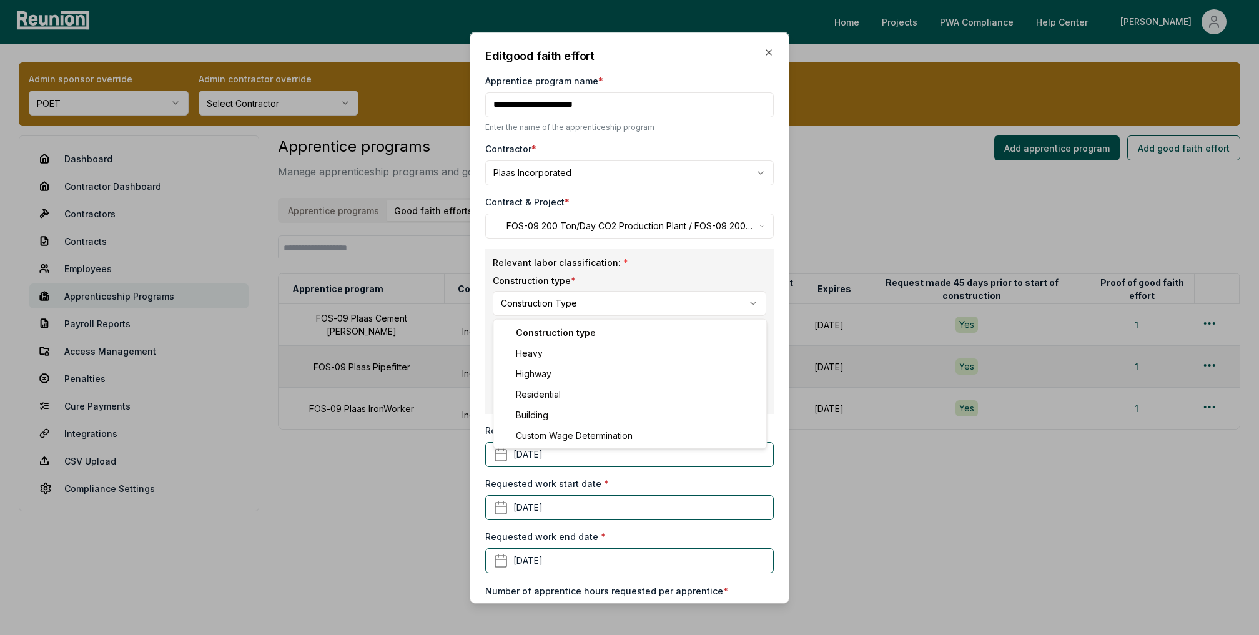
select select "********"
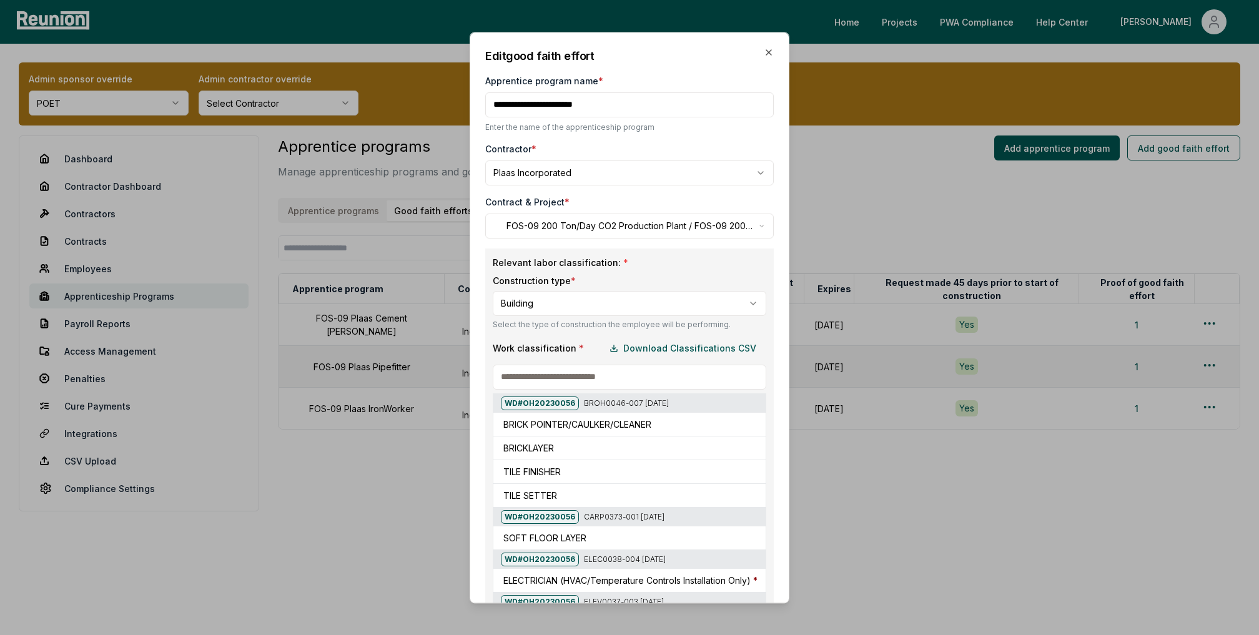
click at [559, 377] on input at bounding box center [630, 377] width 274 height 25
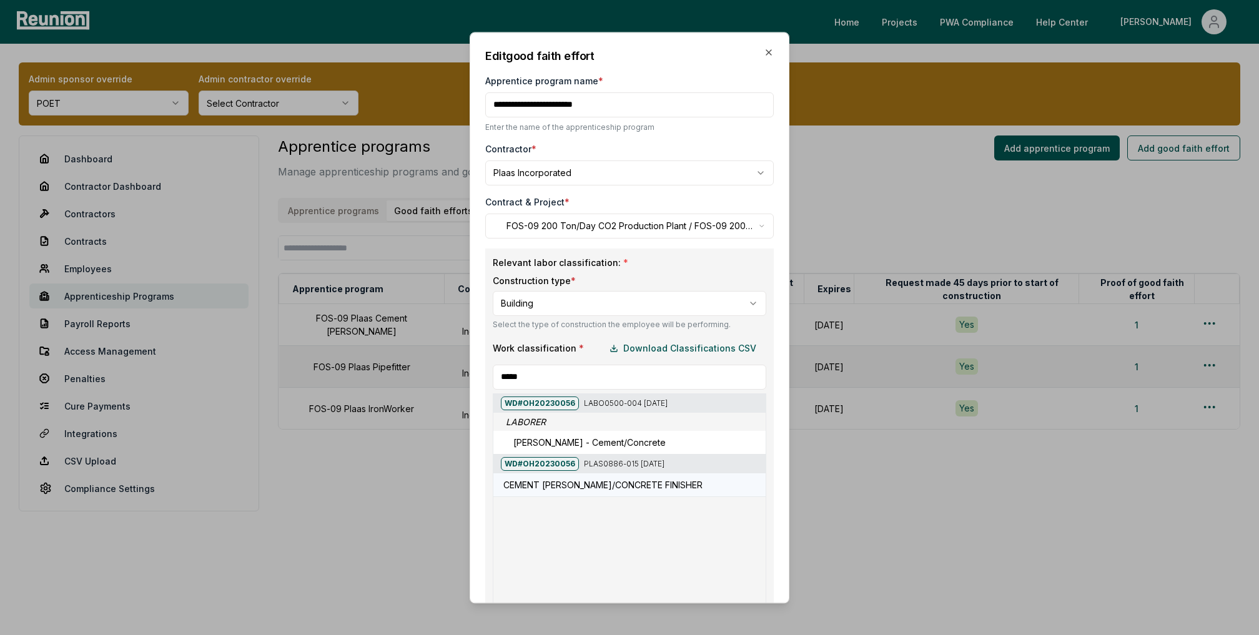
type input "*****"
click at [590, 491] on h5 "CEMENT [PERSON_NAME]/CONCRETE FINISHER" at bounding box center [602, 484] width 199 height 13
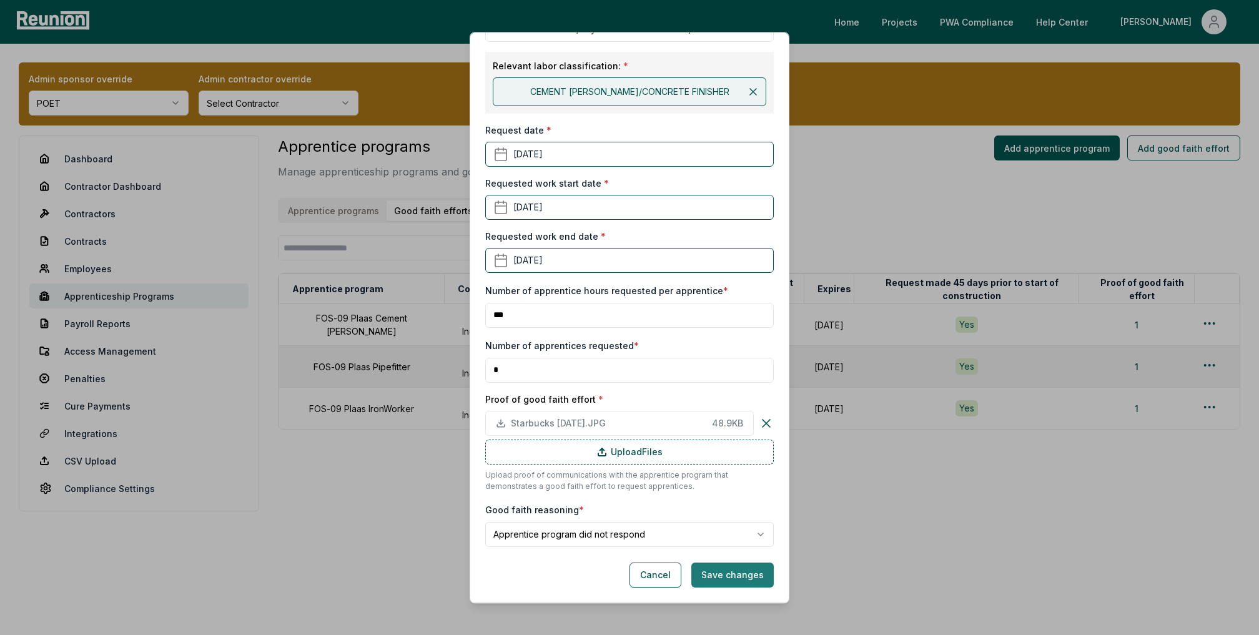
click at [750, 575] on button "Save changes" at bounding box center [732, 575] width 82 height 25
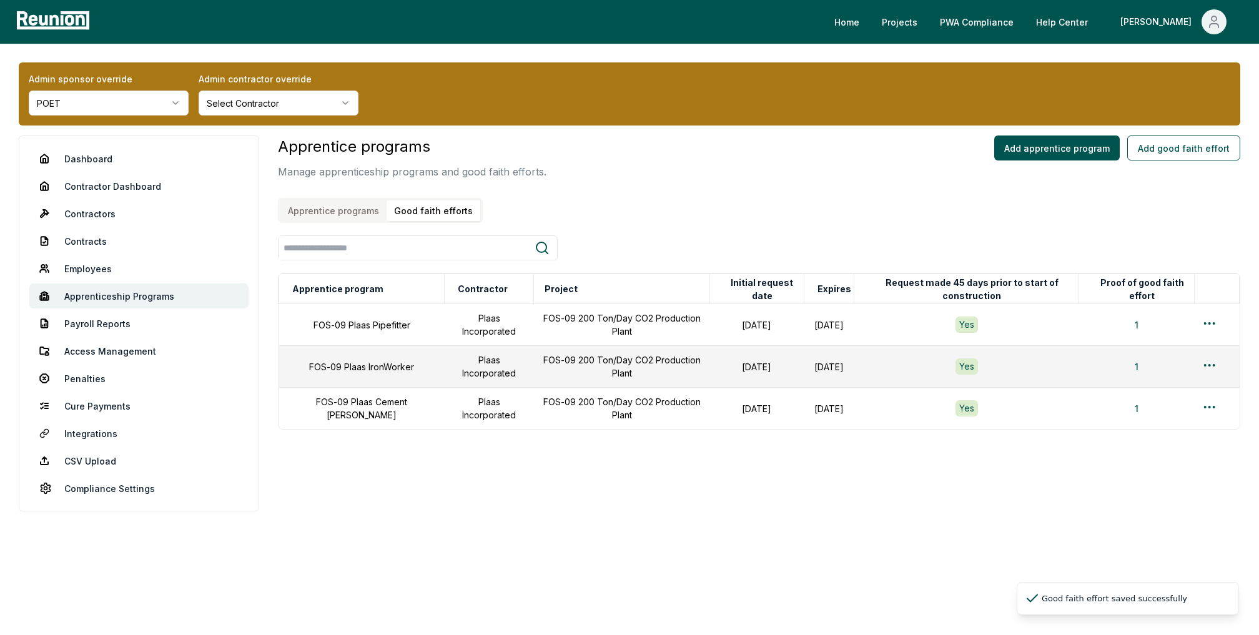
click at [274, 485] on div "Dashboard Contractor Dashboard Contractors Contracts Employees [DEMOGRAPHIC_DAT…" at bounding box center [630, 333] width 1222 height 394
click at [92, 161] on link "Dashboard" at bounding box center [138, 158] width 219 height 25
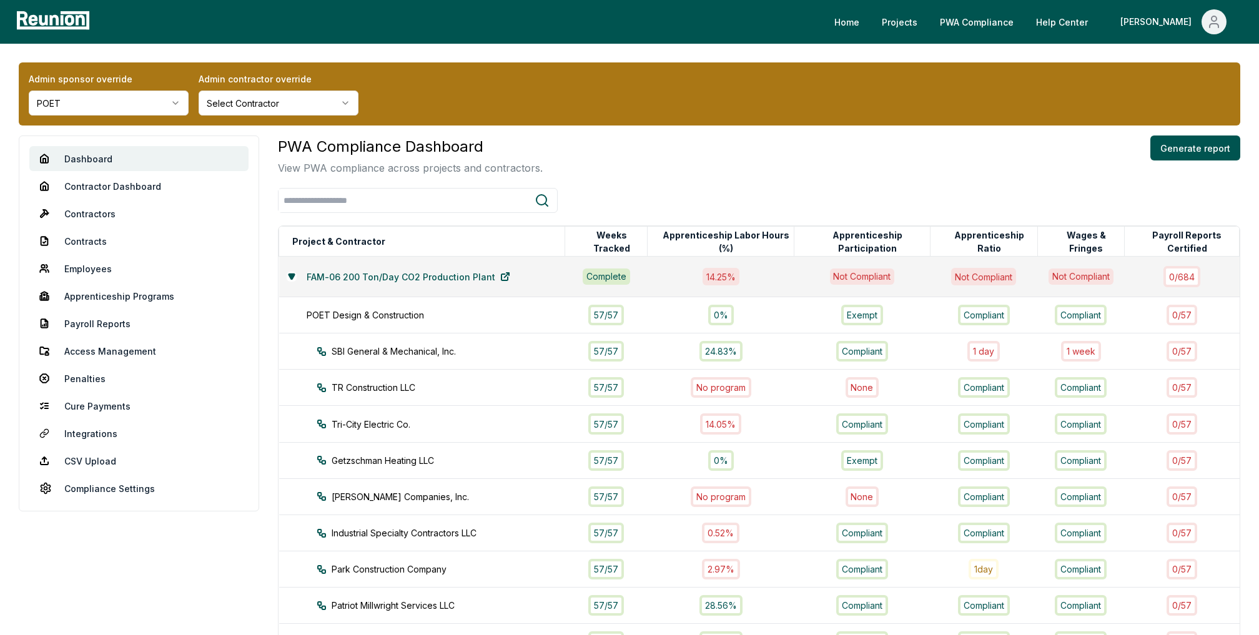
scroll to position [679, 0]
